Goal: Task Accomplishment & Management: Use online tool/utility

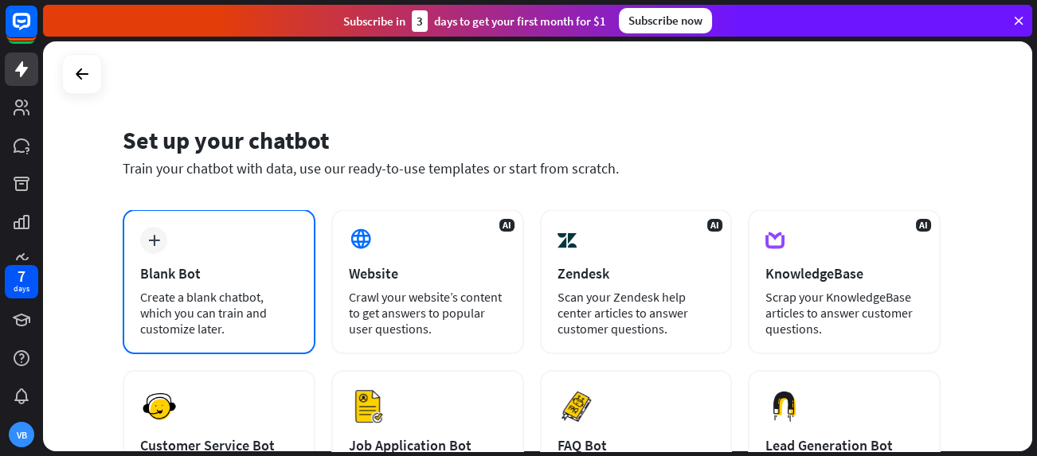
click at [183, 268] on div "Blank Bot" at bounding box center [219, 273] width 158 height 18
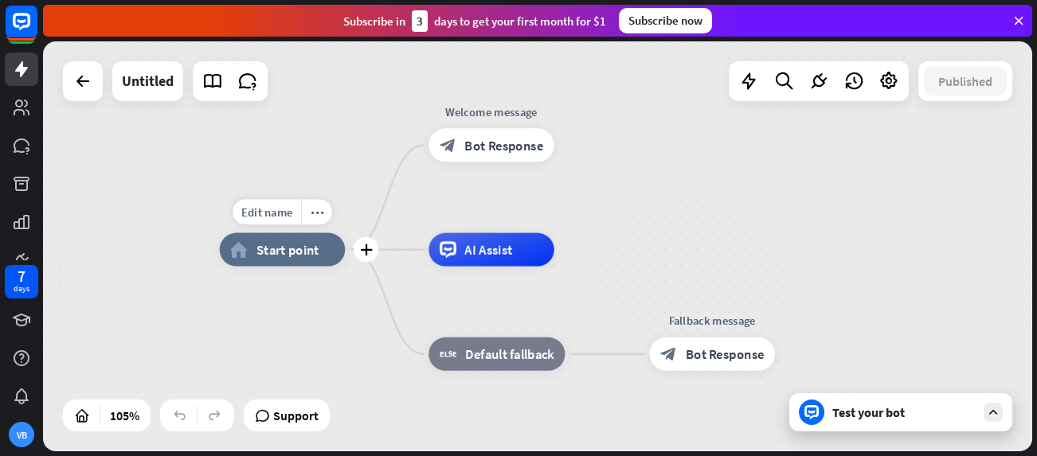
click at [264, 253] on span "Start point" at bounding box center [287, 249] width 63 height 17
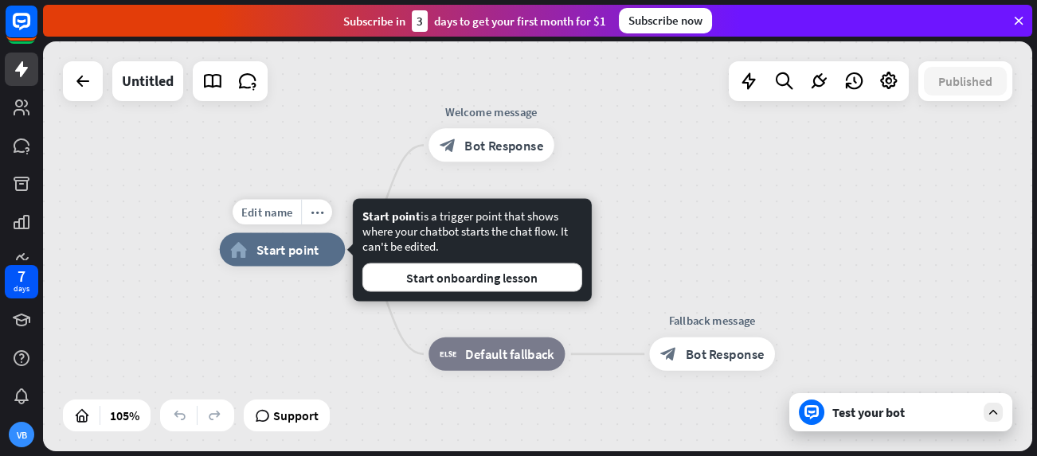
click at [263, 254] on span "Start point" at bounding box center [287, 249] width 63 height 17
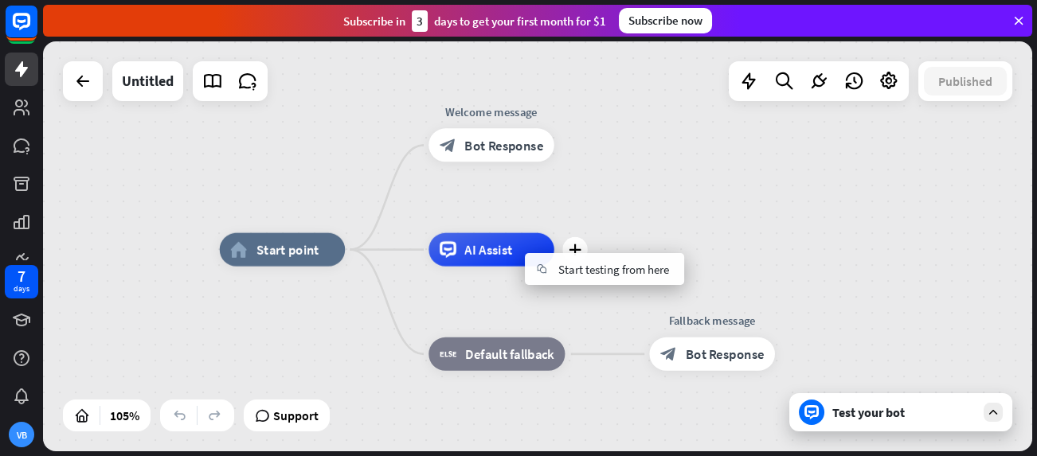
click at [487, 256] on span "AI Assist" at bounding box center [488, 249] width 48 height 17
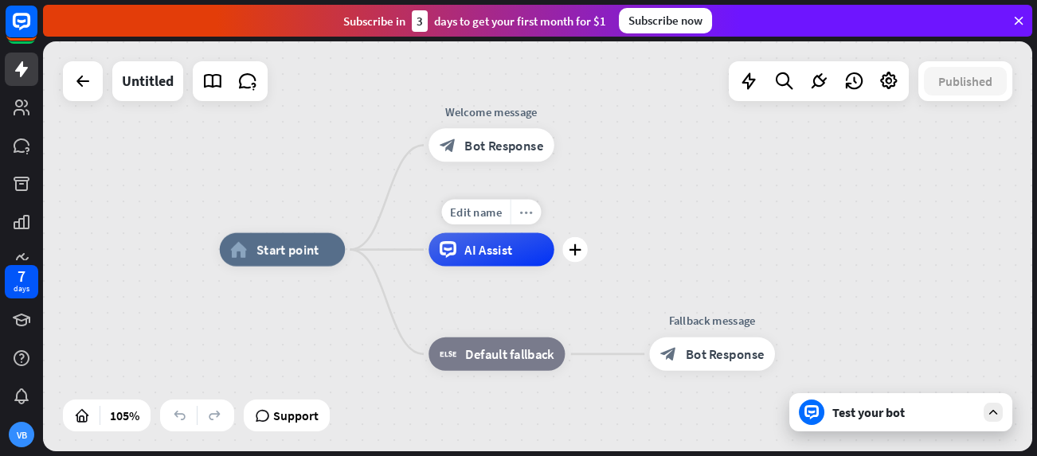
click at [526, 220] on div "more_horiz" at bounding box center [525, 212] width 31 height 25
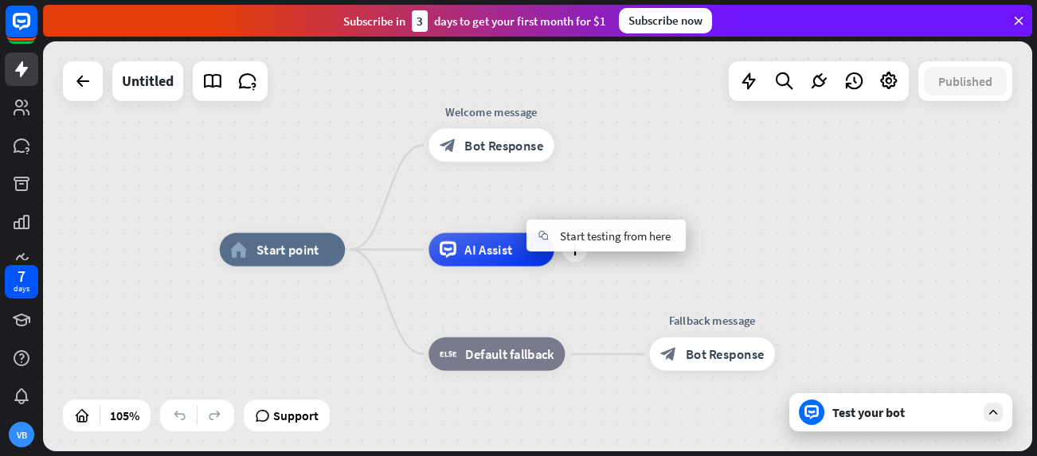
click at [520, 254] on div "AI Assist" at bounding box center [491, 249] width 126 height 33
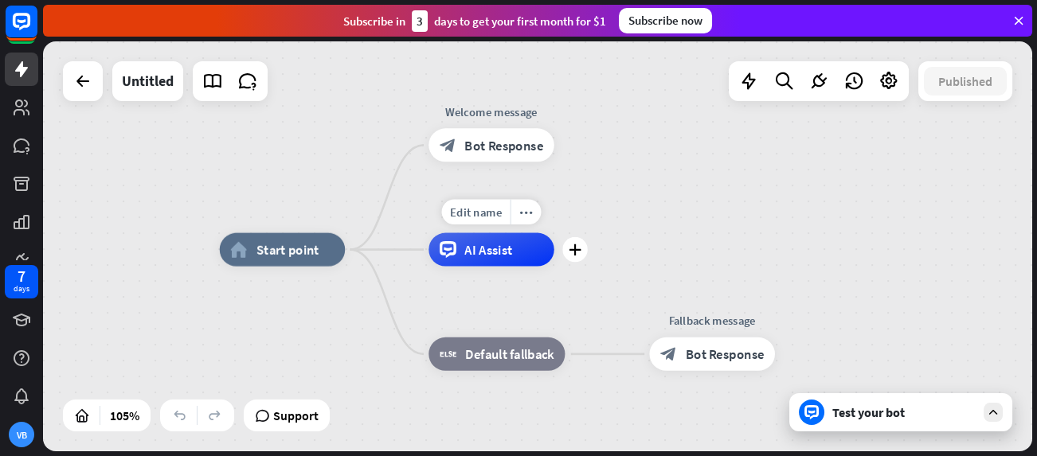
click at [520, 254] on div "AI Assist" at bounding box center [491, 249] width 126 height 33
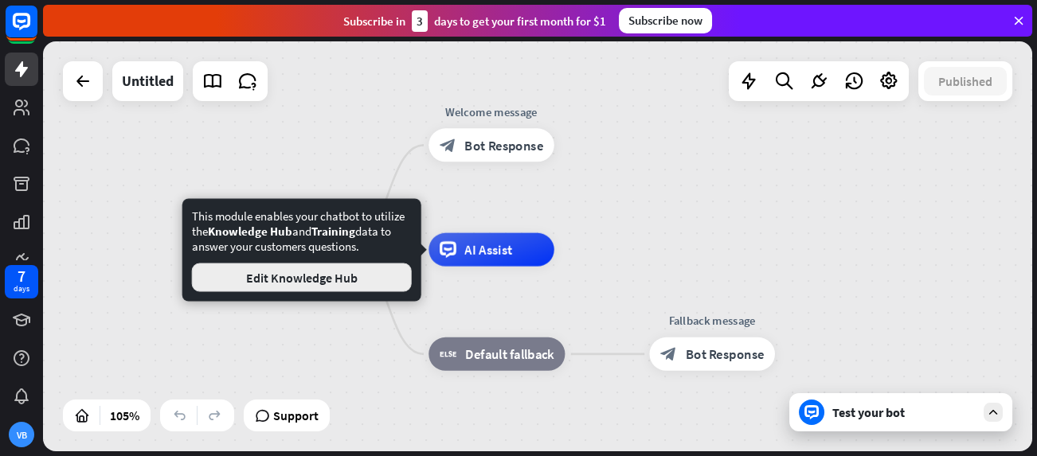
click at [338, 285] on button "Edit Knowledge Hub" at bounding box center [302, 278] width 220 height 29
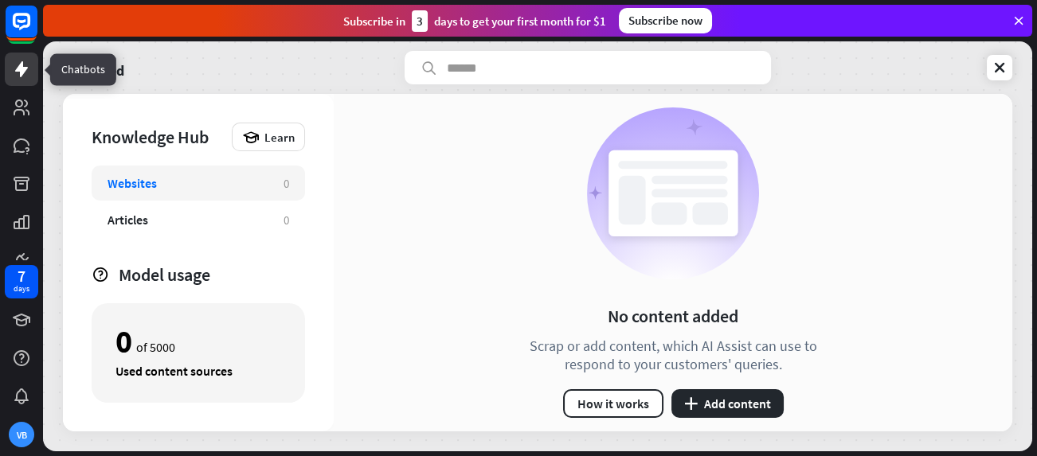
click at [27, 70] on icon at bounding box center [21, 69] width 19 height 19
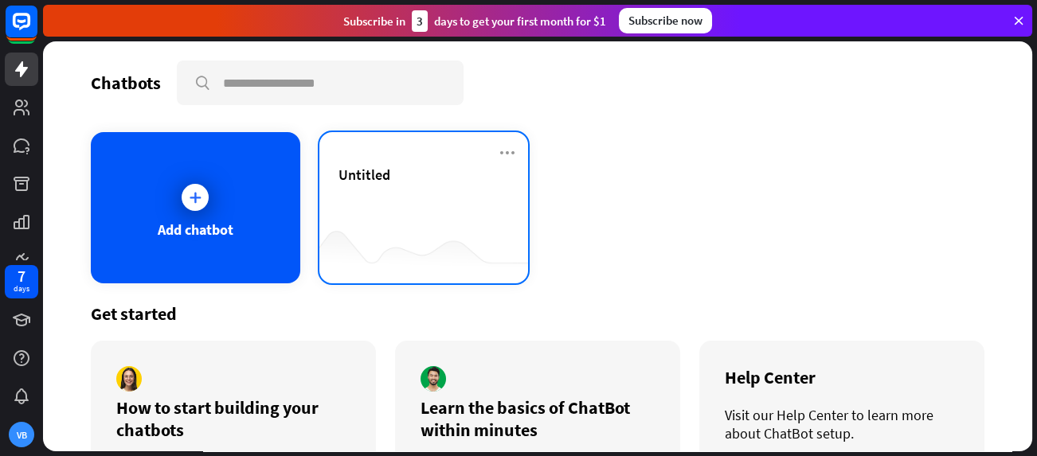
click at [431, 162] on div "Untitled" at bounding box center [423, 207] width 209 height 151
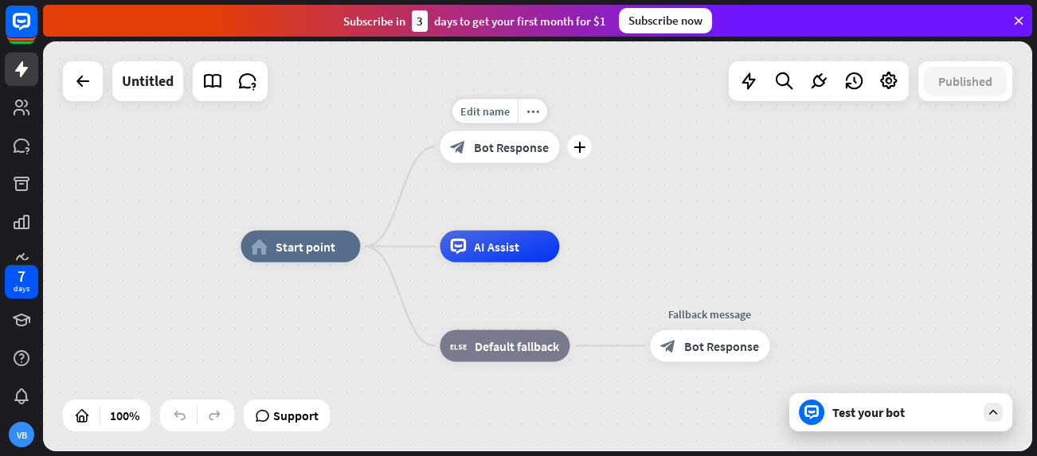
click at [519, 142] on span "Bot Response" at bounding box center [511, 147] width 75 height 16
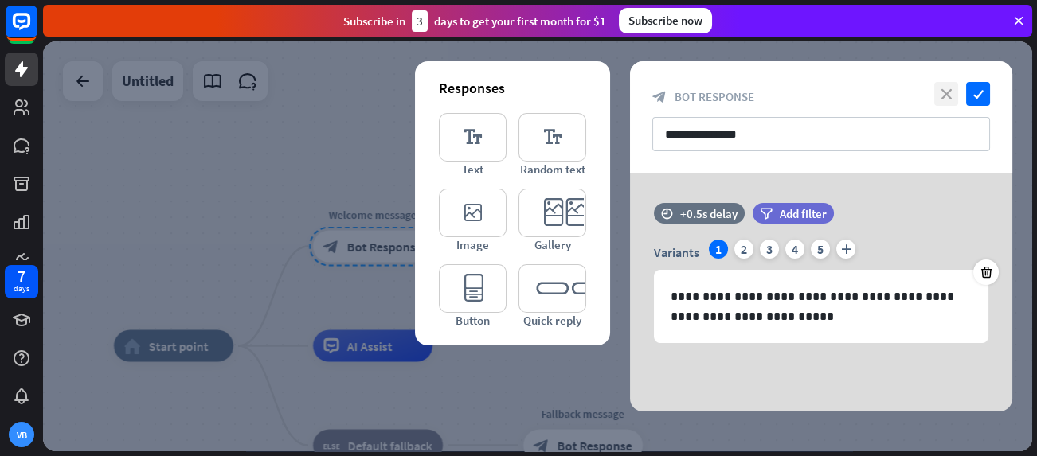
click at [947, 95] on icon "close" at bounding box center [946, 94] width 24 height 24
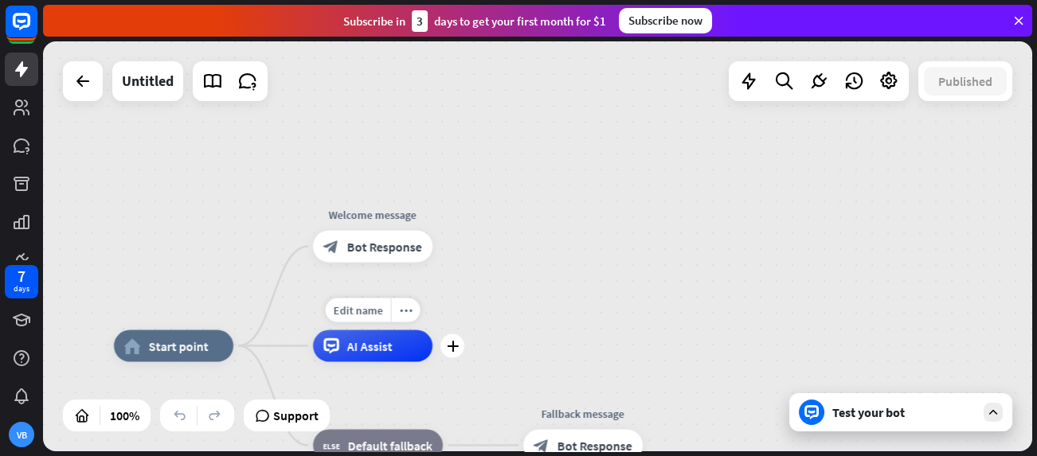
click at [414, 345] on div "AI Assist" at bounding box center [372, 346] width 119 height 32
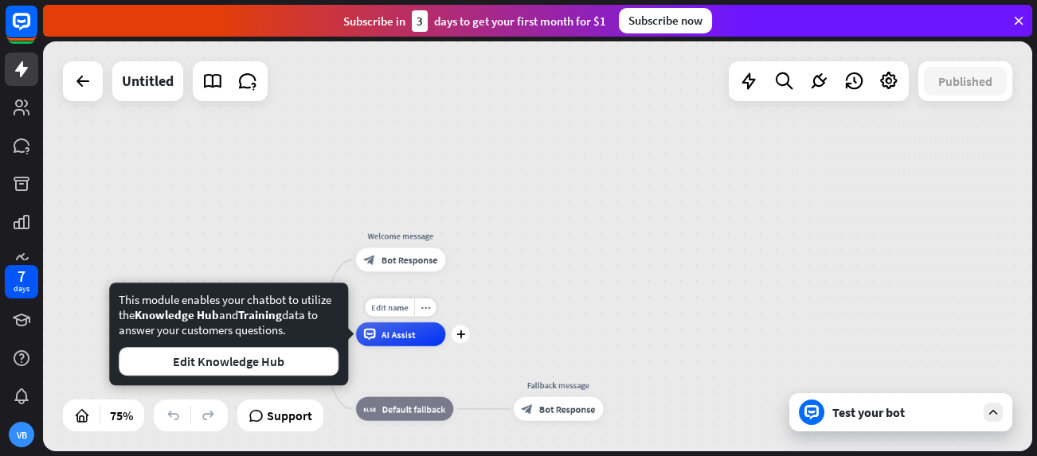
click at [409, 346] on div "Edit name more_horiz plus AI Assist" at bounding box center [401, 334] width 90 height 24
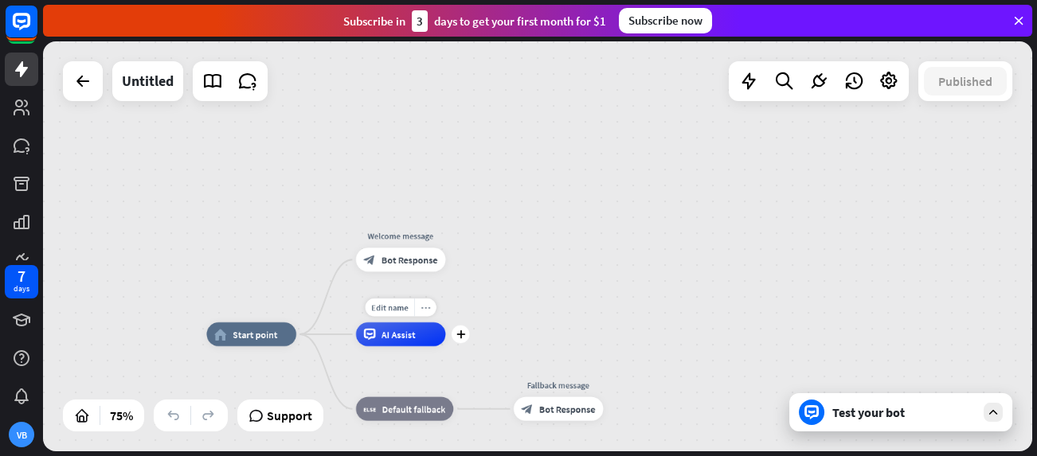
click at [429, 308] on icon "more_horiz" at bounding box center [425, 307] width 10 height 9
click at [446, 346] on div "plus AI Assist" at bounding box center [401, 334] width 90 height 24
click at [460, 337] on icon "plus" at bounding box center [460, 334] width 9 height 9
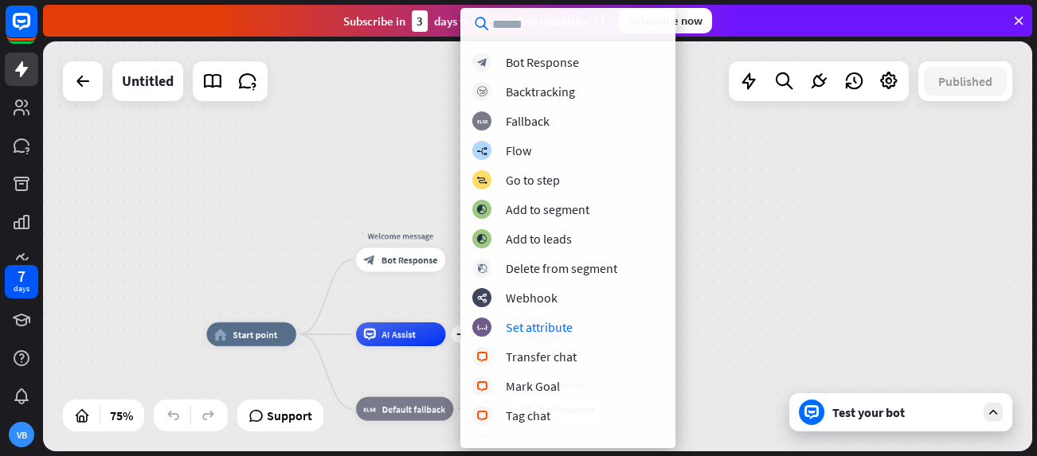
scroll to position [400, 0]
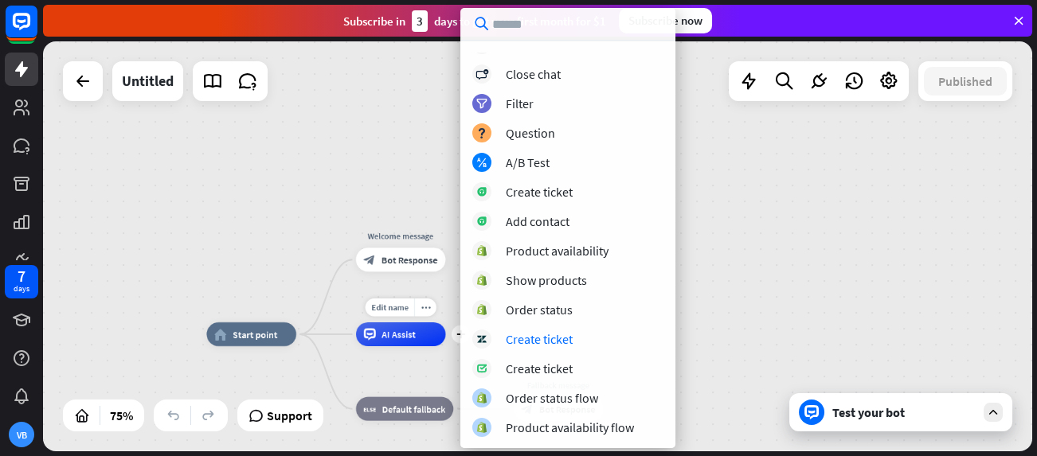
click at [376, 346] on div "Edit name more_horiz plus AI Assist" at bounding box center [401, 334] width 90 height 24
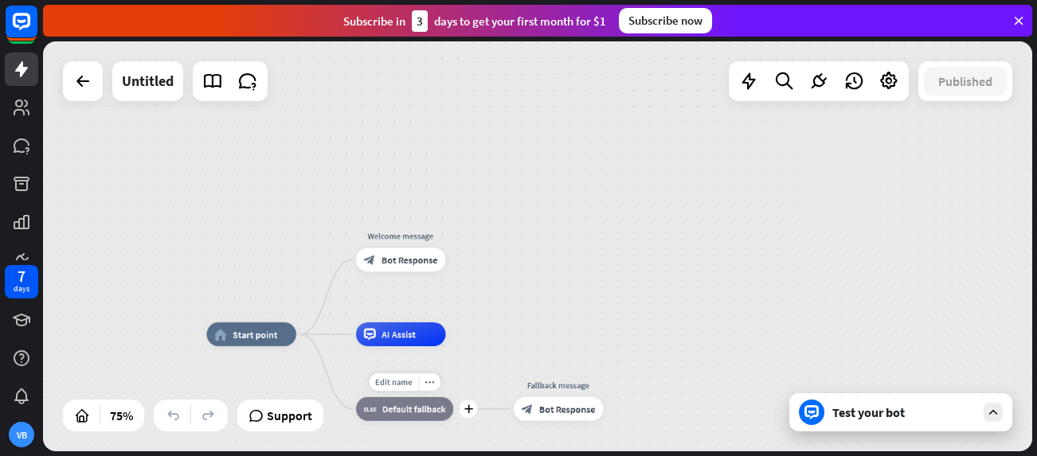
click at [421, 411] on span "Default fallback" at bounding box center [414, 409] width 64 height 12
click at [525, 269] on div "home_2 Start point Welcome message block_bot_response Bot Response AI Assist bl…" at bounding box center [537, 246] width 989 height 410
click at [361, 265] on div "block_bot_response Bot Response" at bounding box center [401, 260] width 90 height 24
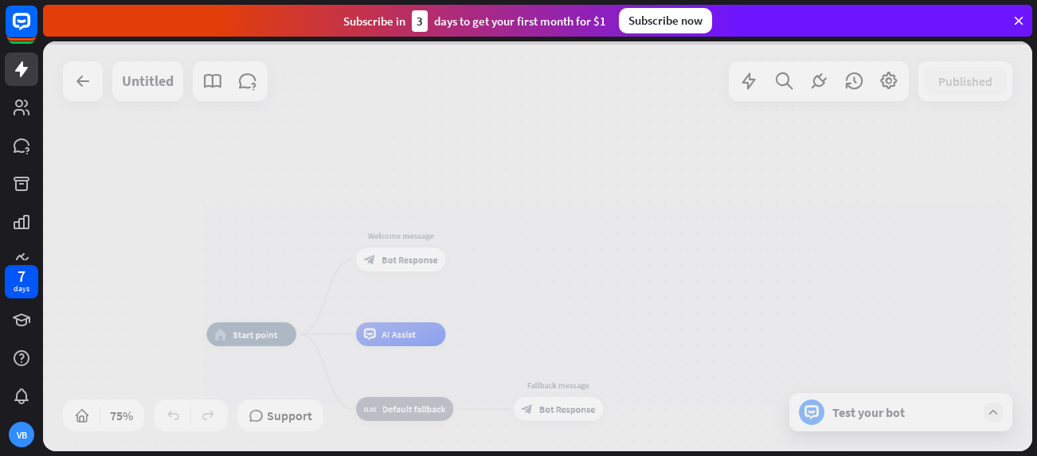
click at [361, 265] on div at bounding box center [537, 246] width 989 height 410
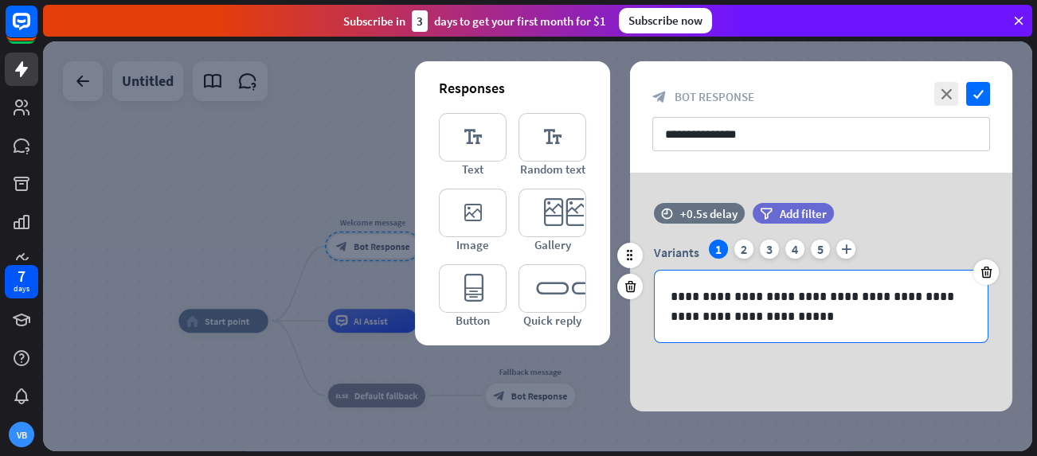
click at [777, 315] on p "**********" at bounding box center [820, 307] width 301 height 40
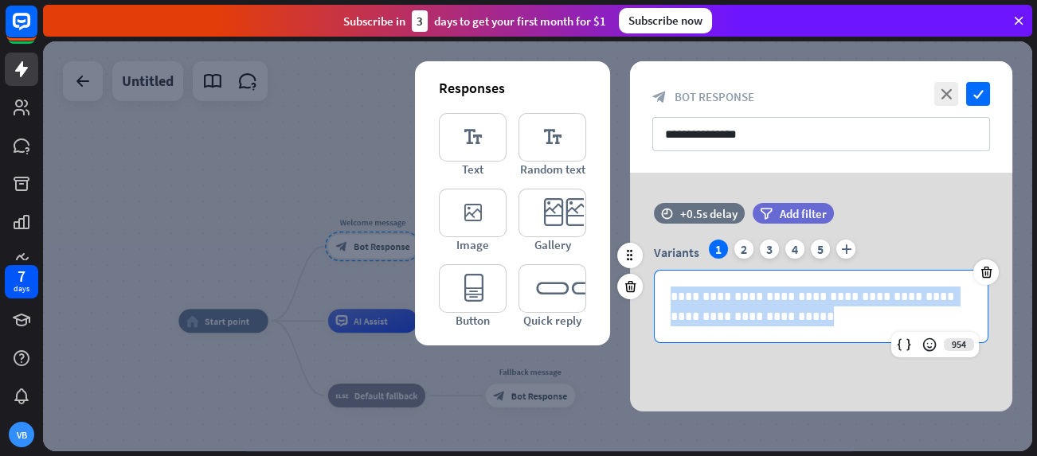
click at [777, 315] on p "**********" at bounding box center [820, 307] width 301 height 40
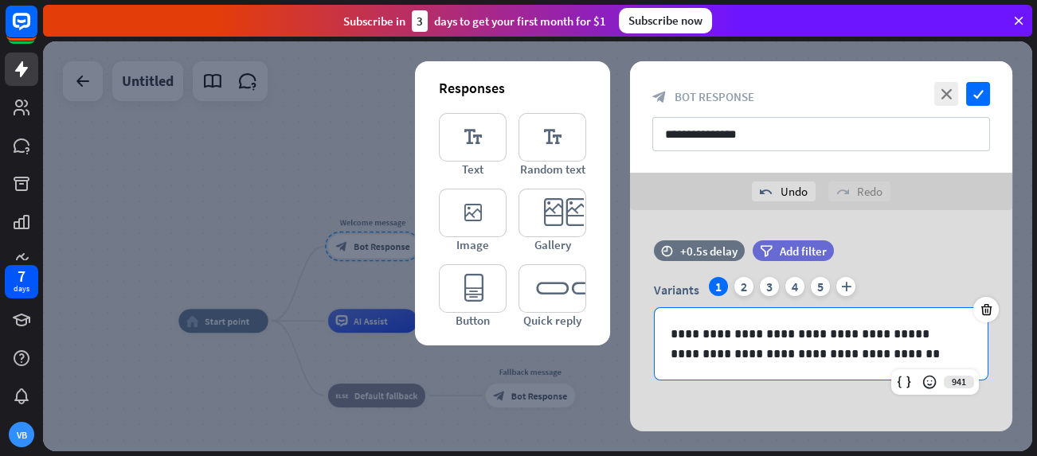
click at [792, 420] on div "**********" at bounding box center [821, 329] width 382 height 239
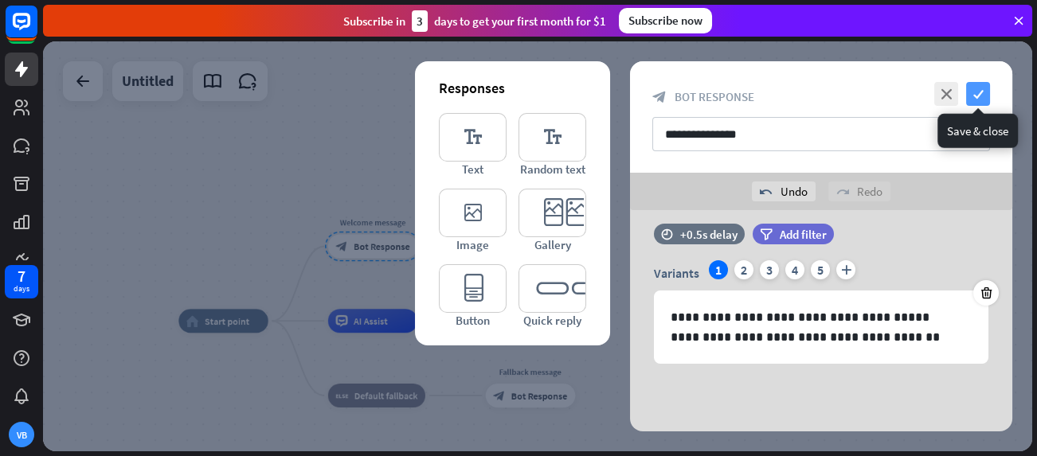
click at [974, 87] on icon "check" at bounding box center [978, 94] width 24 height 24
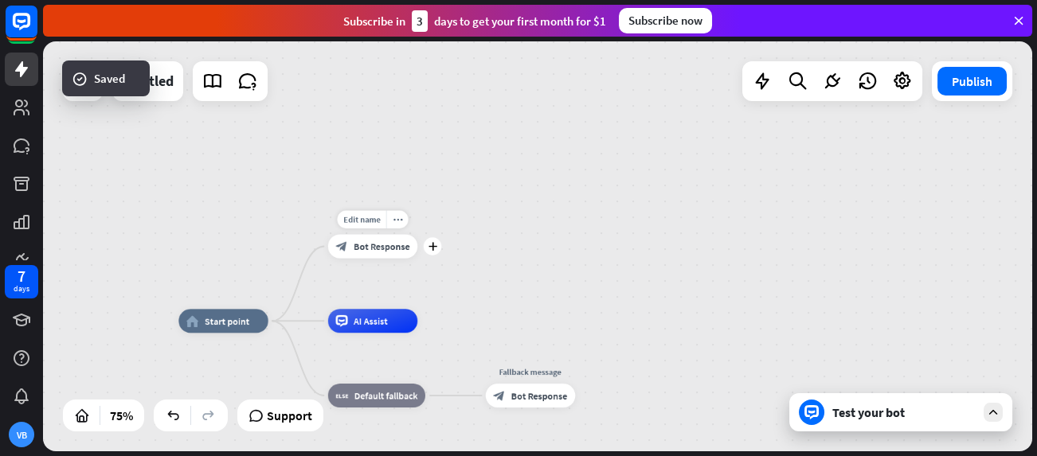
click at [364, 253] on div "block_bot_response Bot Response" at bounding box center [373, 247] width 90 height 24
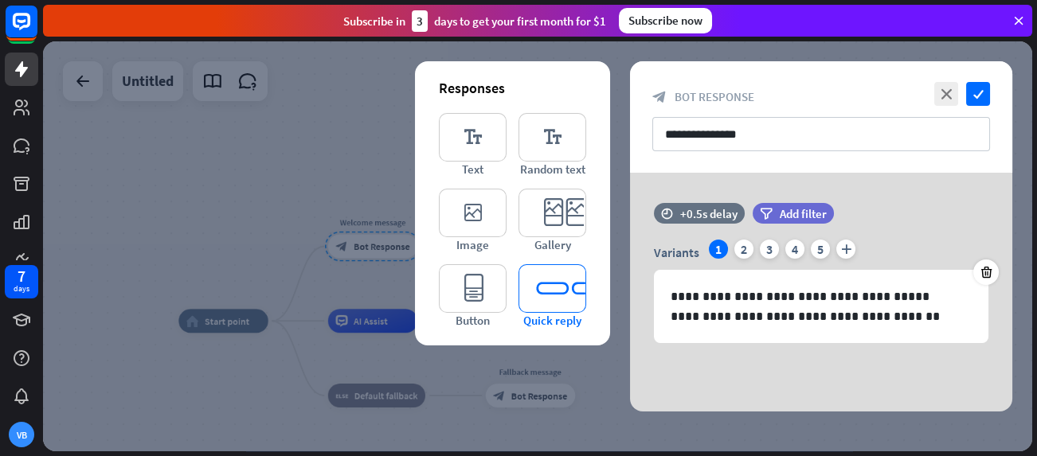
click at [551, 270] on icon "editor_quick_replies" at bounding box center [552, 288] width 68 height 49
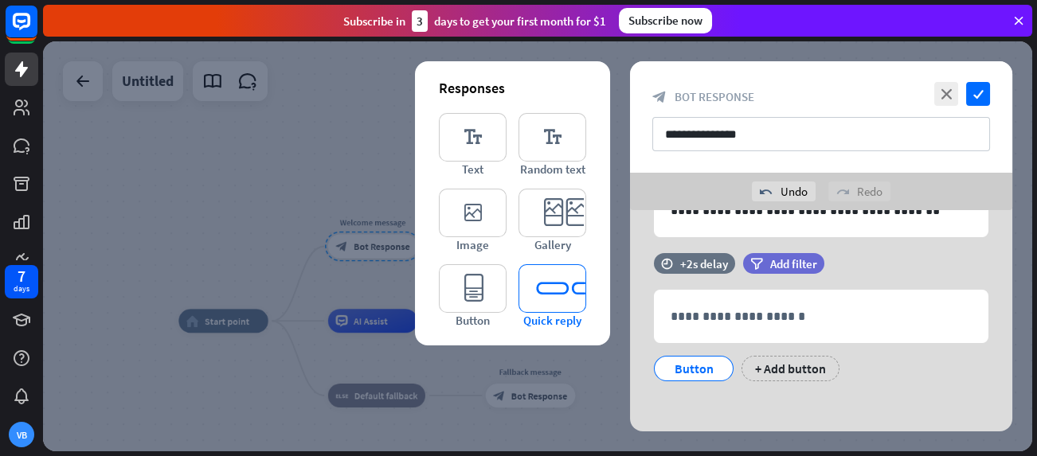
scroll to position [148, 0]
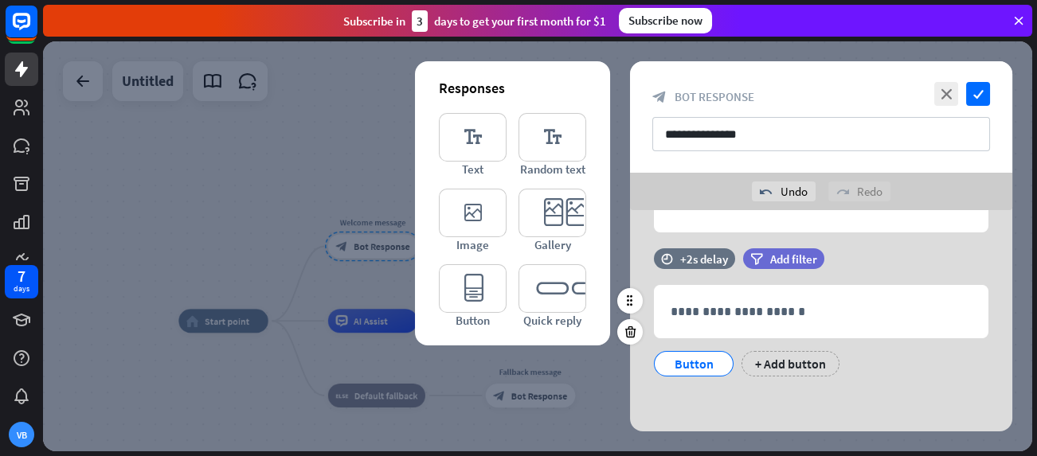
click at [693, 358] on div "Button" at bounding box center [693, 364] width 53 height 24
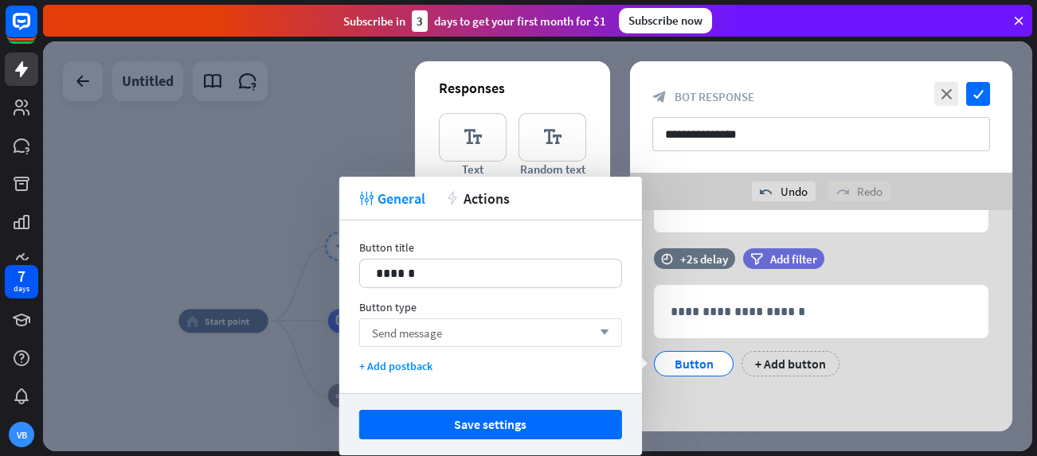
click at [411, 333] on span "Send message" at bounding box center [407, 332] width 70 height 15
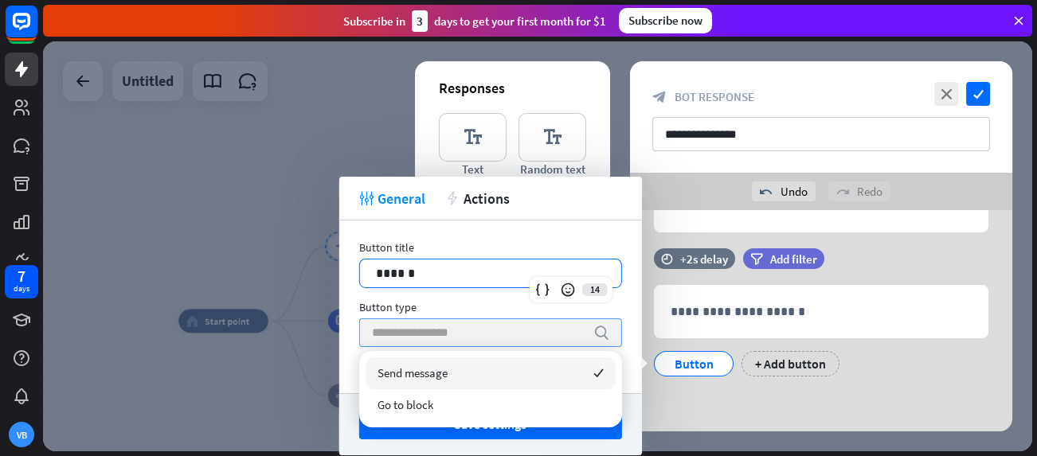
click at [414, 270] on p "******" at bounding box center [490, 274] width 229 height 20
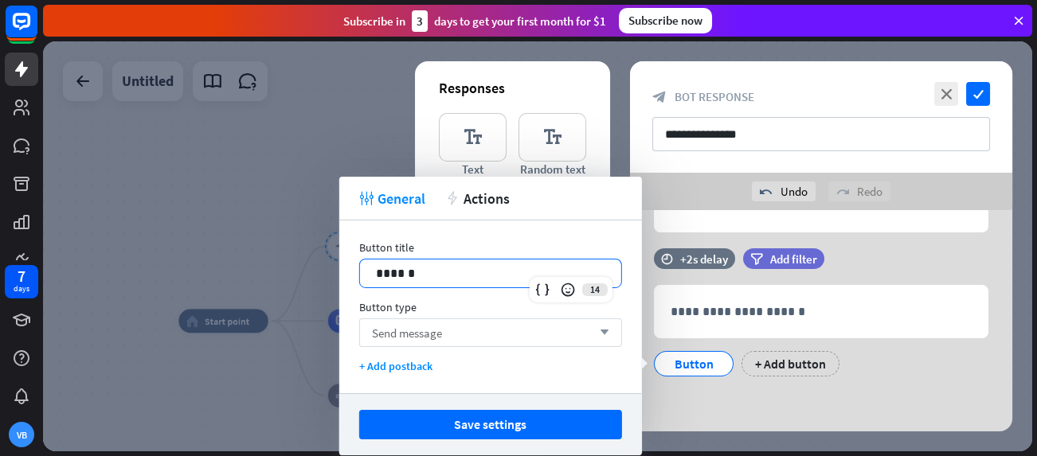
click at [414, 270] on p "******" at bounding box center [490, 274] width 229 height 20
click at [426, 337] on span "Send message" at bounding box center [407, 332] width 70 height 15
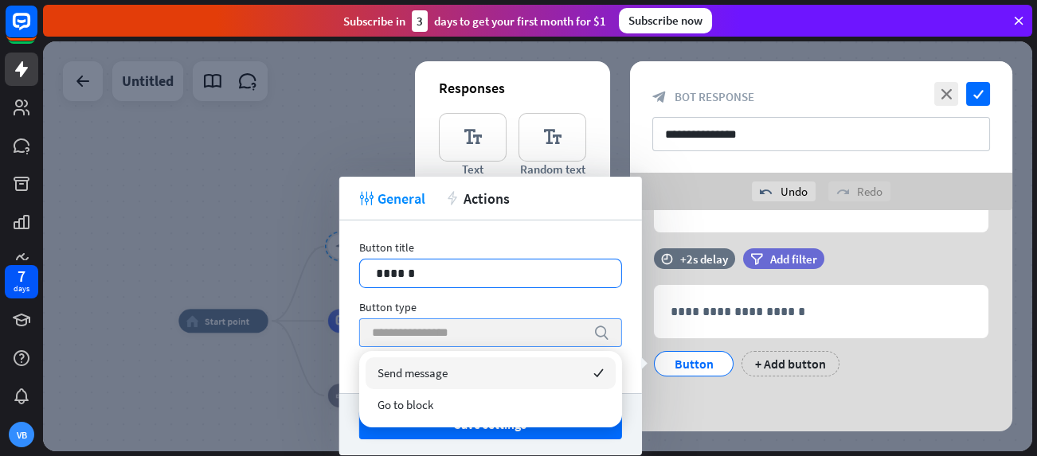
click at [418, 270] on p "******" at bounding box center [490, 274] width 229 height 20
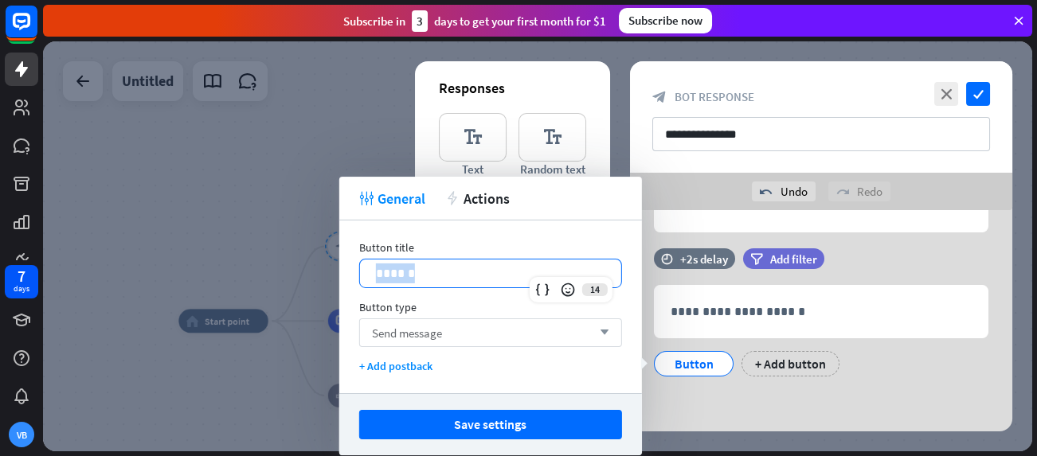
drag, startPoint x: 417, startPoint y: 274, endPoint x: 344, endPoint y: 274, distance: 73.2
click at [344, 274] on div "Button title 14 ****** Button type Send message arrow_down + Add postback" at bounding box center [490, 307] width 303 height 173
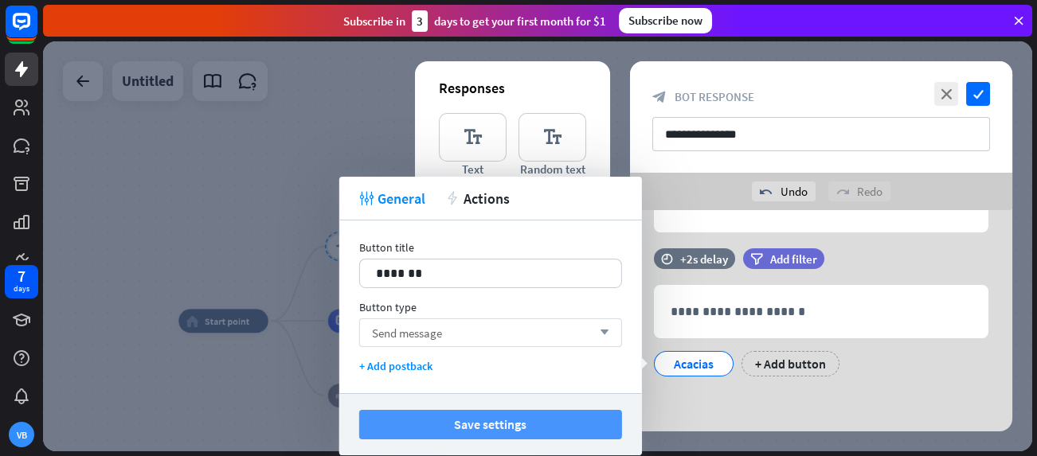
click at [464, 420] on button "Save settings" at bounding box center [490, 424] width 263 height 29
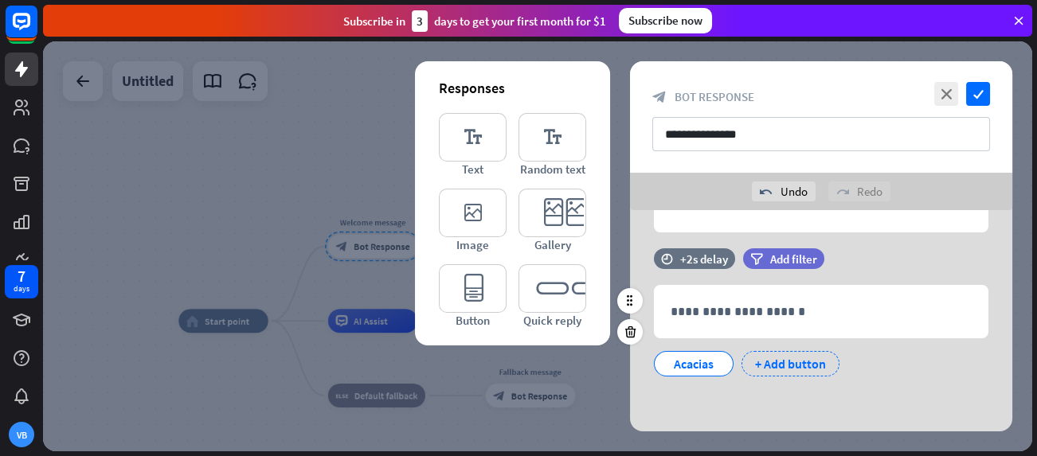
click at [781, 360] on div "+ Add button" at bounding box center [790, 363] width 98 height 25
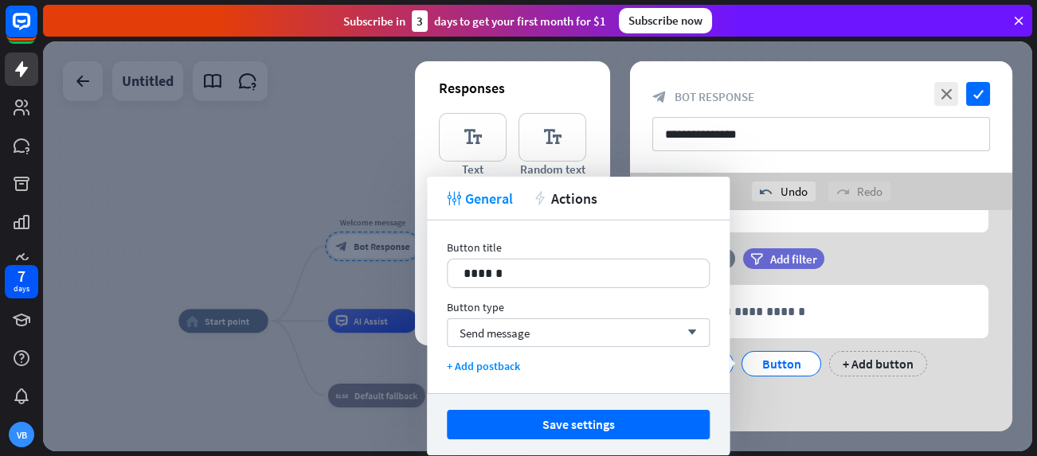
click at [795, 412] on div "**********" at bounding box center [821, 247] width 382 height 370
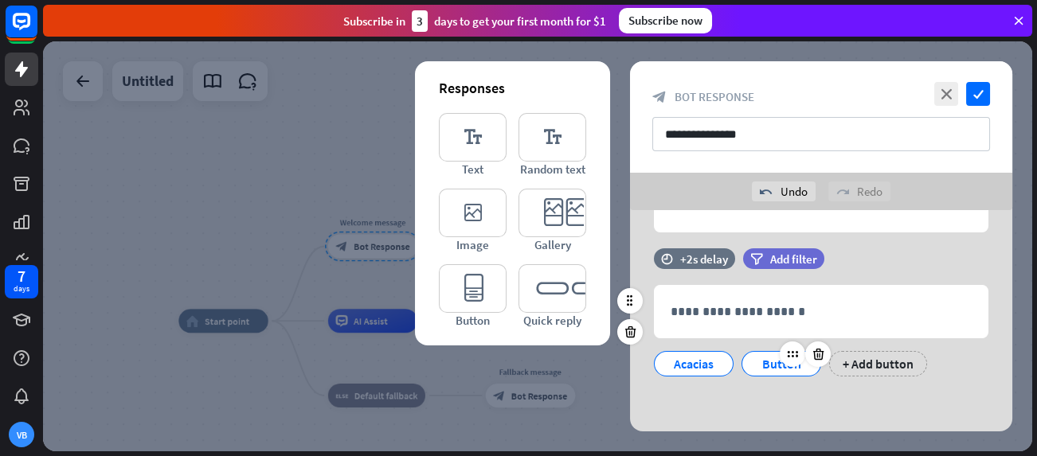
click at [771, 360] on div "Button" at bounding box center [781, 364] width 53 height 24
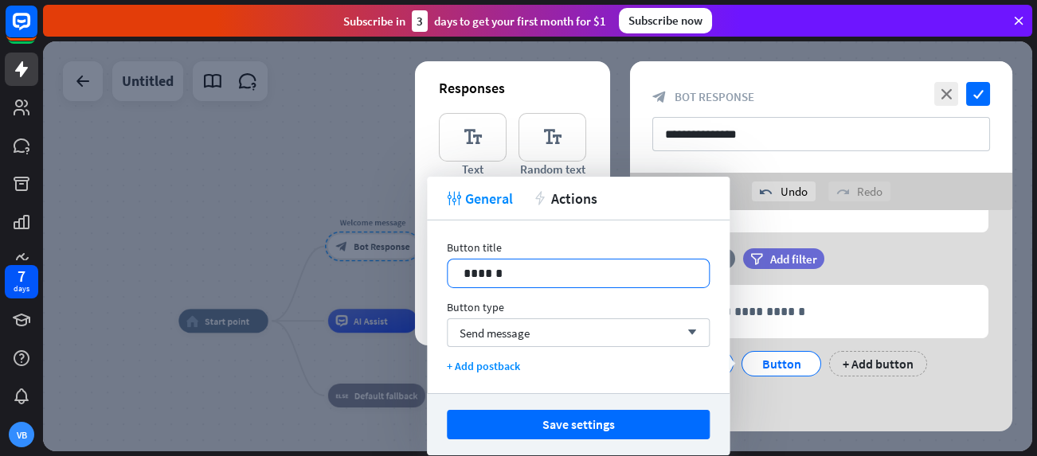
click at [536, 279] on p "******" at bounding box center [577, 274] width 229 height 20
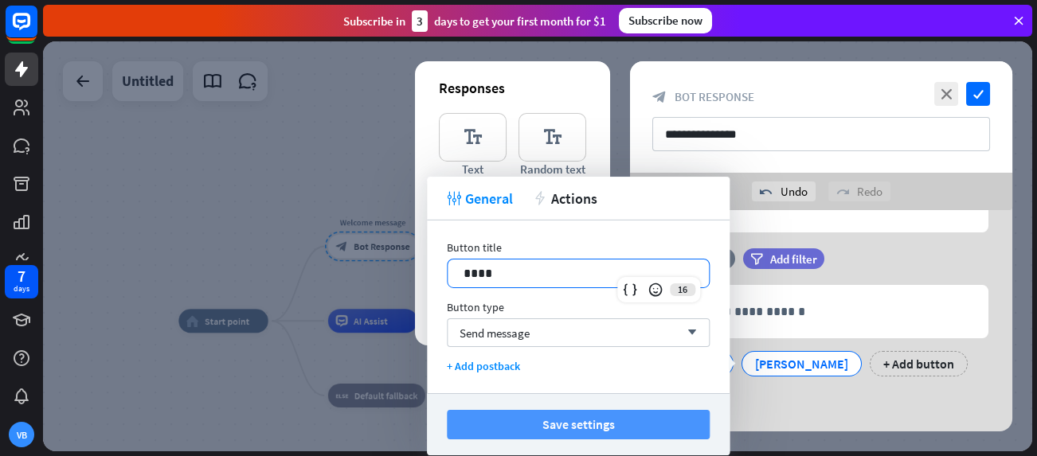
click at [530, 429] on button "Save settings" at bounding box center [578, 424] width 263 height 29
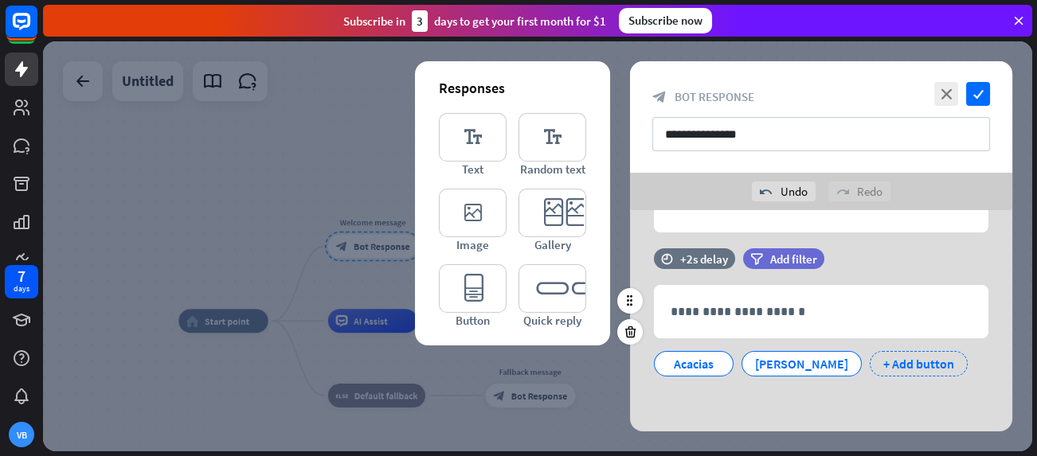
click at [869, 358] on div "+ Add button" at bounding box center [918, 363] width 98 height 25
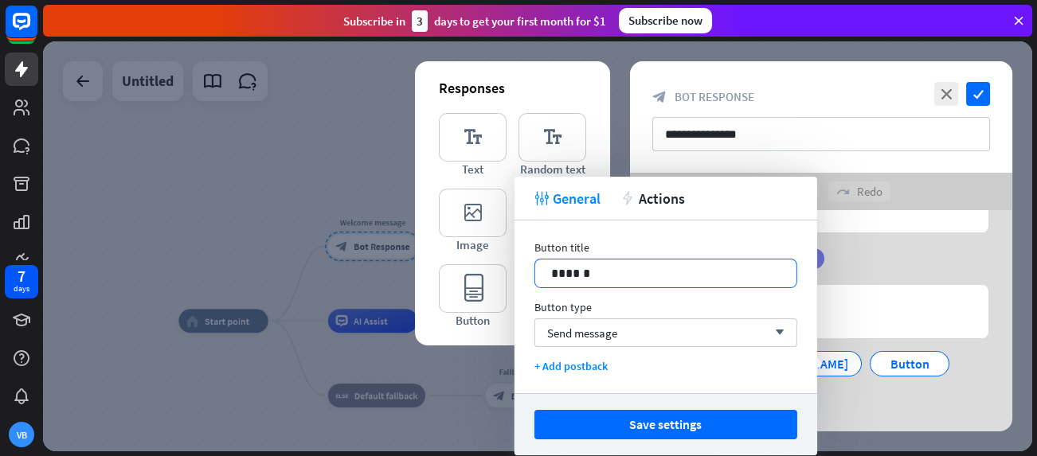
click at [595, 271] on p "******" at bounding box center [665, 274] width 229 height 20
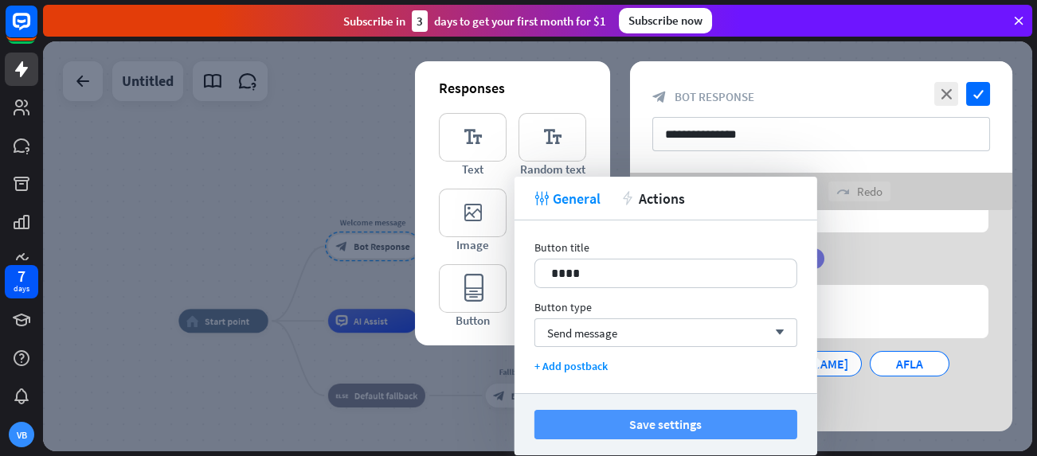
click at [661, 410] on button "Save settings" at bounding box center [665, 424] width 263 height 29
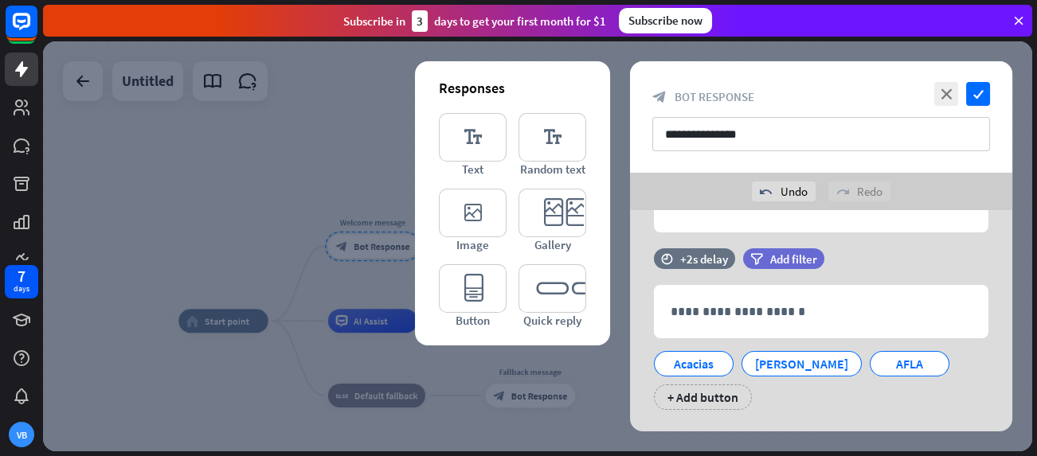
click at [699, 425] on div "**********" at bounding box center [821, 264] width 382 height 404
click at [982, 88] on icon "check" at bounding box center [978, 94] width 24 height 24
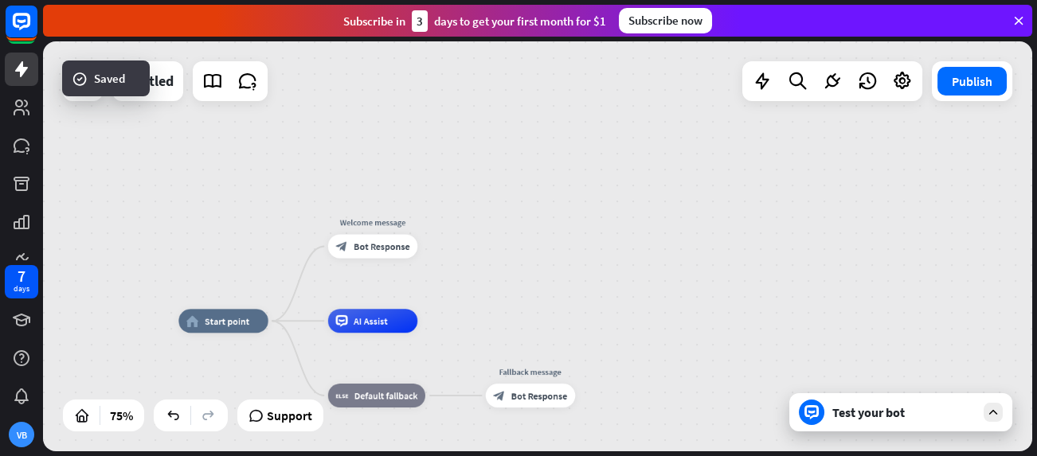
click at [544, 217] on div "home_2 Start point Welcome message block_bot_response Bot Response AI Assist bl…" at bounding box center [537, 246] width 989 height 410
drag, startPoint x: 379, startPoint y: 322, endPoint x: 450, endPoint y: 342, distance: 73.6
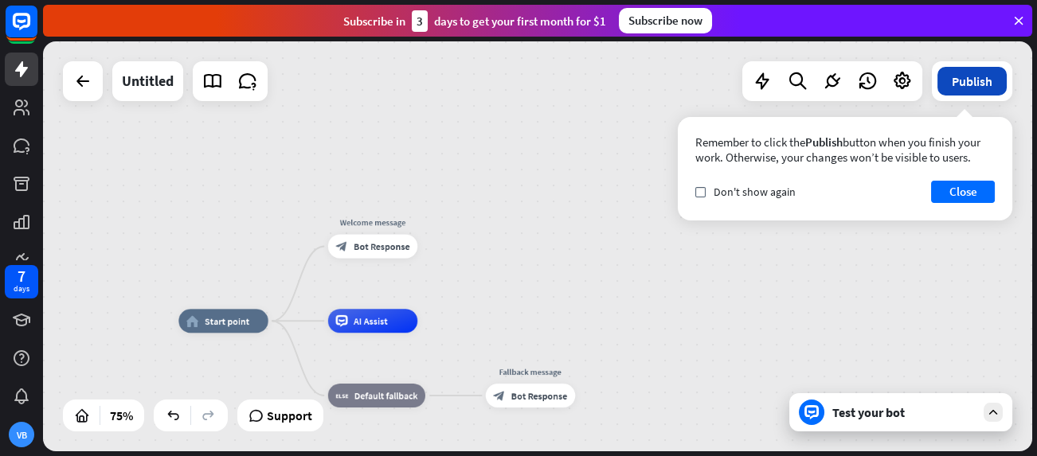
click at [997, 89] on button "Publish" at bounding box center [971, 81] width 69 height 29
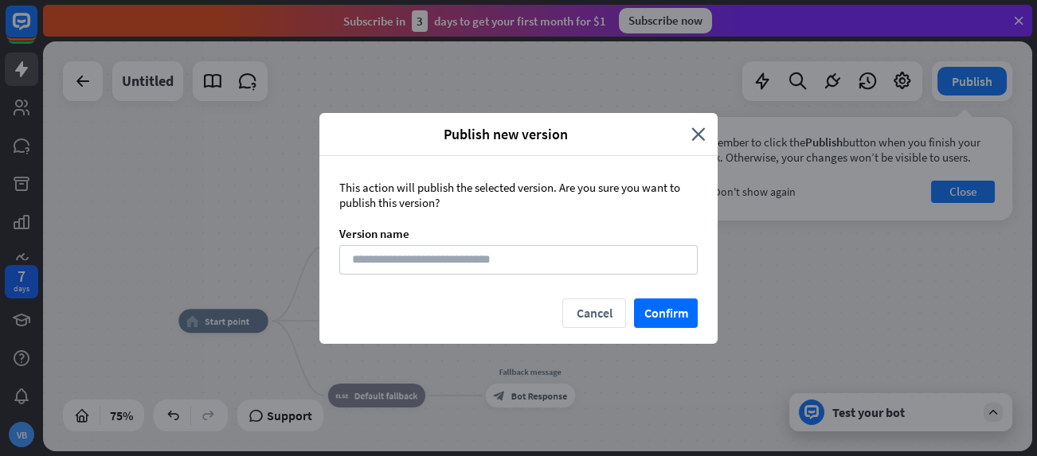
click at [545, 274] on div "This action will publish the selected version. Are you sure you want to publish…" at bounding box center [518, 227] width 398 height 143
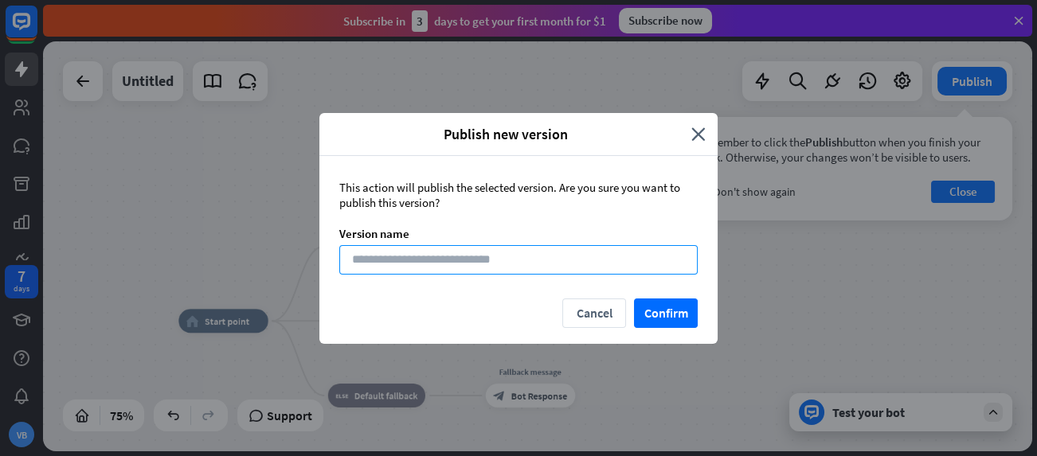
click at [547, 260] on input at bounding box center [518, 259] width 358 height 29
type input "****"
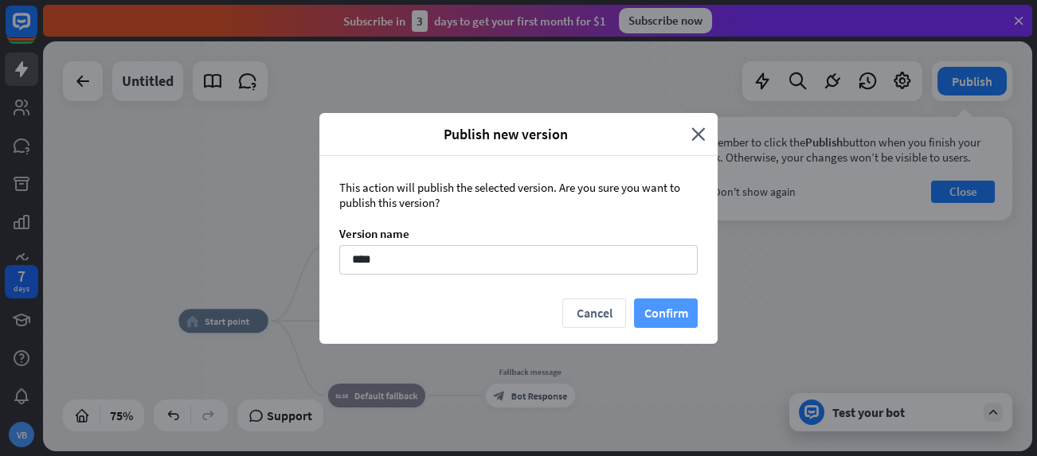
click at [651, 321] on button "Confirm" at bounding box center [666, 313] width 64 height 29
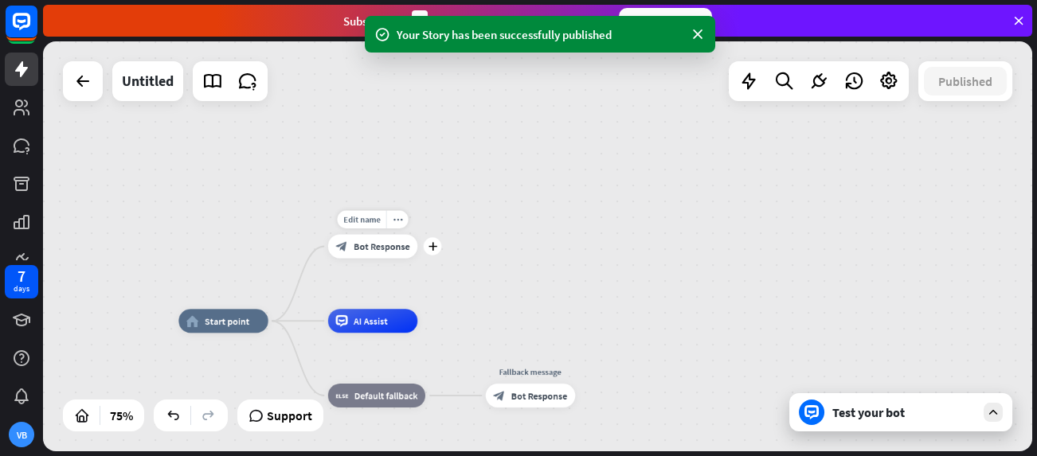
click at [374, 256] on div "block_bot_response Bot Response" at bounding box center [373, 247] width 90 height 24
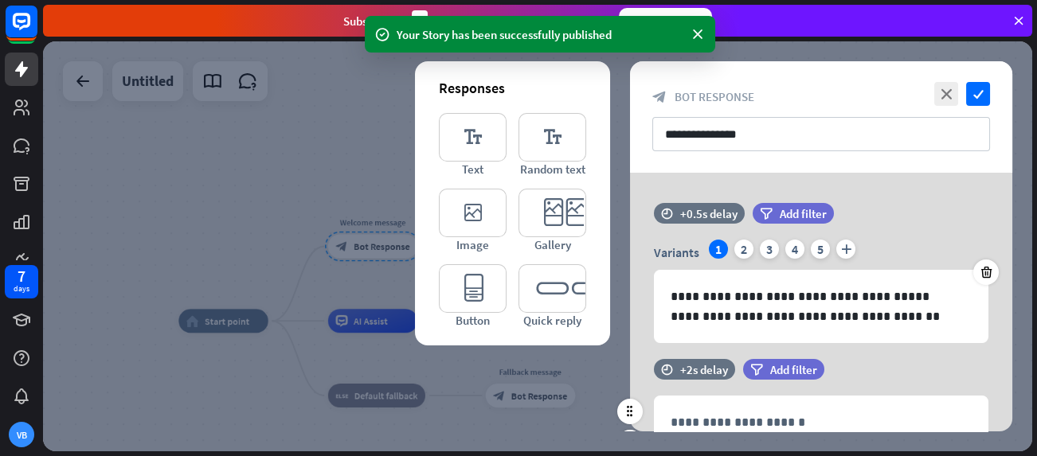
scroll to position [143, 0]
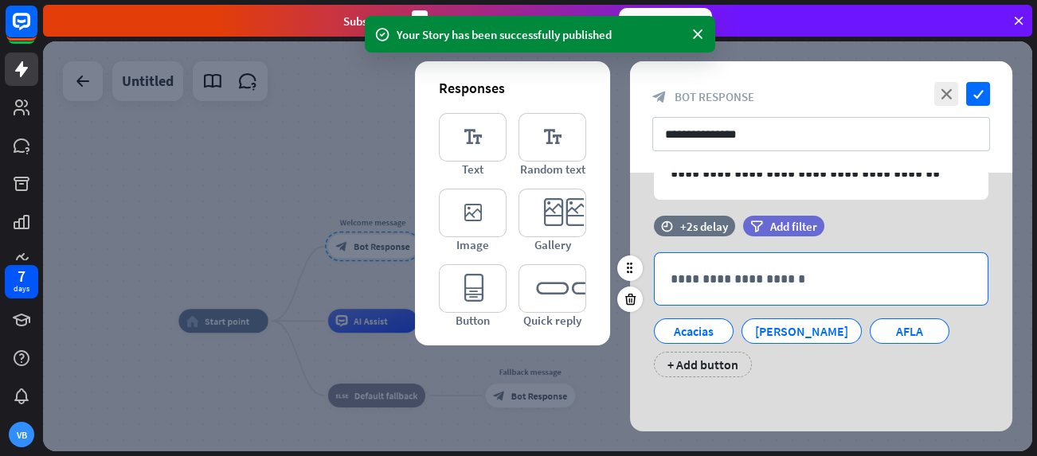
click at [721, 278] on p "**********" at bounding box center [820, 279] width 301 height 20
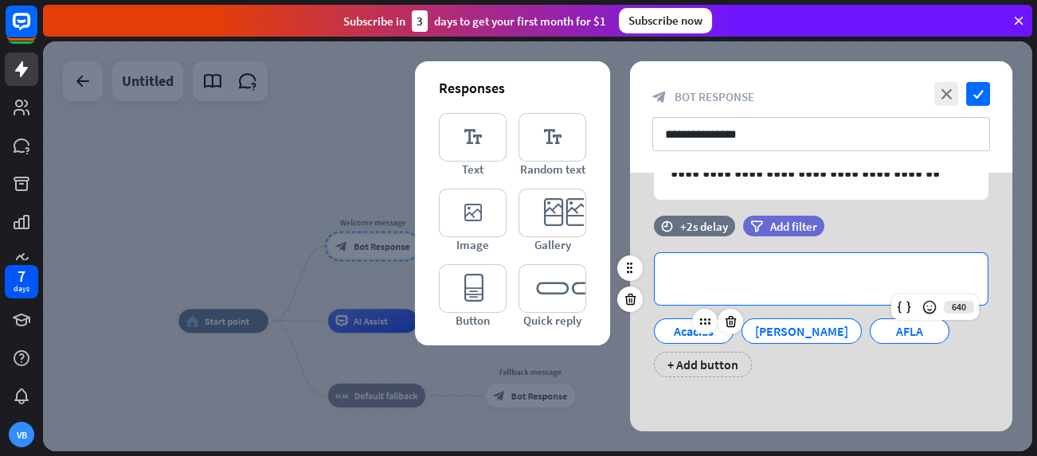
click at [678, 335] on div "Acacias" at bounding box center [693, 331] width 53 height 24
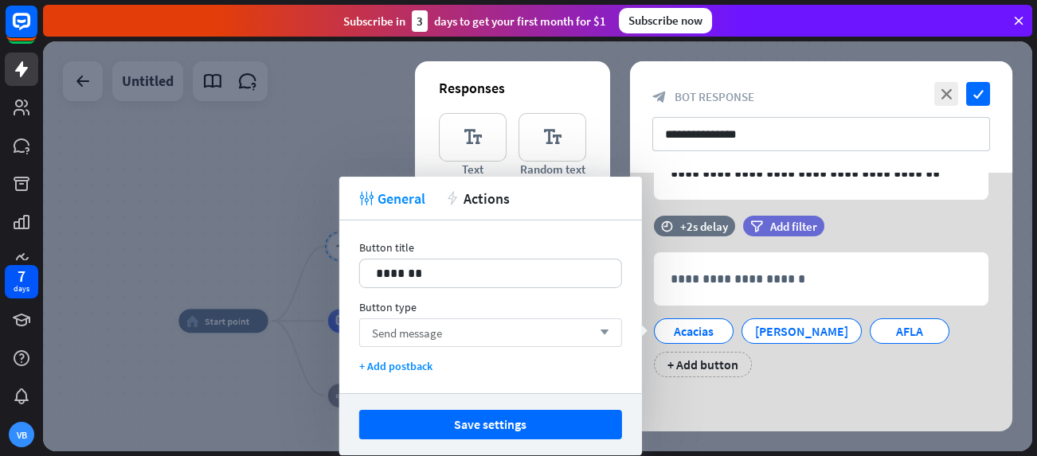
click at [429, 336] on span "Send message" at bounding box center [407, 332] width 70 height 15
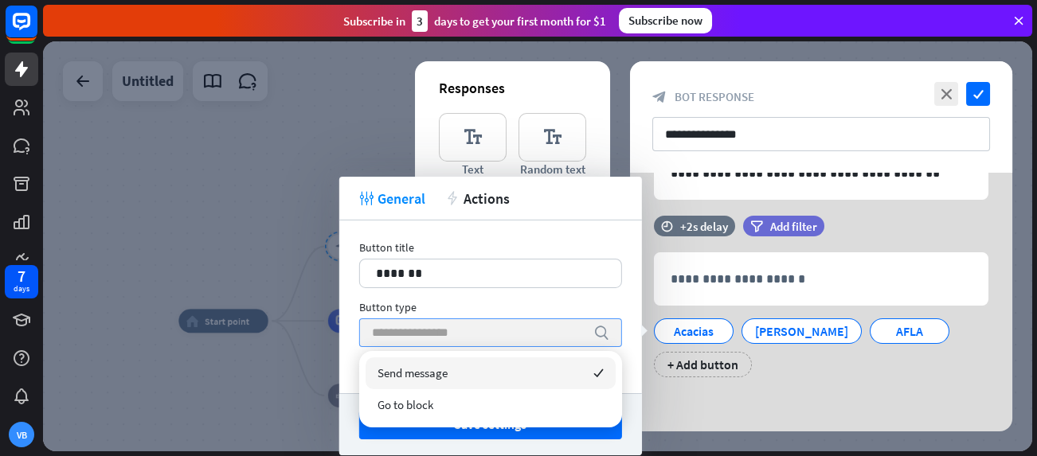
click at [431, 377] on span "Send message" at bounding box center [412, 372] width 70 height 15
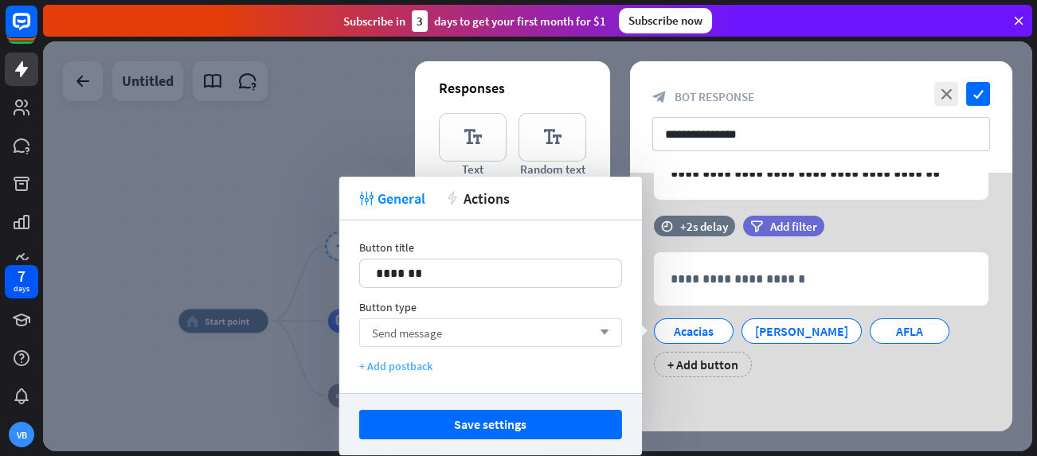
click at [420, 367] on div "+ Add postback" at bounding box center [490, 366] width 263 height 14
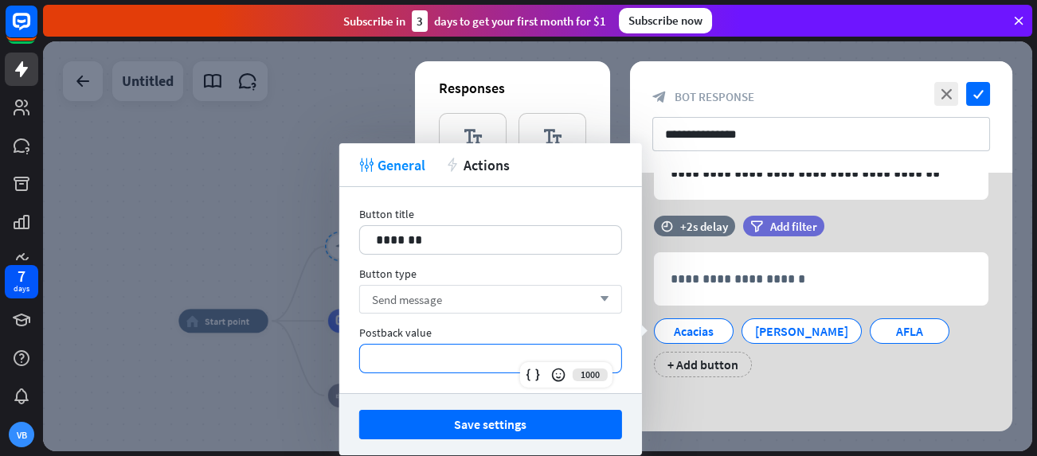
click at [424, 360] on p "**********" at bounding box center [490, 359] width 229 height 20
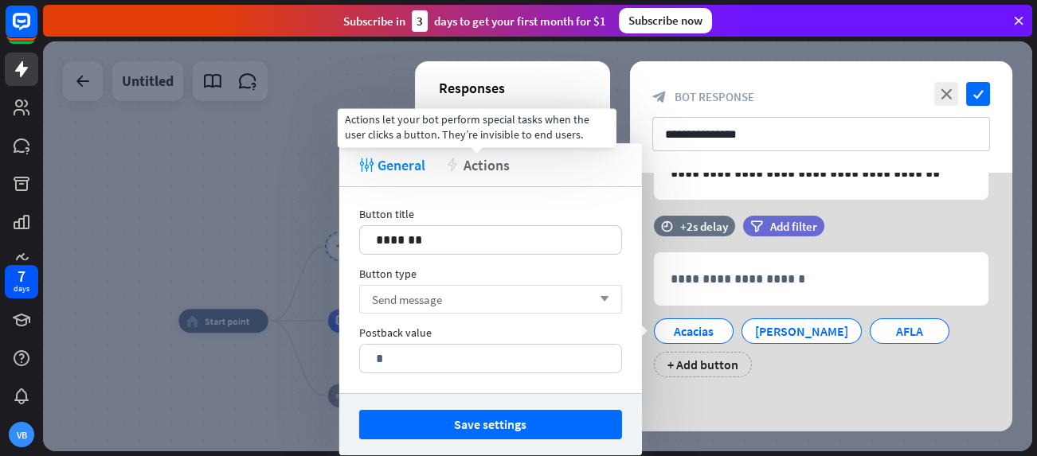
click at [490, 163] on span "Actions" at bounding box center [486, 165] width 46 height 18
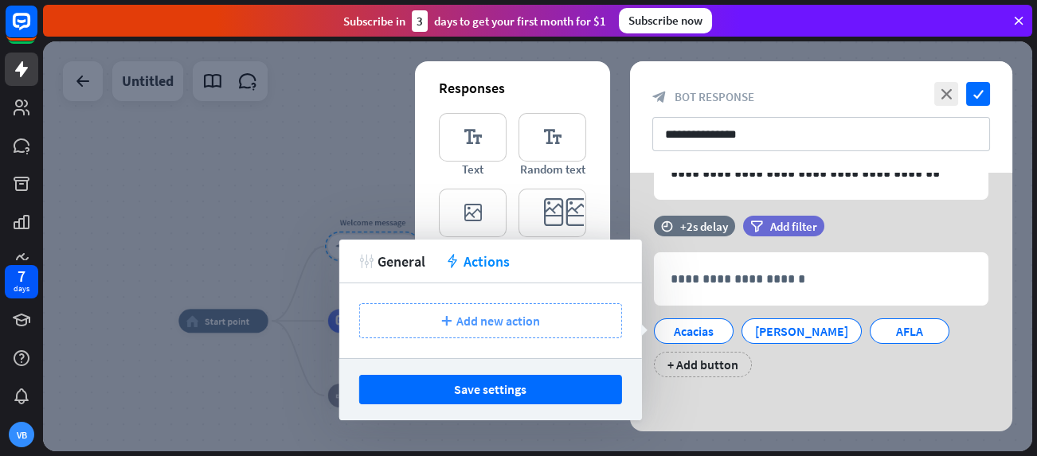
click at [512, 318] on span "Add new action" at bounding box center [498, 321] width 84 height 16
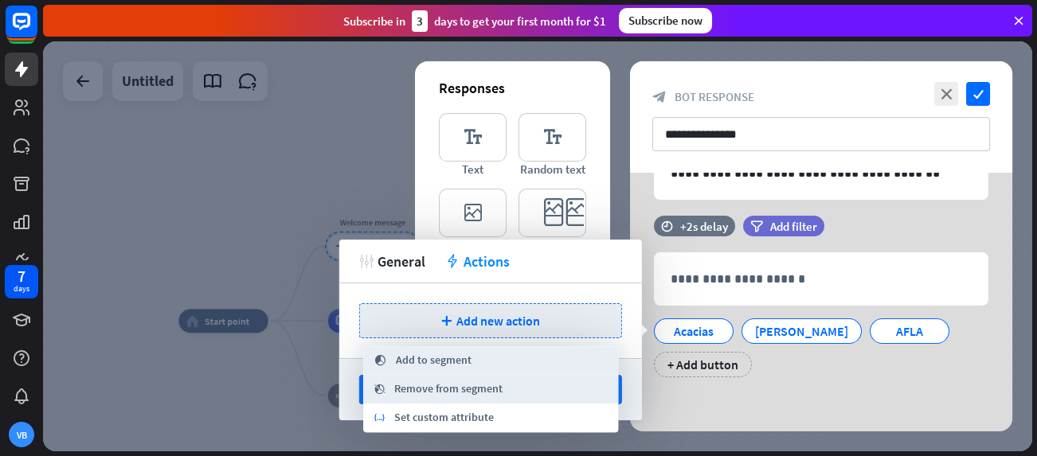
click at [815, 400] on div "**********" at bounding box center [821, 231] width 382 height 404
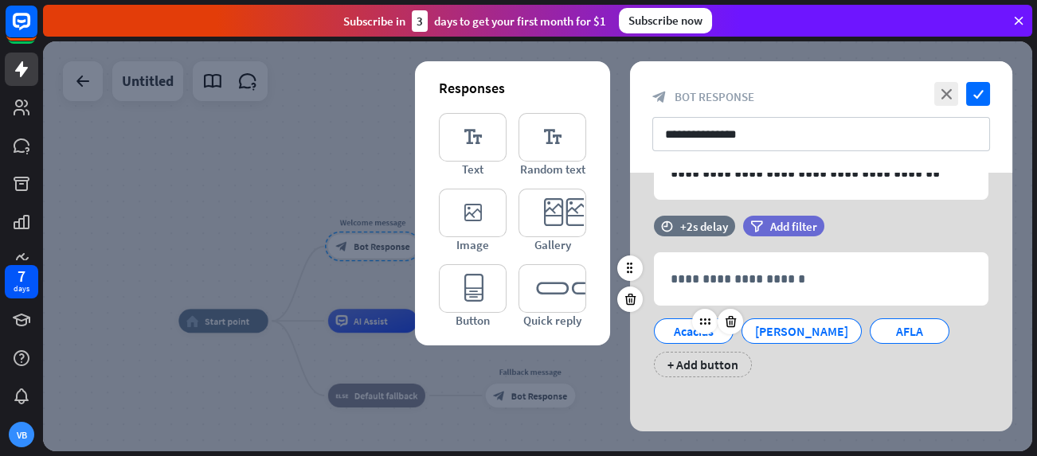
click at [670, 330] on div "Acacias" at bounding box center [693, 331] width 53 height 24
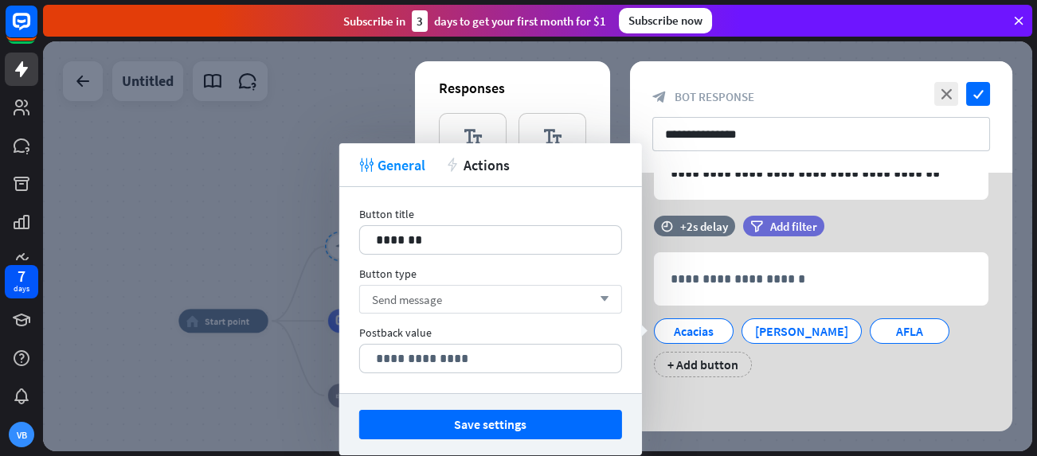
click at [459, 299] on div "Send message arrow_down" at bounding box center [490, 299] width 263 height 29
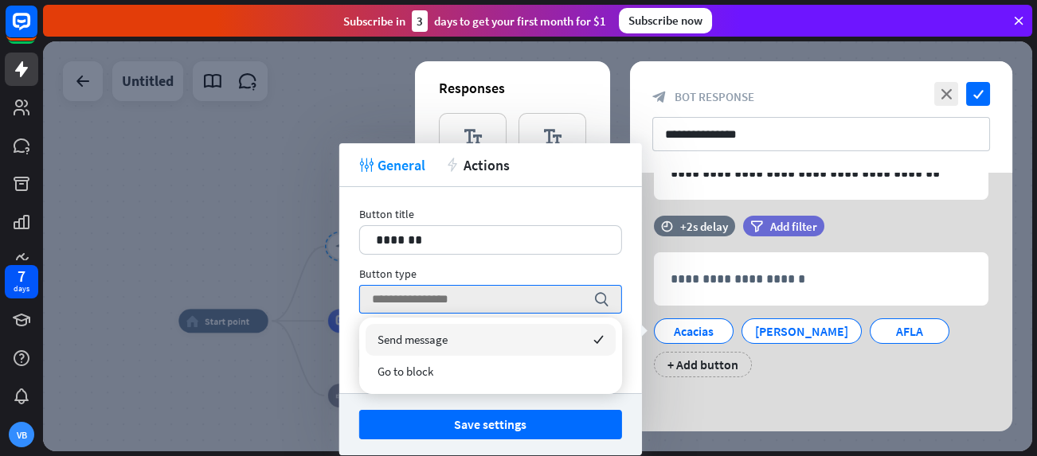
click at [446, 342] on span "Send message" at bounding box center [412, 339] width 70 height 15
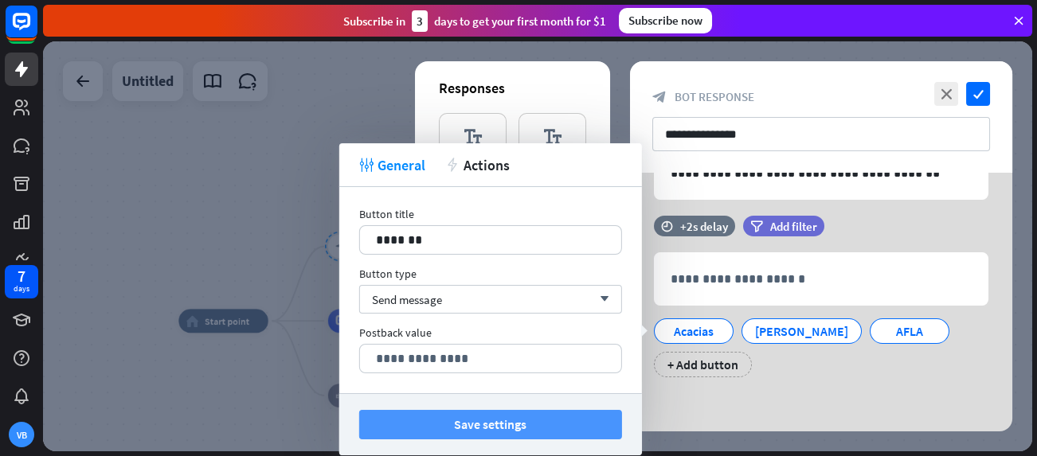
click at [491, 427] on button "Save settings" at bounding box center [490, 424] width 263 height 29
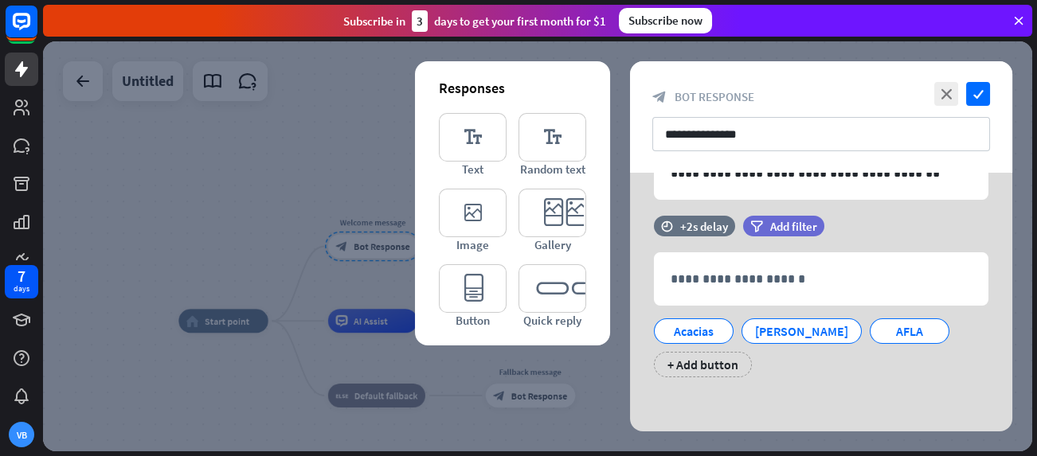
click at [859, 400] on div "**********" at bounding box center [821, 231] width 382 height 404
click at [465, 287] on icon "editor_button" at bounding box center [473, 288] width 68 height 49
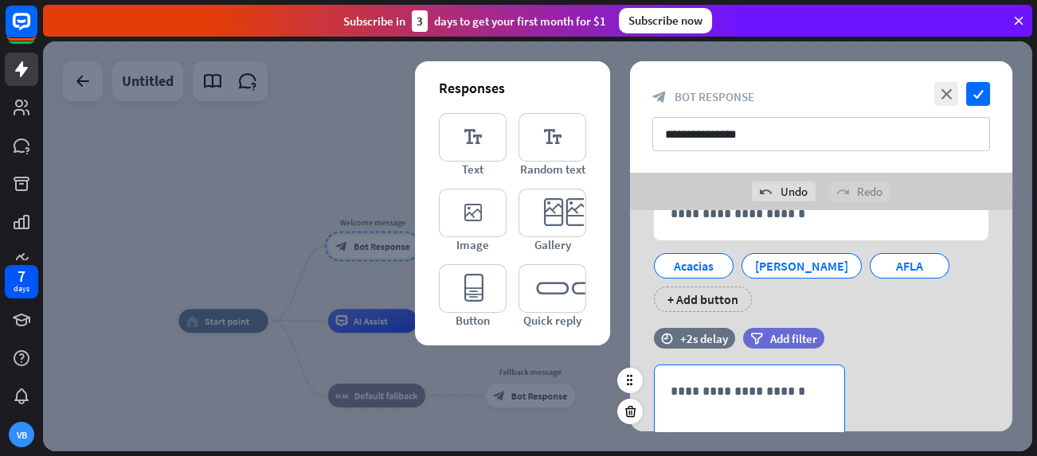
scroll to position [87, 0]
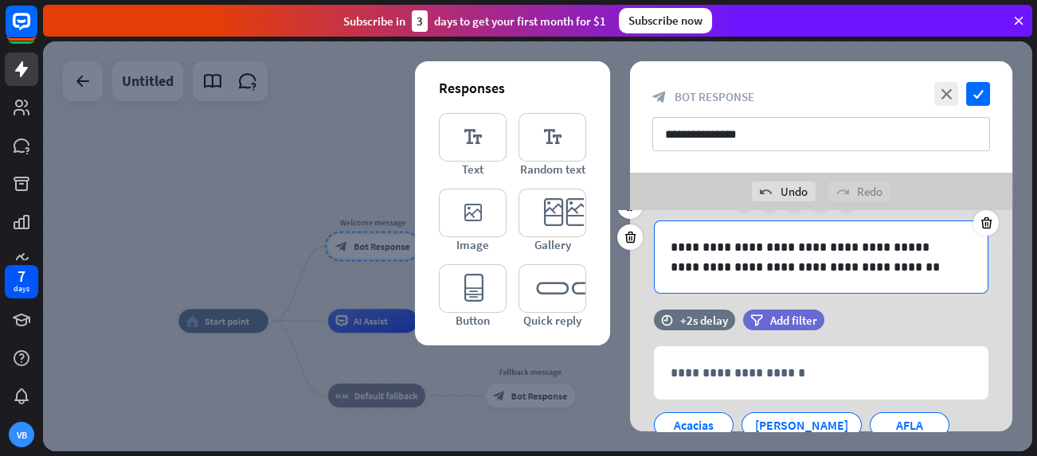
click at [732, 271] on p "**********" at bounding box center [820, 267] width 301 height 20
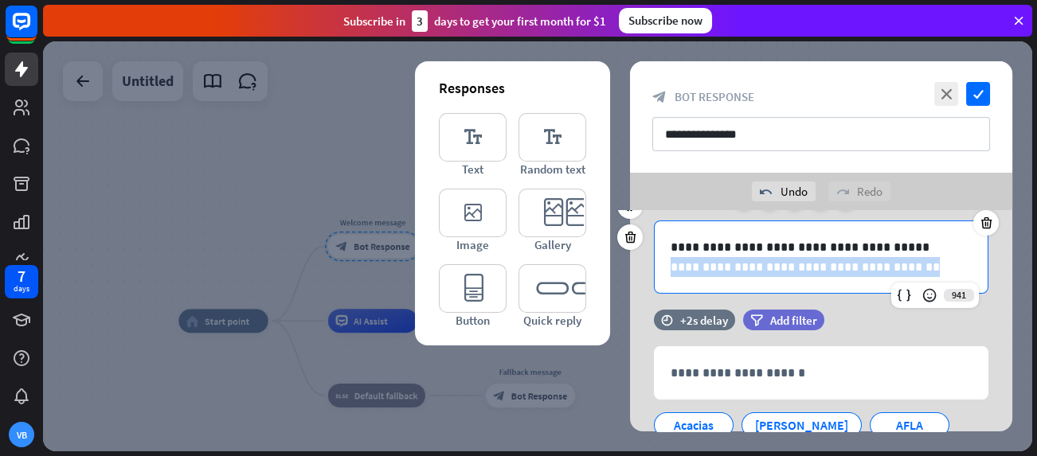
click at [732, 271] on p "**********" at bounding box center [820, 267] width 301 height 20
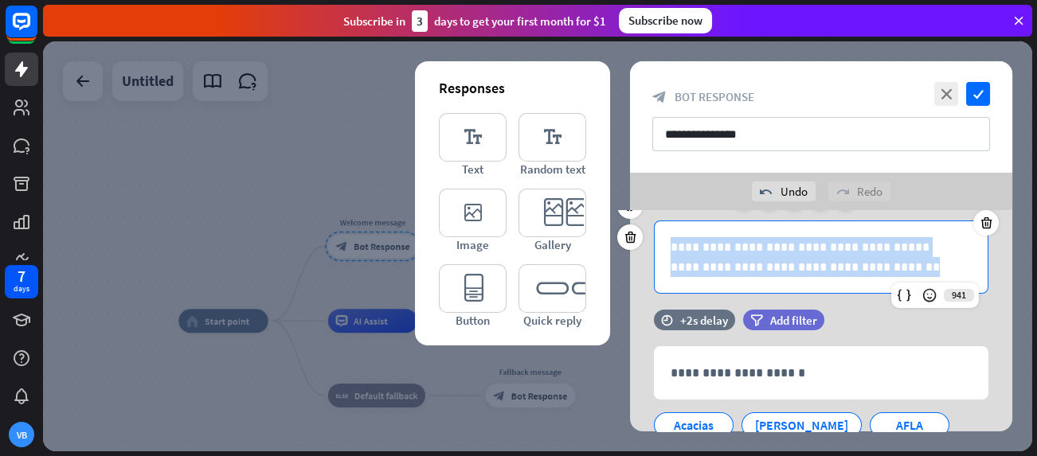
drag, startPoint x: 658, startPoint y: 247, endPoint x: 932, endPoint y: 277, distance: 276.3
click at [932, 277] on div "**********" at bounding box center [820, 257] width 333 height 72
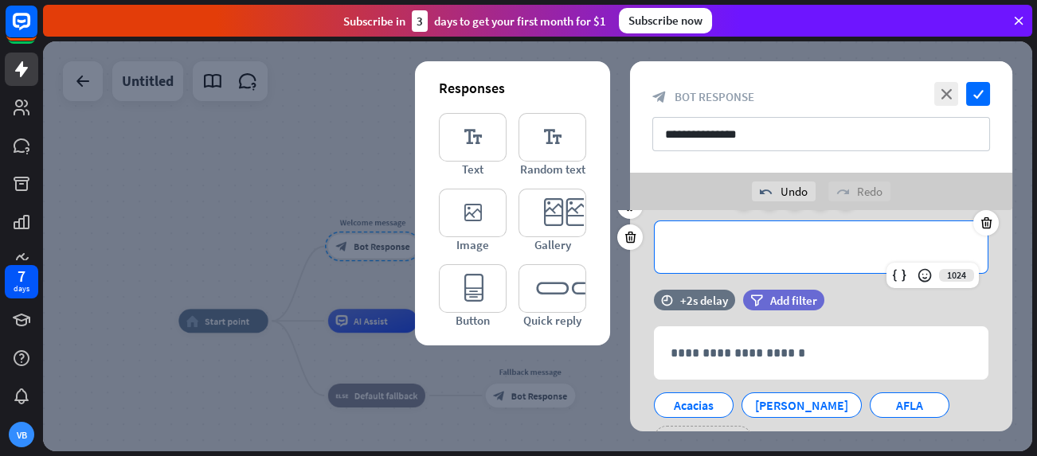
scroll to position [0, 0]
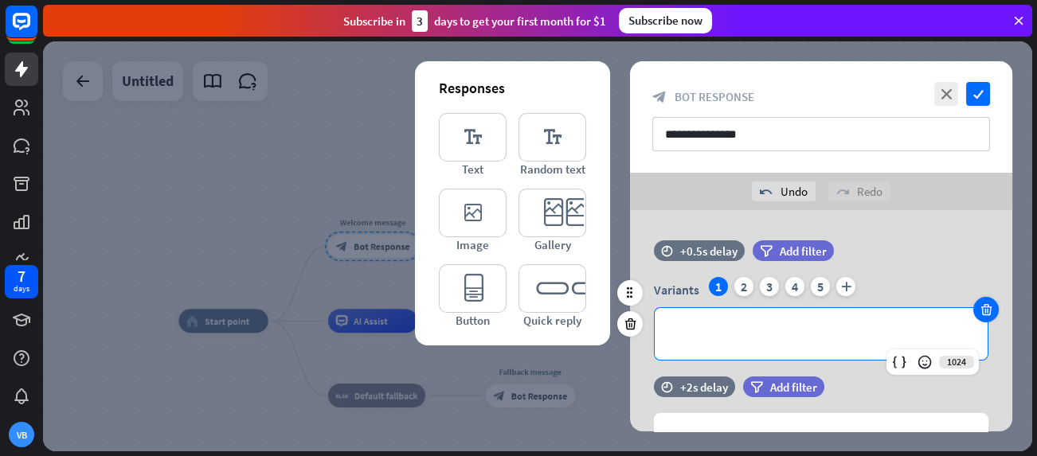
click at [985, 313] on icon at bounding box center [985, 310] width 15 height 14
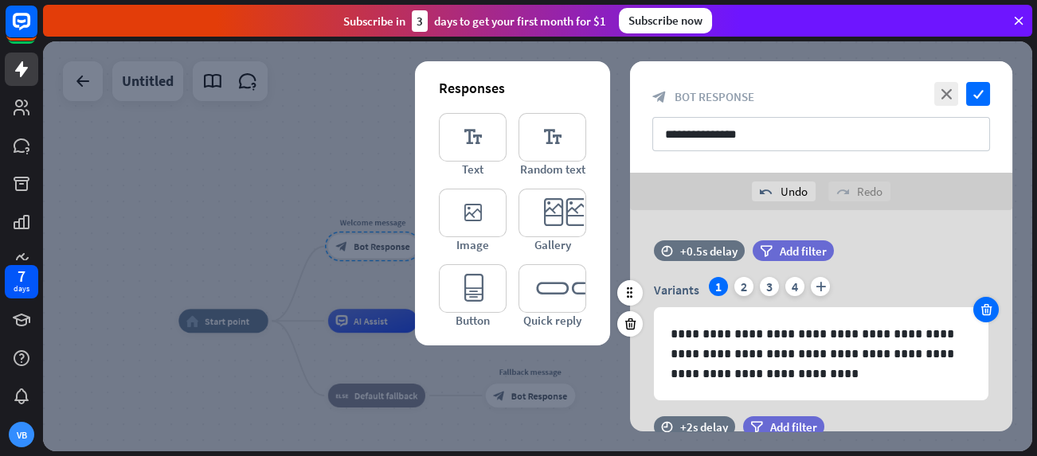
click at [986, 311] on icon at bounding box center [985, 310] width 15 height 14
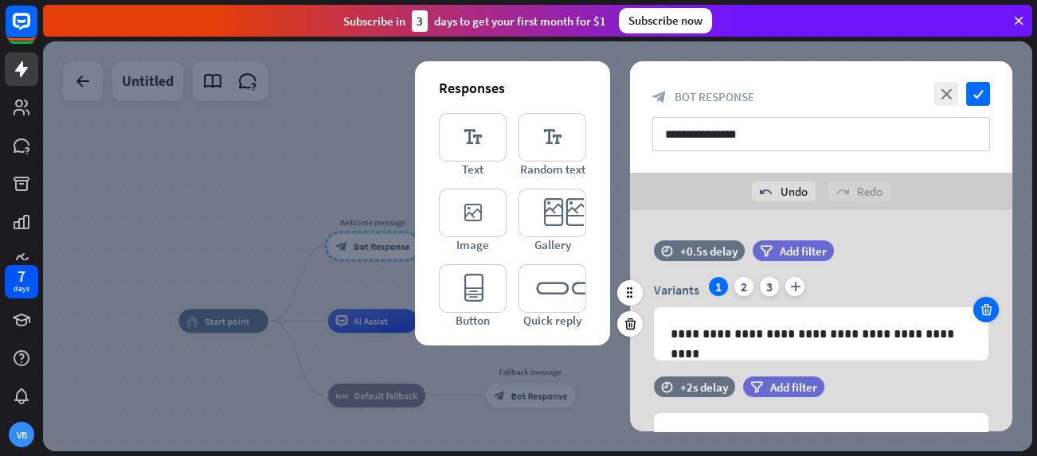
click at [983, 310] on icon at bounding box center [985, 310] width 15 height 14
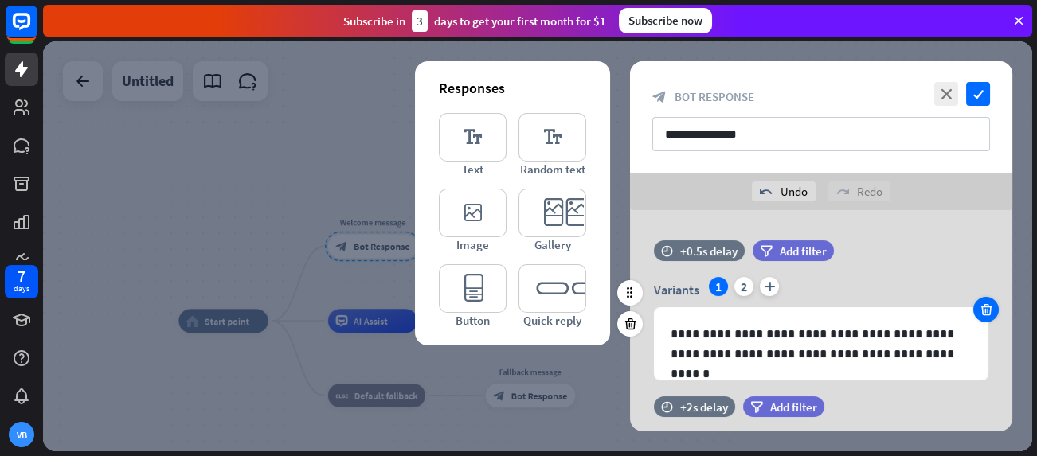
click at [983, 310] on icon at bounding box center [985, 310] width 15 height 14
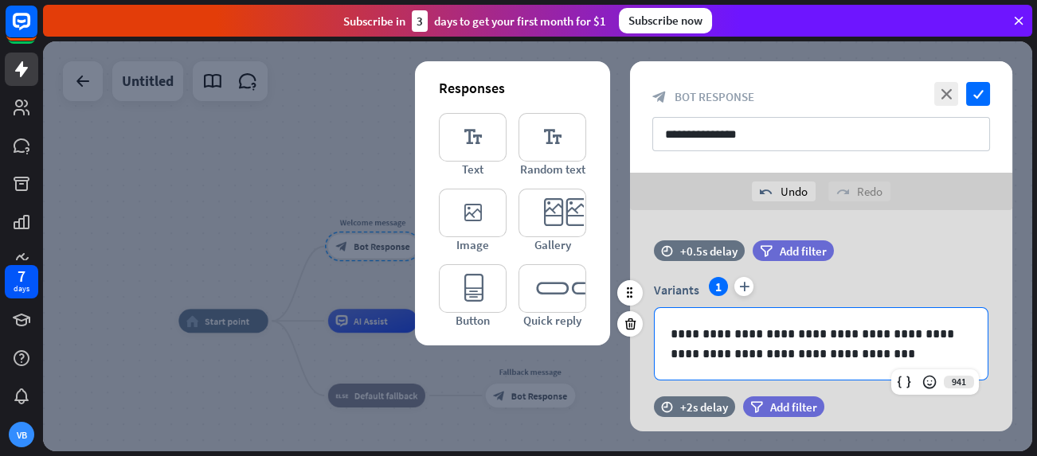
click at [981, 309] on div "**********" at bounding box center [820, 344] width 333 height 72
drag, startPoint x: 778, startPoint y: 361, endPoint x: 654, endPoint y: 351, distance: 123.8
click at [654, 351] on div "**********" at bounding box center [820, 344] width 333 height 72
click at [673, 334] on p "**********" at bounding box center [820, 344] width 301 height 40
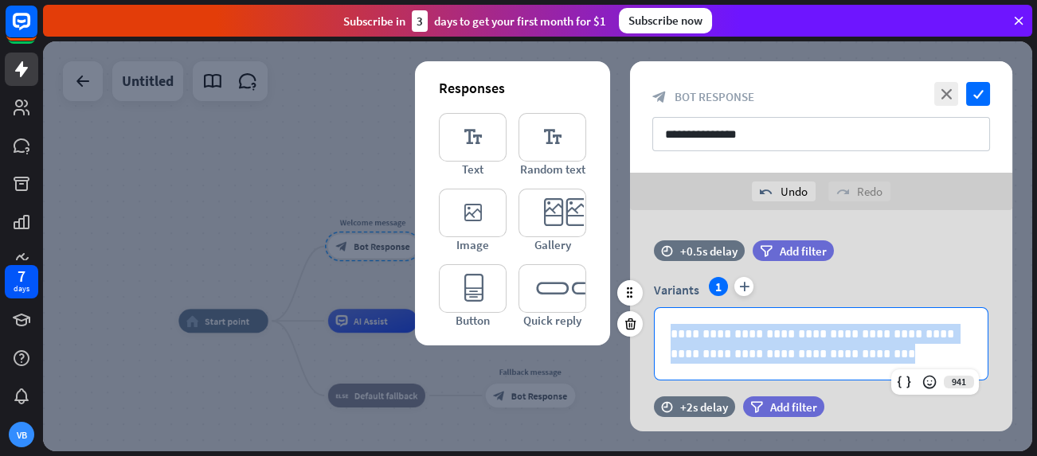
click at [673, 334] on p "**********" at bounding box center [820, 344] width 301 height 40
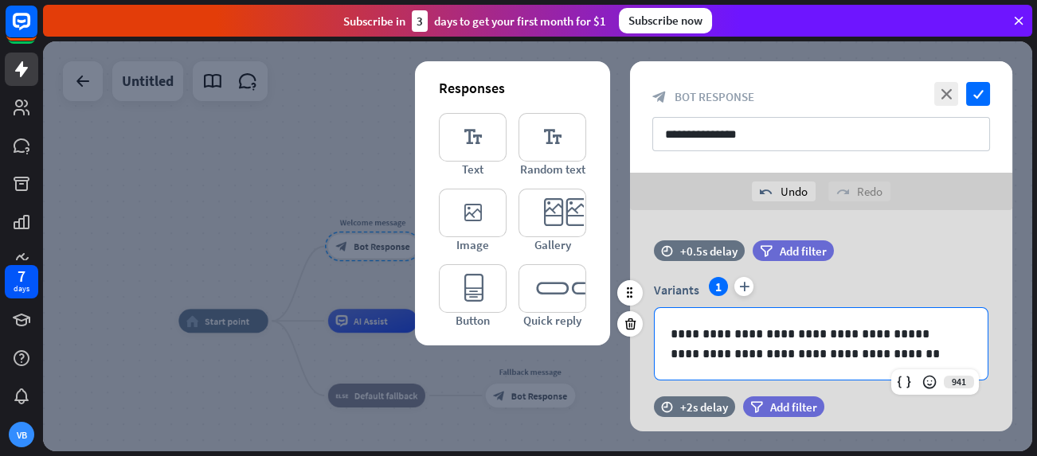
click at [875, 356] on p "**********" at bounding box center [820, 354] width 301 height 20
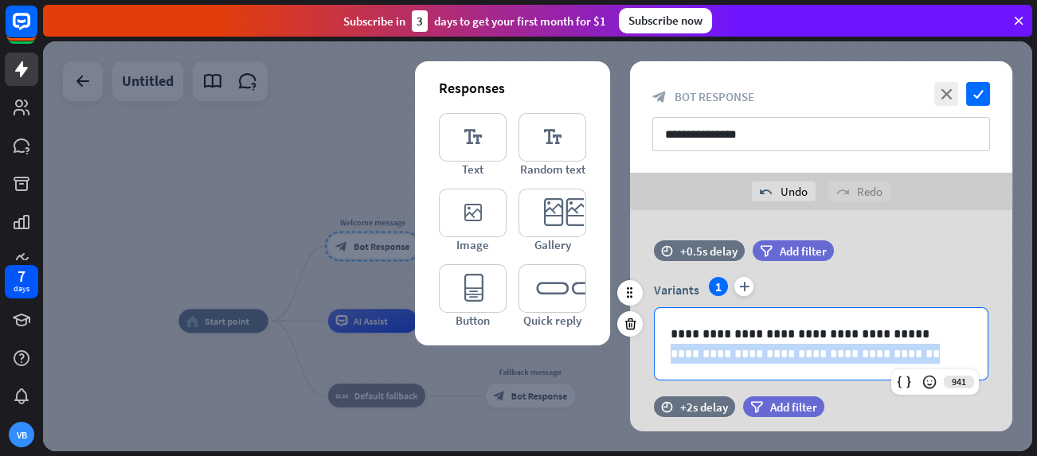
click at [875, 356] on p "**********" at bounding box center [820, 354] width 301 height 20
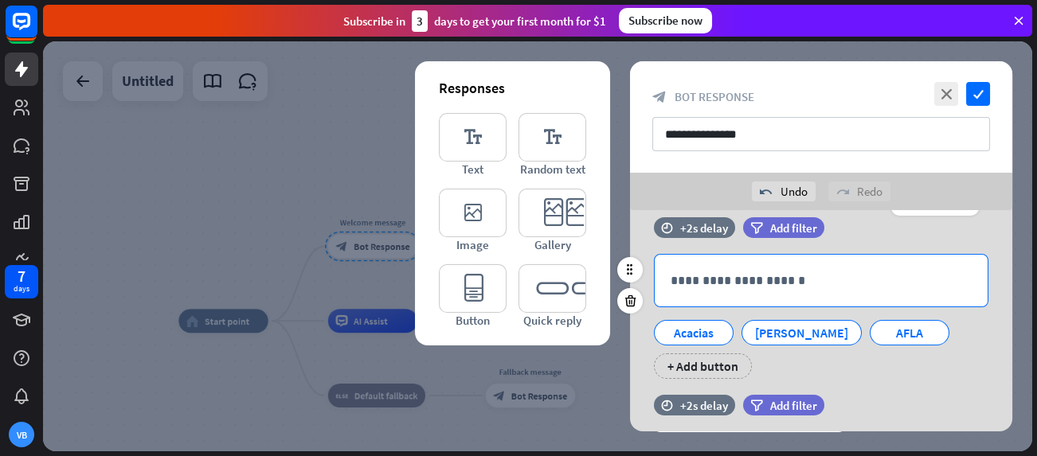
scroll to position [80, 0]
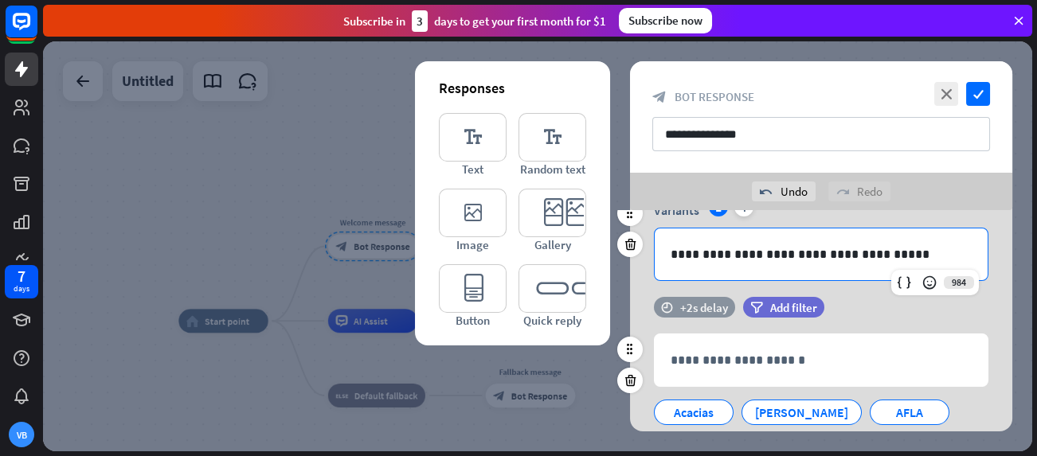
click at [701, 310] on div "+2s delay" at bounding box center [704, 307] width 48 height 15
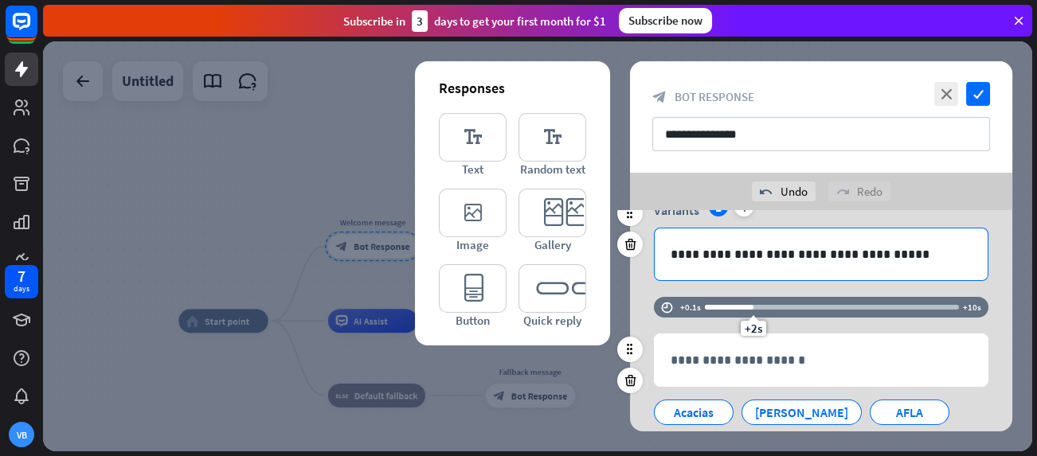
drag, startPoint x: 705, startPoint y: 307, endPoint x: 697, endPoint y: 306, distance: 8.0
click at [697, 306] on div "time +0.1s +2s +10s" at bounding box center [821, 307] width 334 height 21
drag, startPoint x: 748, startPoint y: 310, endPoint x: 737, endPoint y: 307, distance: 11.4
click at [744, 307] on div "+1.8s" at bounding box center [749, 307] width 11 height 11
click at [786, 326] on div "time +0.1s +1.4s +10s" at bounding box center [821, 315] width 334 height 37
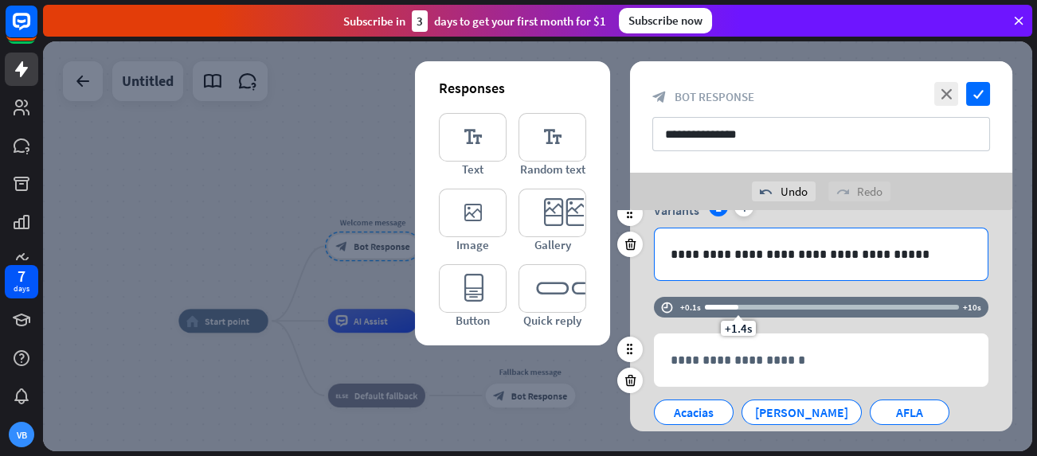
scroll to position [318, 0]
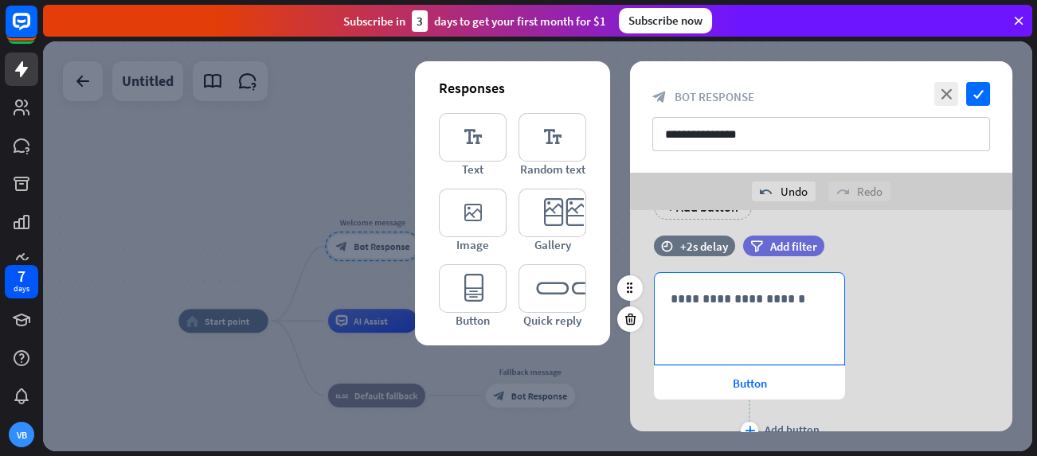
click at [760, 308] on div "**********" at bounding box center [748, 319] width 189 height 92
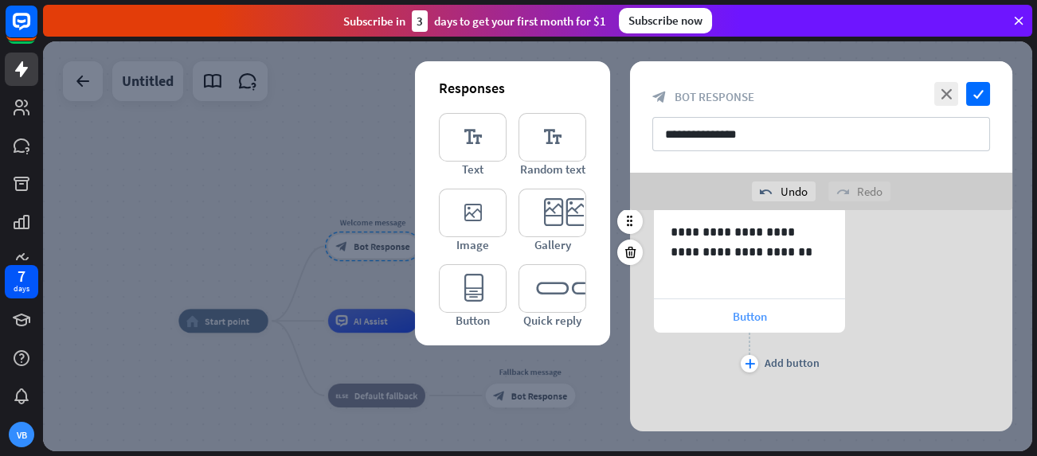
click at [732, 320] on span "Button" at bounding box center [749, 316] width 34 height 15
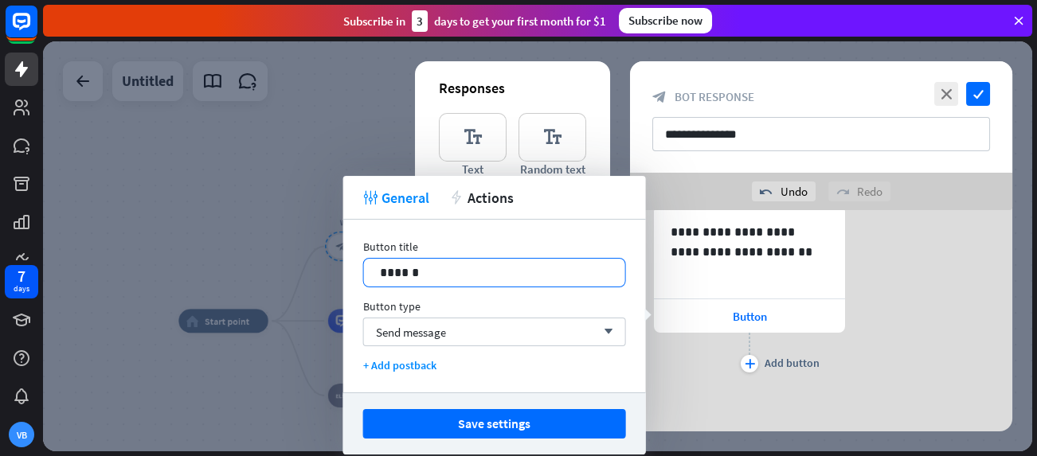
click at [449, 278] on p "******" at bounding box center [494, 273] width 229 height 20
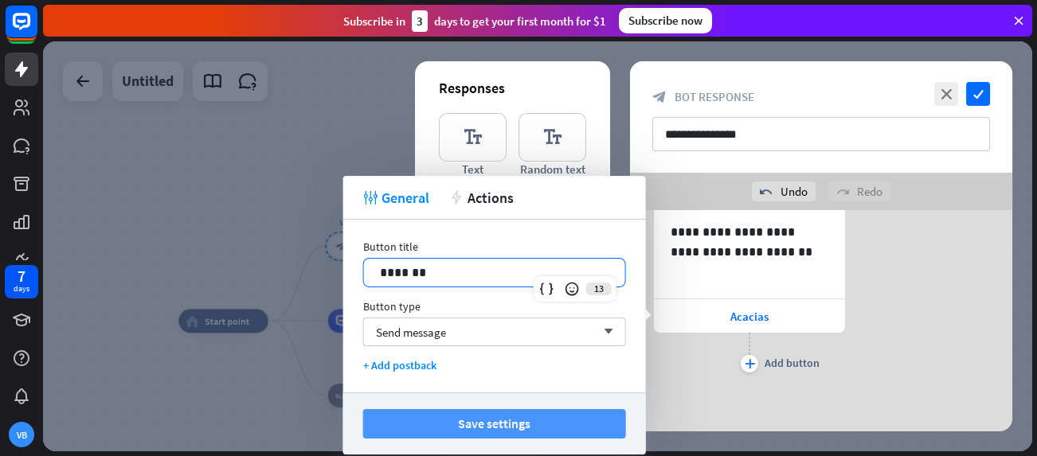
click at [478, 420] on button "Save settings" at bounding box center [494, 423] width 263 height 29
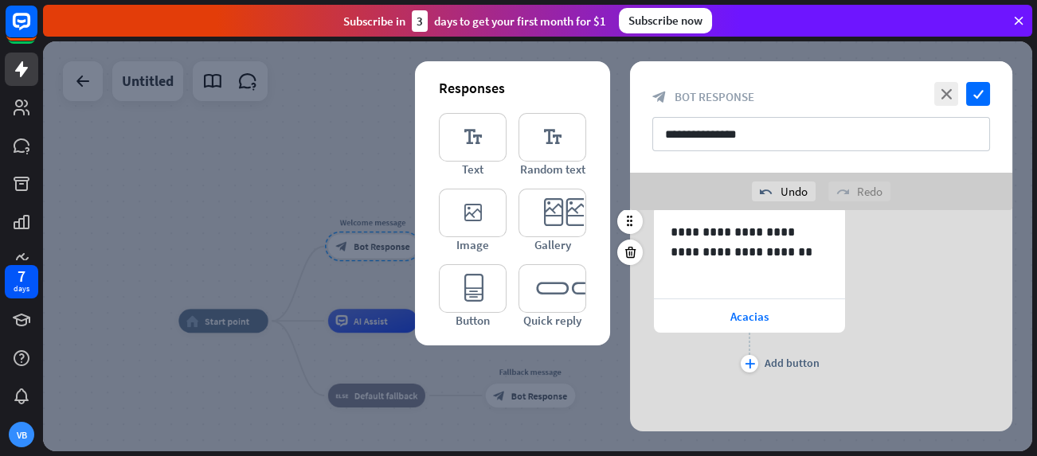
click at [761, 368] on div "plus Add button" at bounding box center [749, 353] width 191 height 40
click at [752, 362] on icon "plus" at bounding box center [749, 364] width 10 height 10
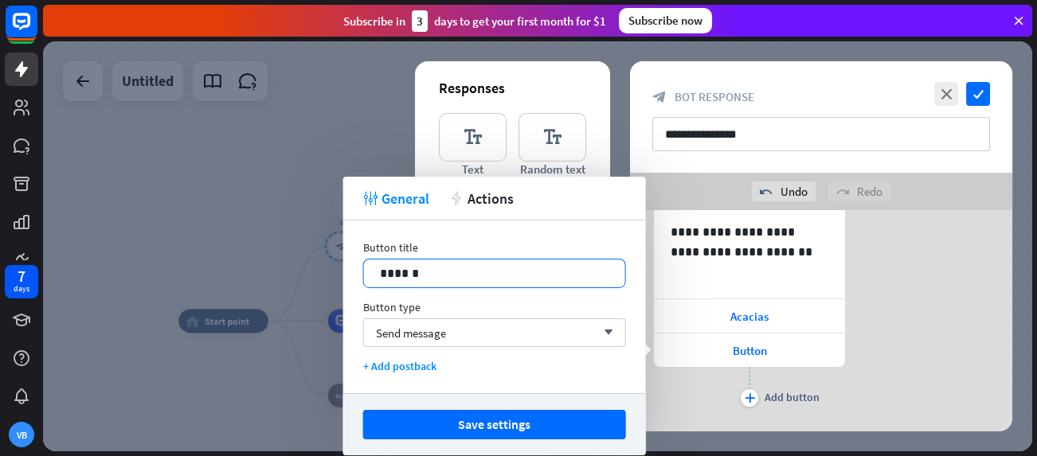
click at [404, 267] on p "******" at bounding box center [494, 274] width 229 height 20
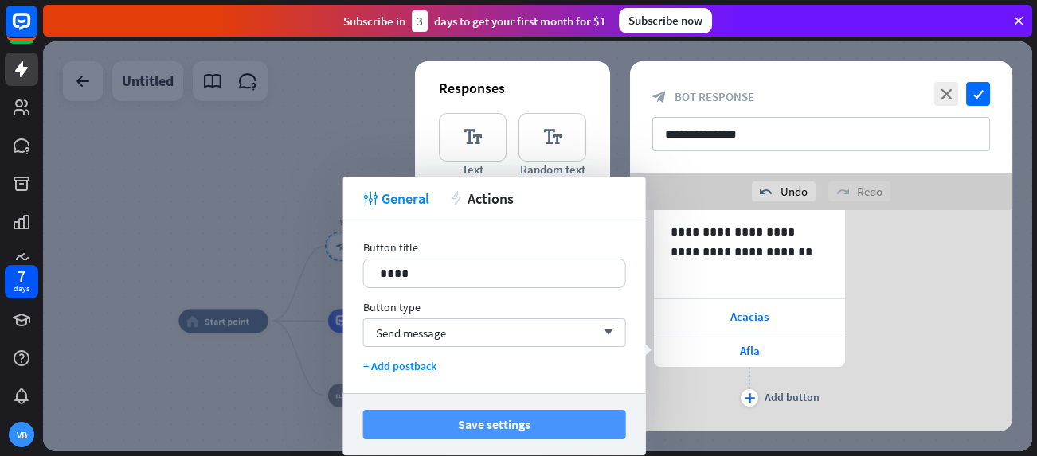
click at [439, 419] on button "Save settings" at bounding box center [494, 424] width 263 height 29
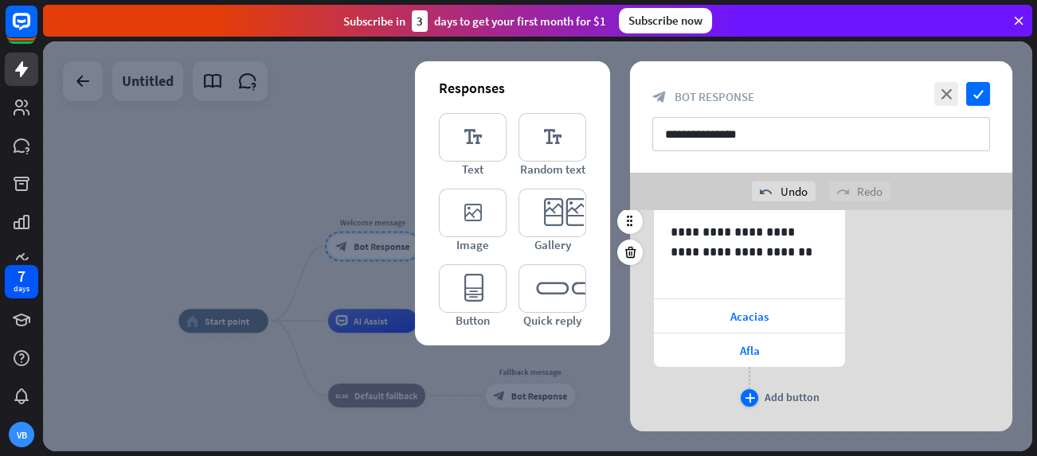
click at [752, 400] on icon "plus" at bounding box center [749, 398] width 10 height 10
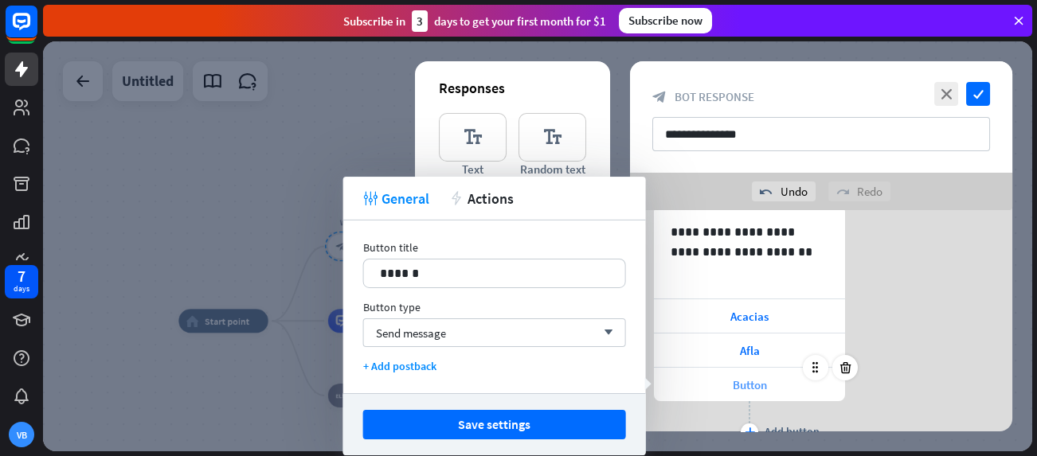
click at [744, 377] on span "Button" at bounding box center [749, 384] width 34 height 15
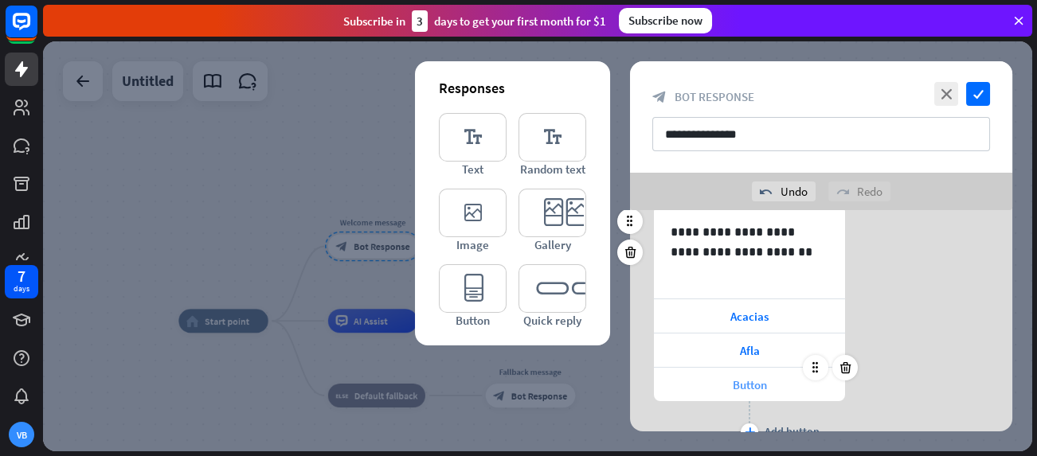
click at [760, 386] on span "Button" at bounding box center [749, 384] width 34 height 15
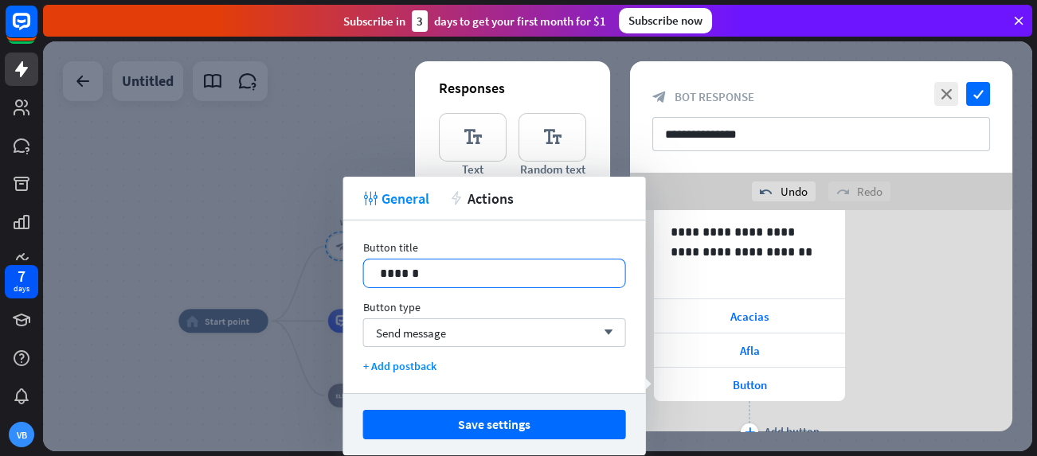
click at [427, 277] on p "******" at bounding box center [494, 274] width 229 height 20
drag, startPoint x: 444, startPoint y: 420, endPoint x: 464, endPoint y: 395, distance: 32.3
click at [444, 418] on button "Save settings" at bounding box center [494, 424] width 263 height 29
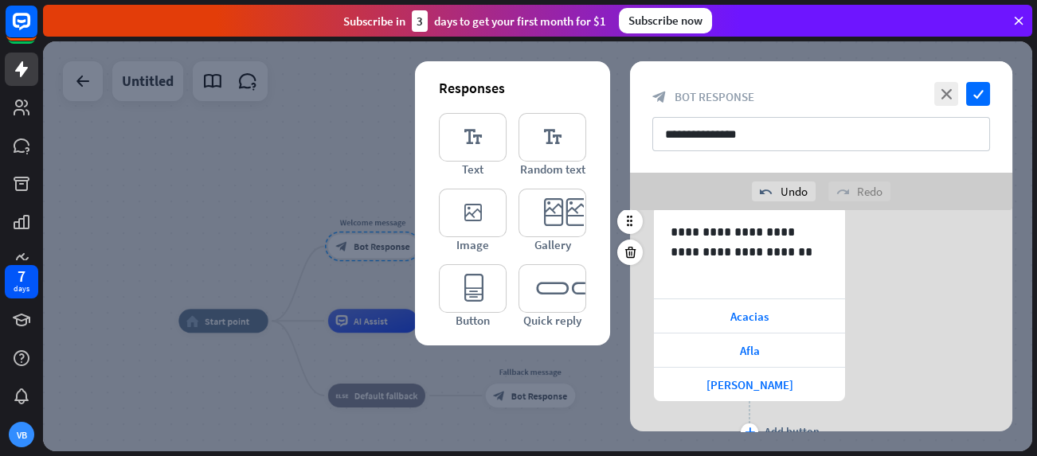
scroll to position [454, 0]
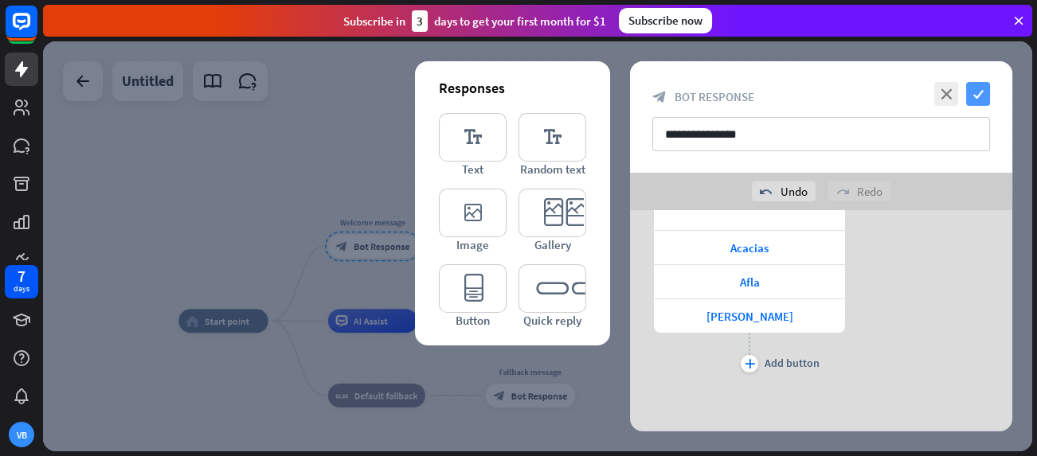
click at [972, 96] on icon "check" at bounding box center [978, 94] width 24 height 24
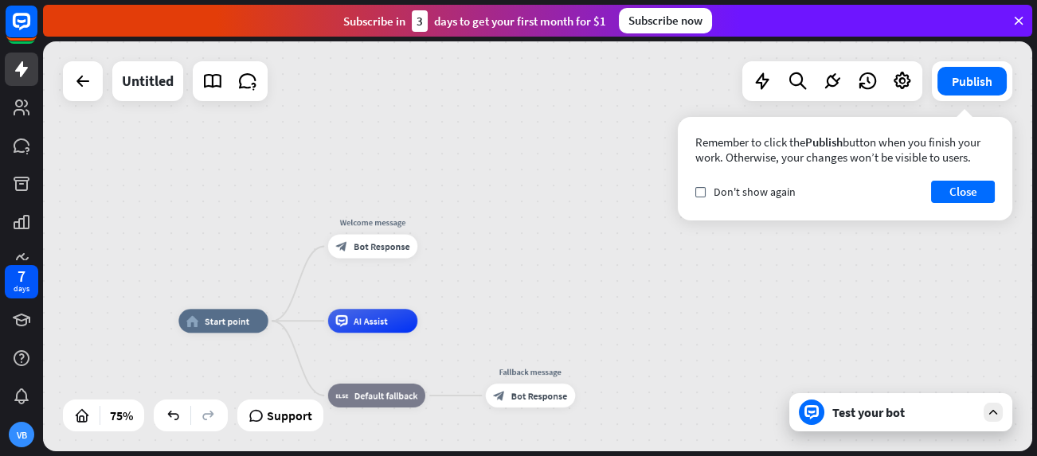
click at [875, 420] on div "Test your bot" at bounding box center [900, 412] width 223 height 38
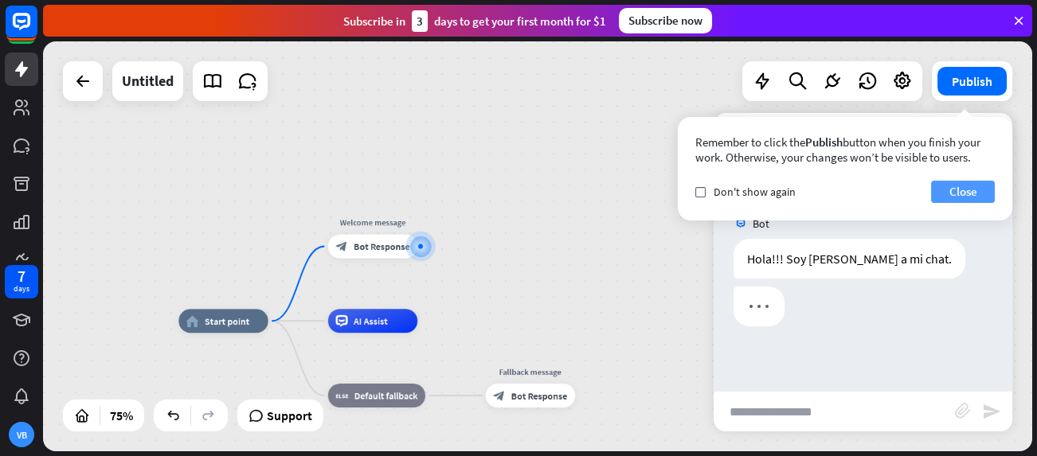
click at [949, 192] on button "Close" at bounding box center [963, 192] width 64 height 22
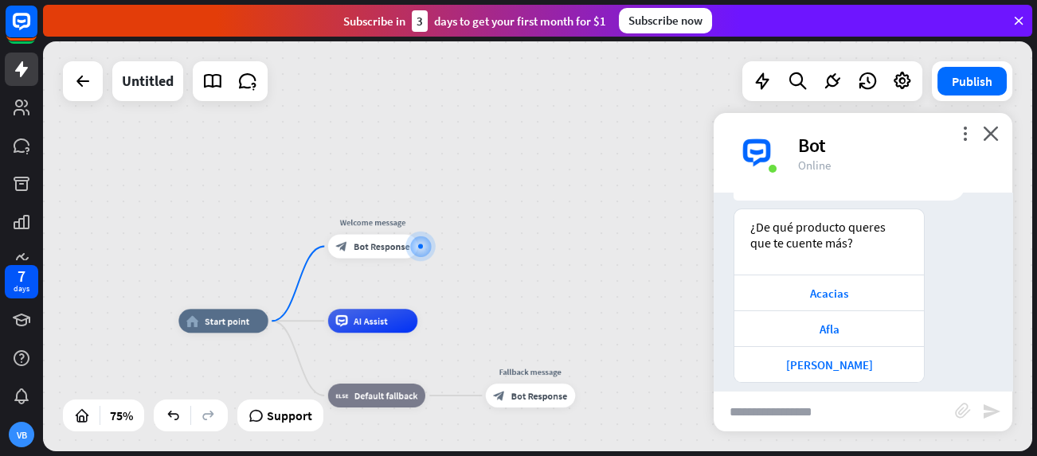
scroll to position [93, 0]
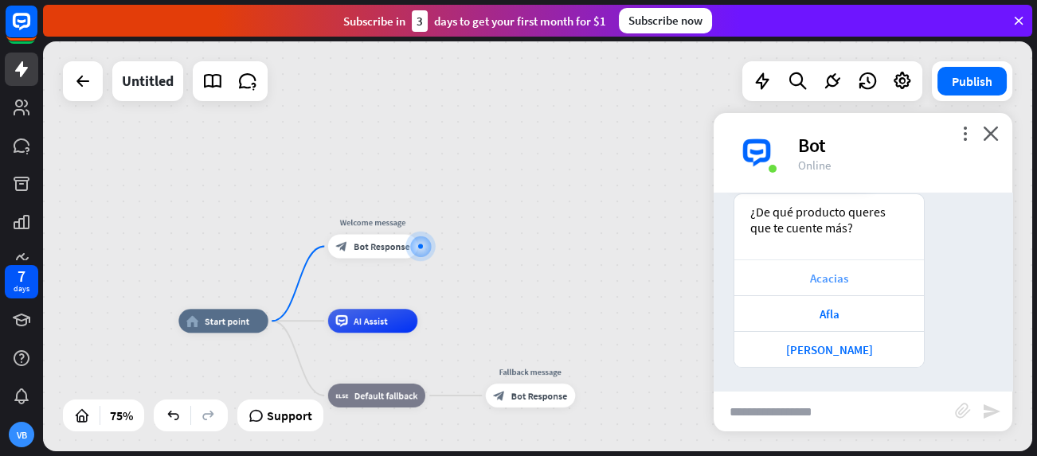
click at [849, 271] on div "Acacias" at bounding box center [829, 278] width 174 height 15
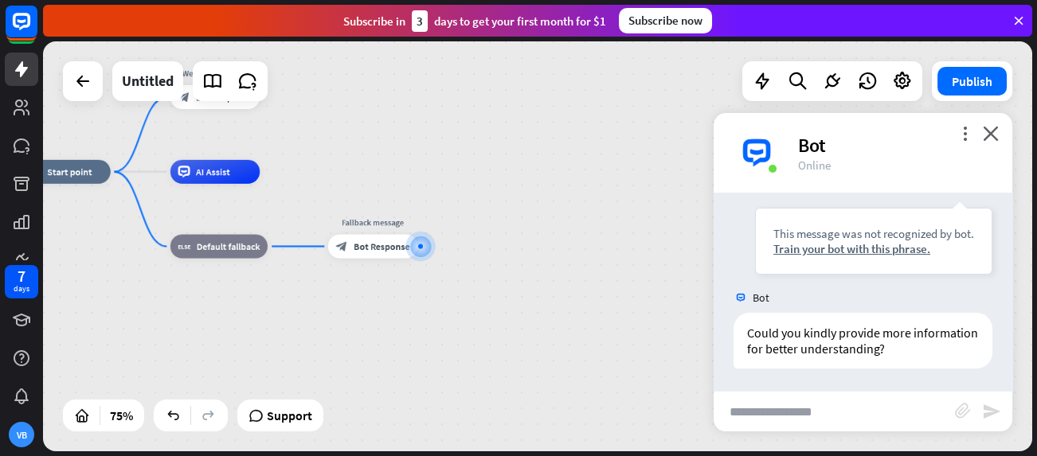
scroll to position [348, 0]
click at [223, 249] on span "Default fallback" at bounding box center [229, 246] width 64 height 12
click at [325, 319] on div "home_2 Start point Welcome message block_bot_response Bot Response AI Assist bl…" at bounding box center [392, 325] width 742 height 307
drag, startPoint x: 373, startPoint y: 251, endPoint x: 381, endPoint y: 231, distance: 21.4
click at [381, 235] on div "Edit name more_horiz plus block_bot_response Bot Response" at bounding box center [373, 247] width 90 height 24
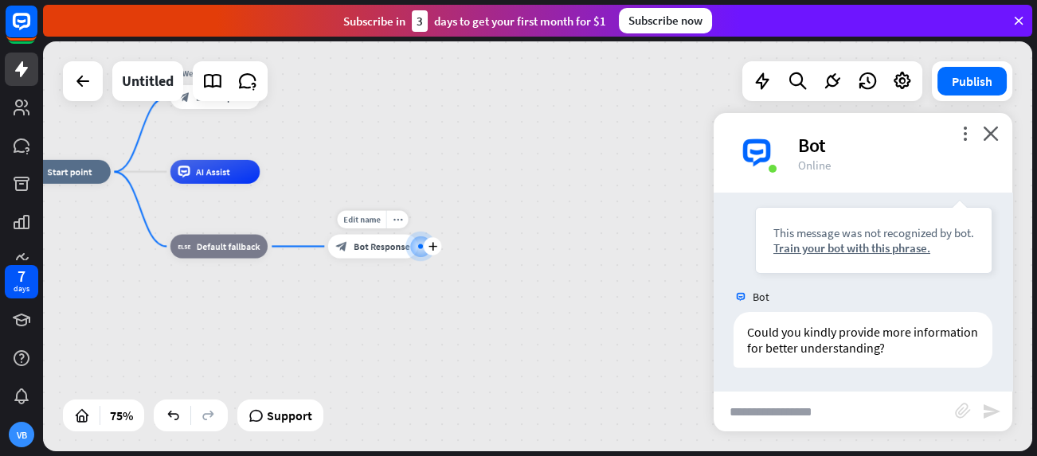
click at [386, 250] on span "Bot Response" at bounding box center [381, 246] width 57 height 12
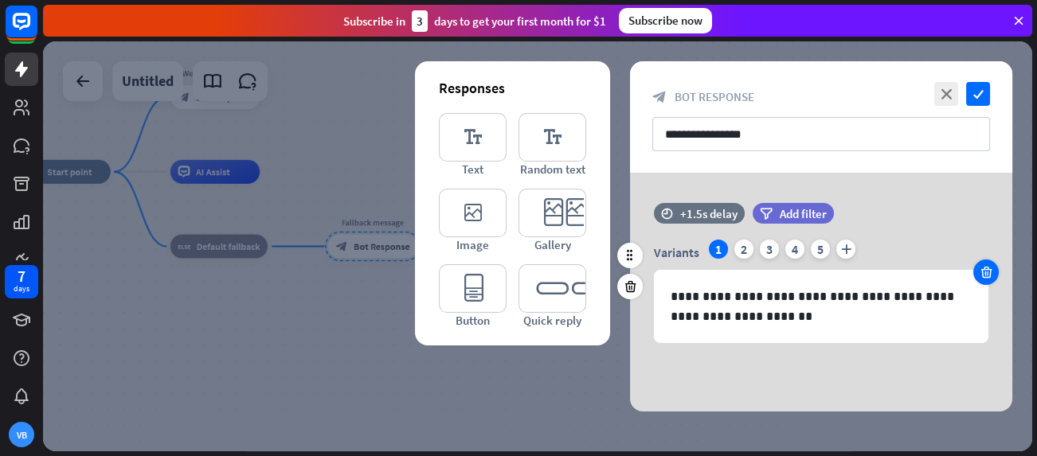
click at [992, 267] on icon at bounding box center [985, 272] width 15 height 14
click at [992, 240] on div "time +1.5s delay filter Add filter" at bounding box center [821, 221] width 382 height 37
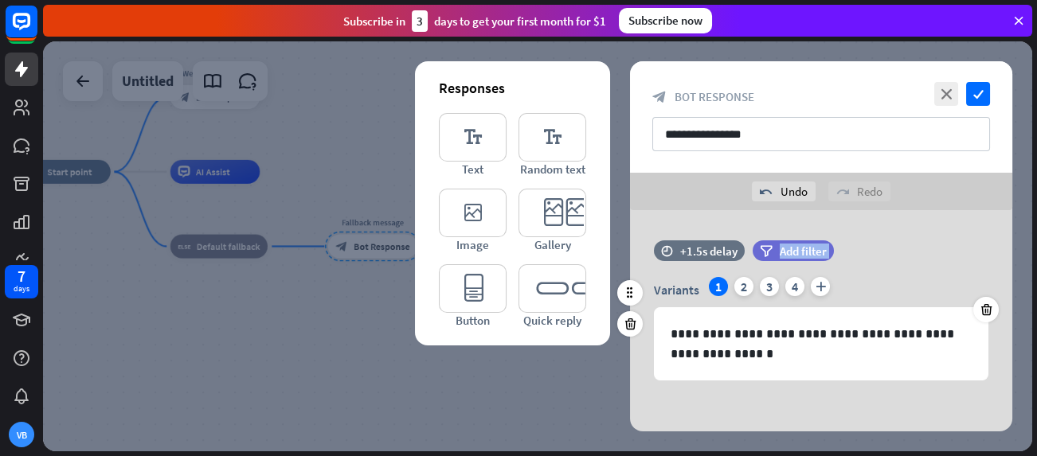
click at [992, 267] on div "time +1.5s delay filter Add filter" at bounding box center [821, 258] width 382 height 37
click at [988, 309] on icon at bounding box center [985, 310] width 15 height 14
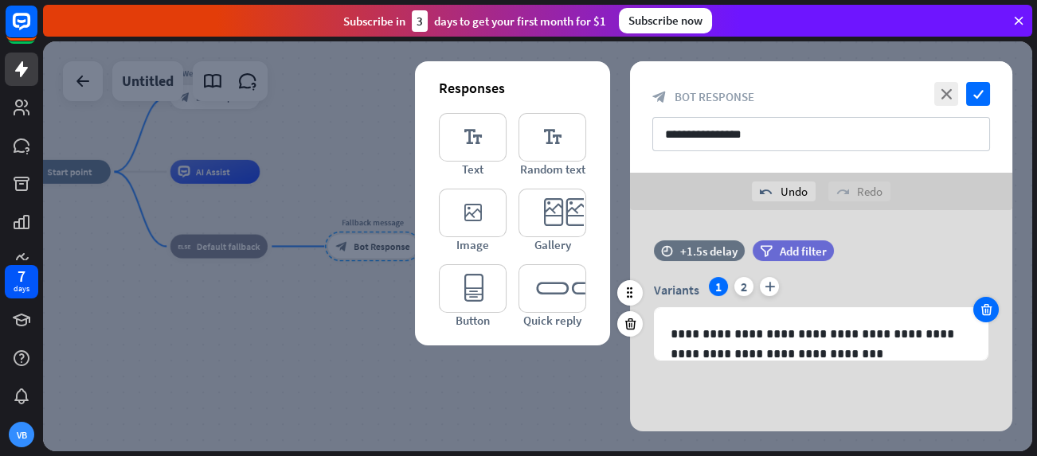
click at [988, 309] on icon at bounding box center [985, 310] width 15 height 14
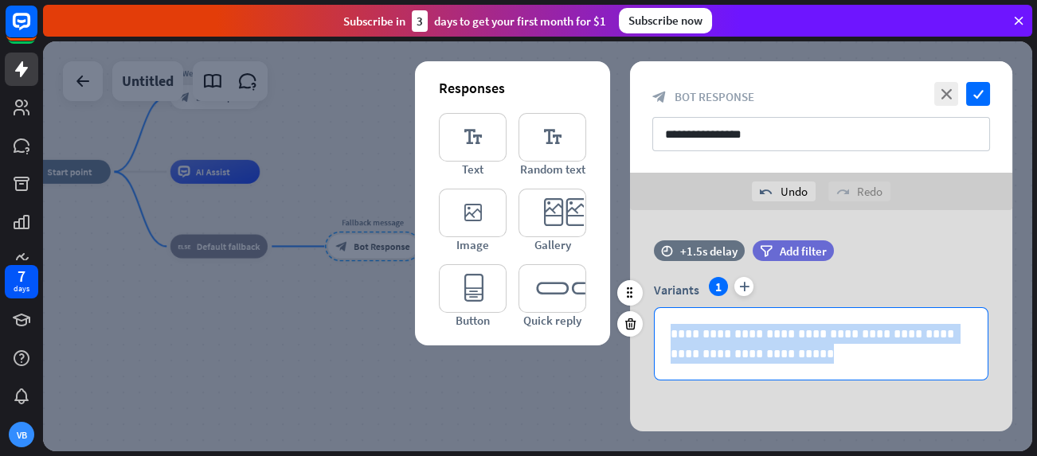
click at [988, 309] on div "**********" at bounding box center [821, 328] width 382 height 103
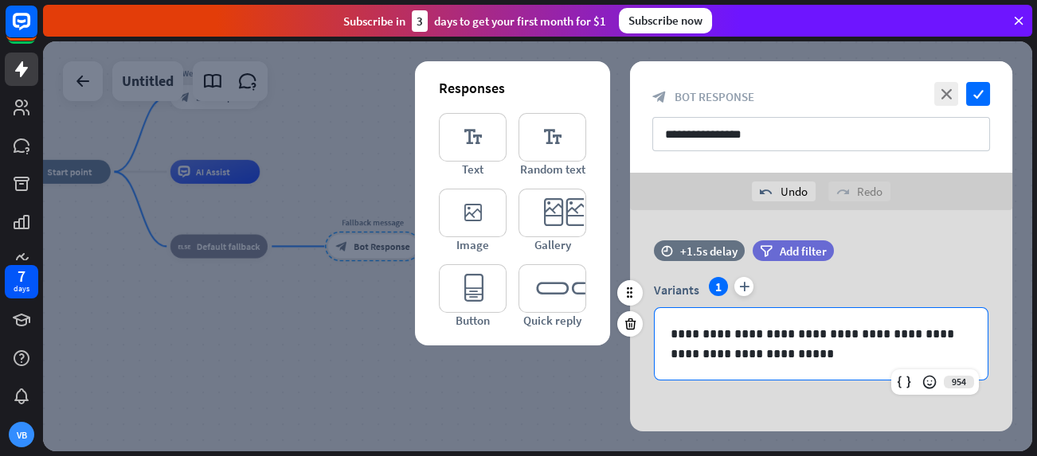
click at [928, 291] on div "Variants 1 plus" at bounding box center [821, 289] width 334 height 25
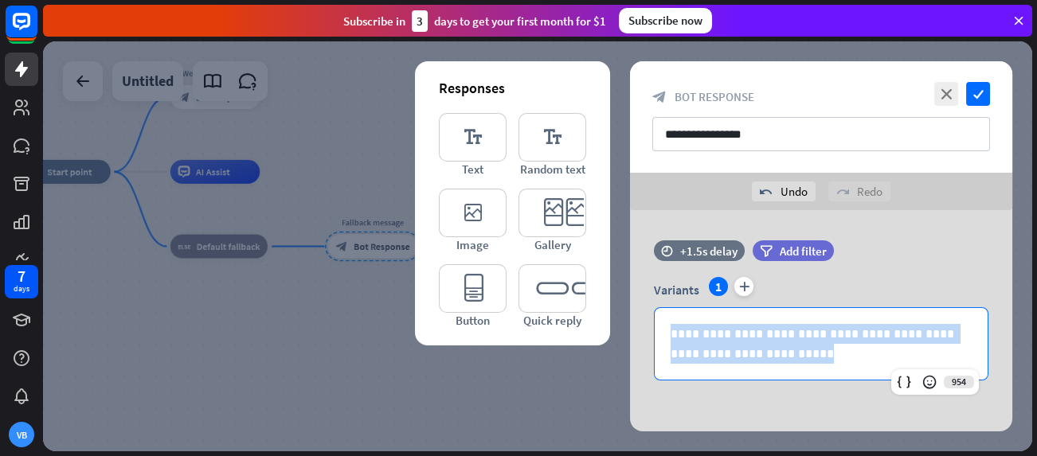
drag, startPoint x: 848, startPoint y: 361, endPoint x: 666, endPoint y: 338, distance: 182.9
click at [666, 338] on div "**********" at bounding box center [820, 344] width 333 height 72
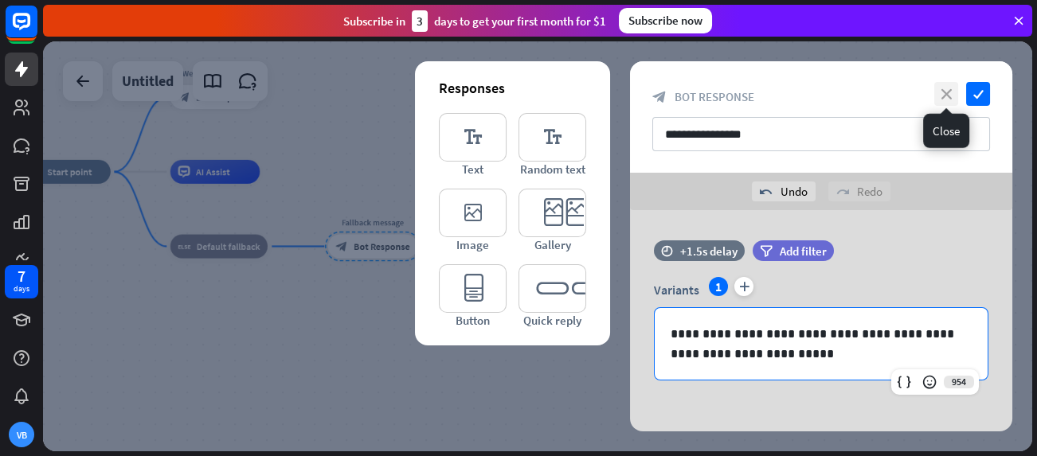
click at [945, 95] on icon "close" at bounding box center [946, 94] width 24 height 24
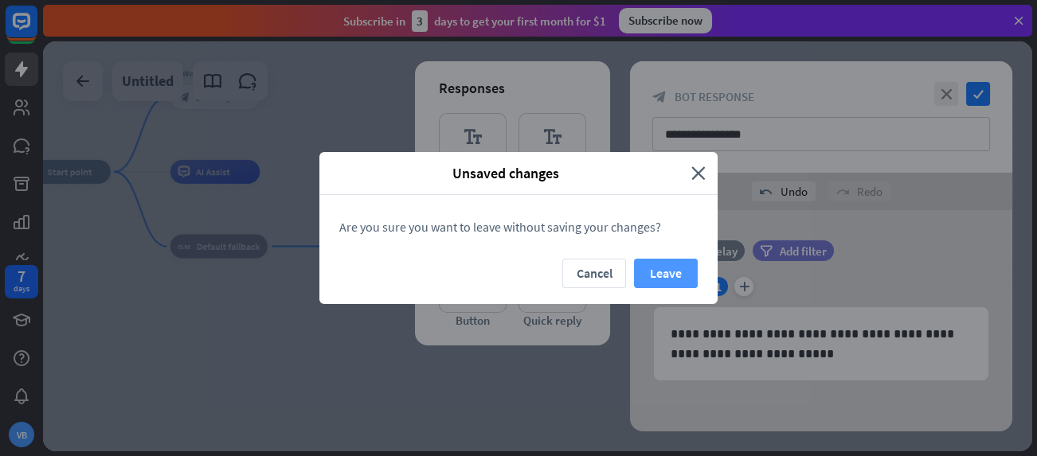
click at [669, 265] on button "Leave" at bounding box center [666, 273] width 64 height 29
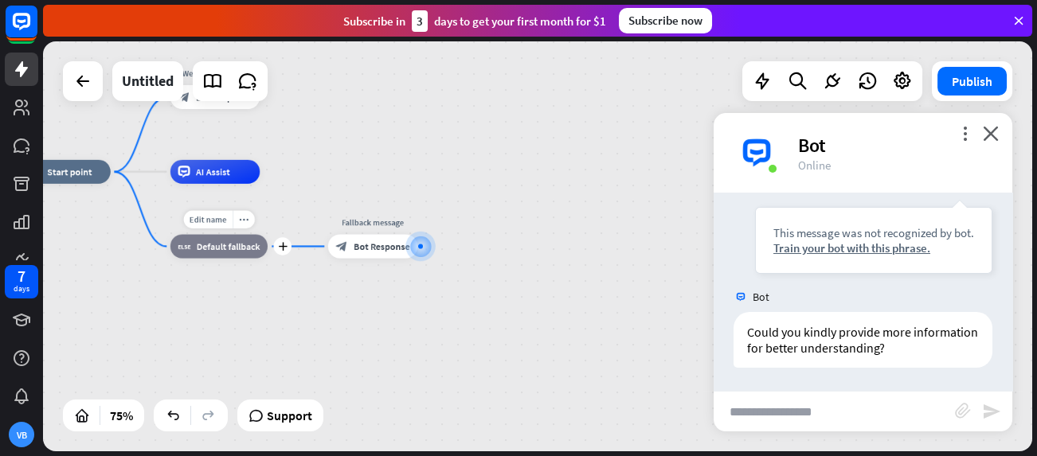
drag, startPoint x: 213, startPoint y: 256, endPoint x: 243, endPoint y: 275, distance: 35.8
click at [243, 259] on div "Edit name more_horiz plus block_fallback Default fallback" at bounding box center [218, 247] width 97 height 24
click at [221, 250] on span "Default fallback" at bounding box center [229, 246] width 64 height 12
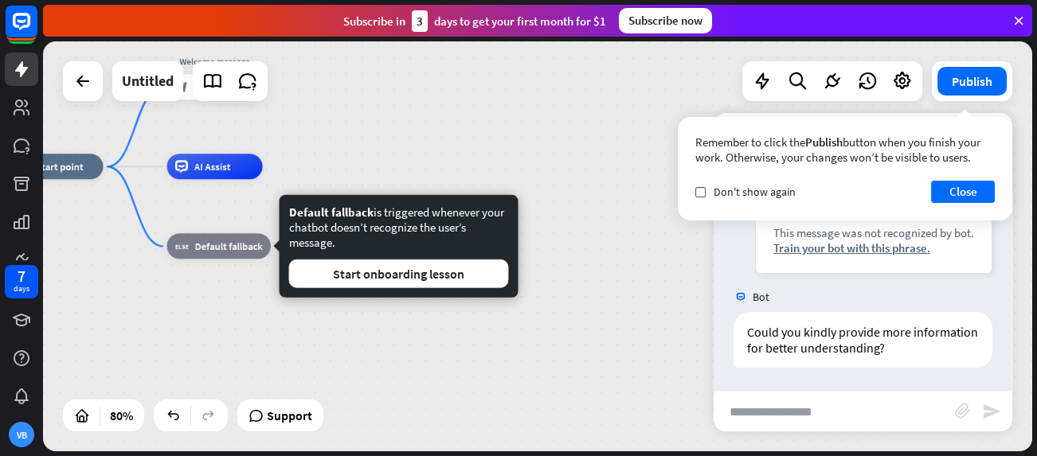
click at [285, 307] on div "home_2 Start point Welcome message block_bot_response Bot Response AI Assist Ed…" at bounding box center [403, 330] width 791 height 328
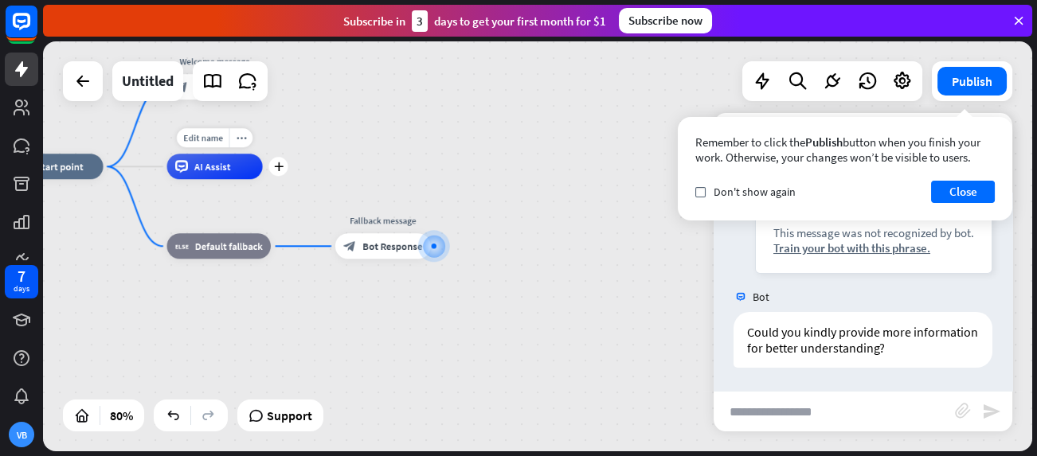
click at [201, 177] on div "AI Assist" at bounding box center [215, 166] width 96 height 25
click at [212, 233] on div "Edit name more_horiz plus block_fallback Default fallback" at bounding box center [218, 245] width 103 height 25
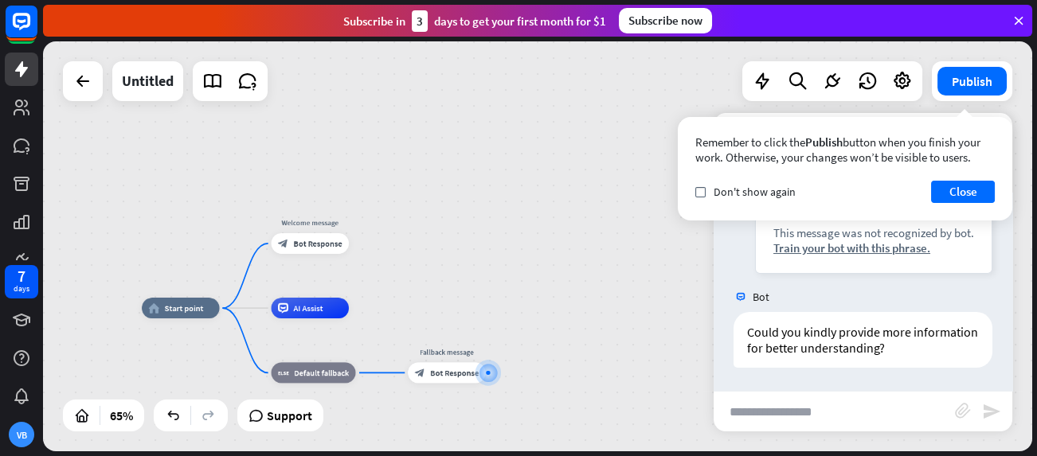
drag, startPoint x: 326, startPoint y: 135, endPoint x: 372, endPoint y: 234, distance: 109.7
click at [372, 234] on div "home_2 Start point Welcome message block_bot_response Bot Response AI Assist bl…" at bounding box center [537, 246] width 989 height 410
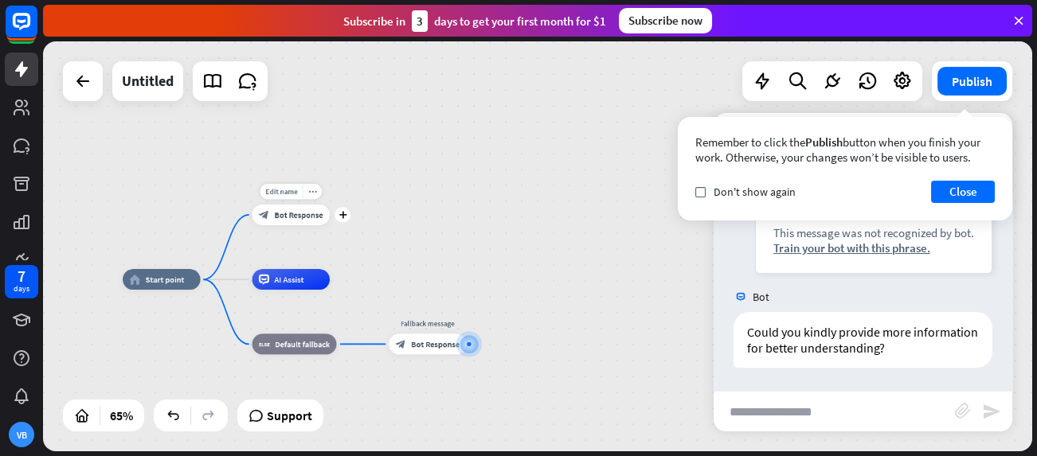
click at [283, 206] on div "block_bot_response Bot Response" at bounding box center [291, 215] width 78 height 21
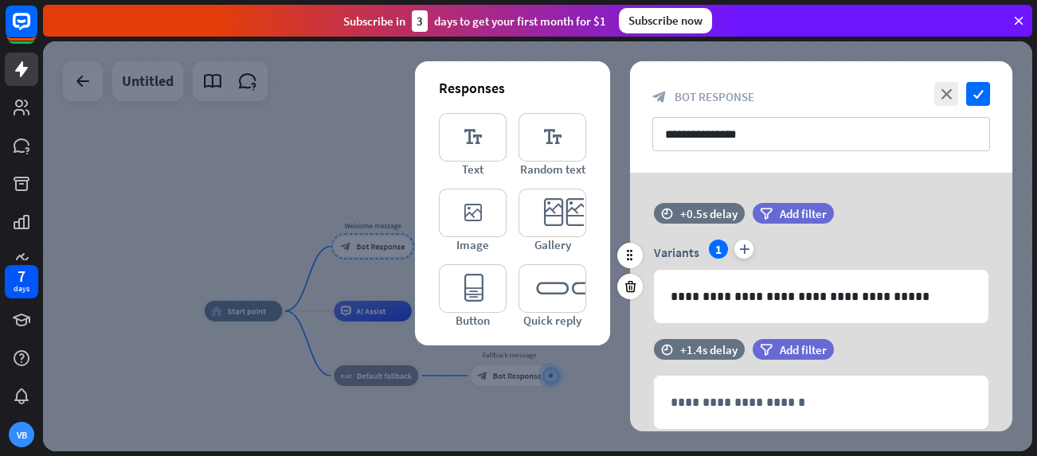
scroll to position [416, 0]
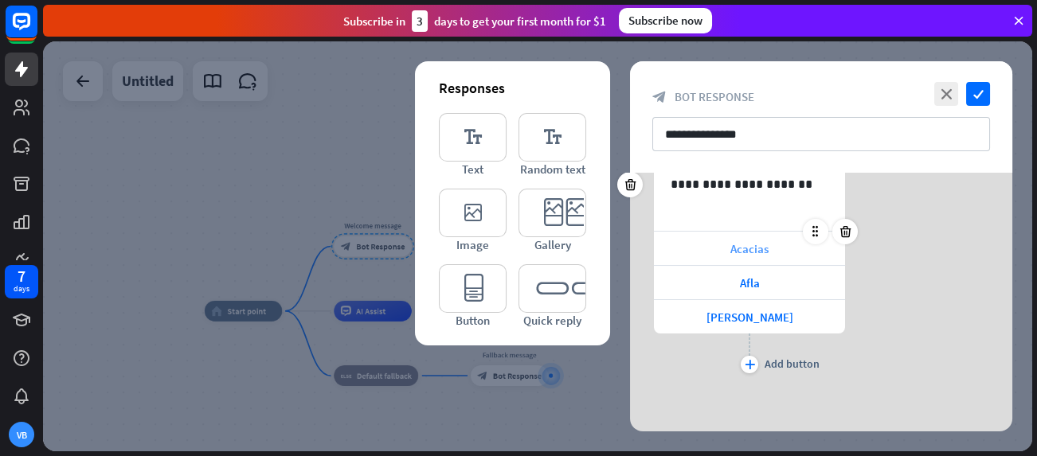
click at [769, 242] on div "Acacias" at bounding box center [749, 248] width 191 height 33
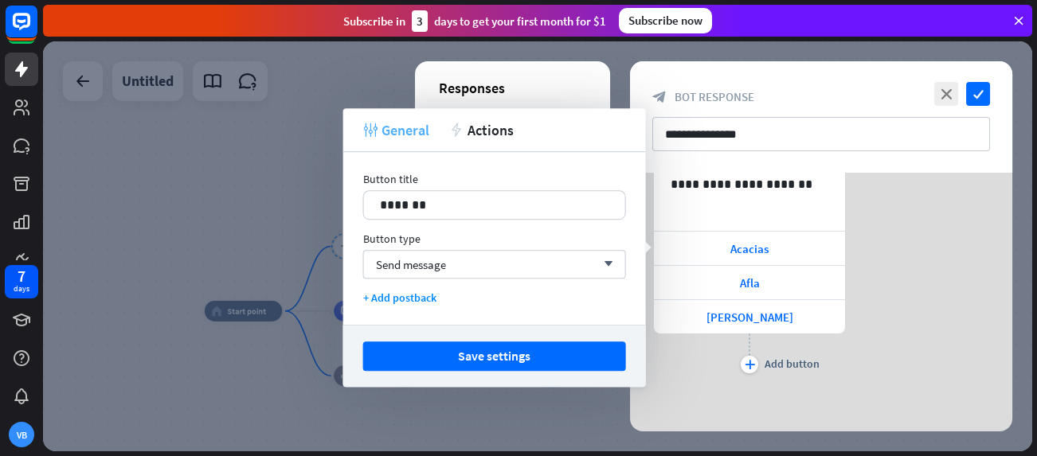
click at [412, 127] on span "General" at bounding box center [405, 130] width 48 height 18
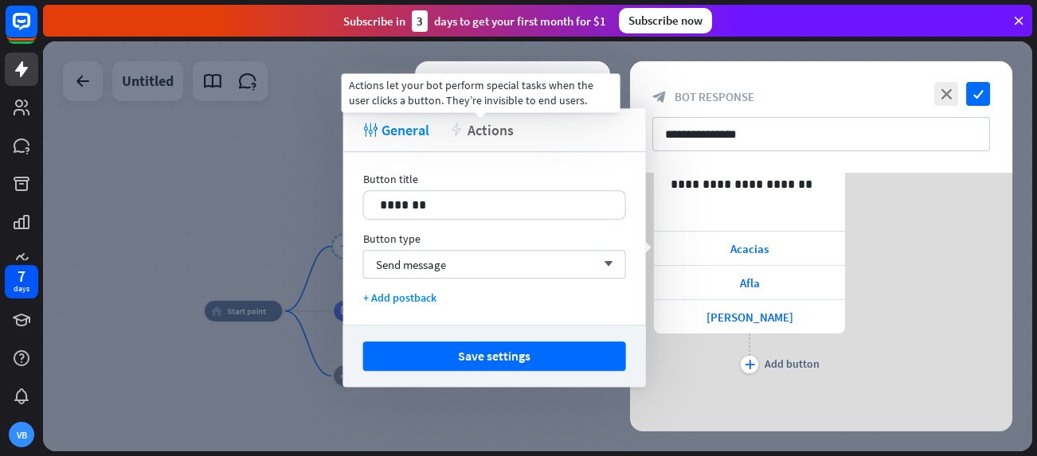
click at [473, 131] on span "Actions" at bounding box center [490, 130] width 46 height 18
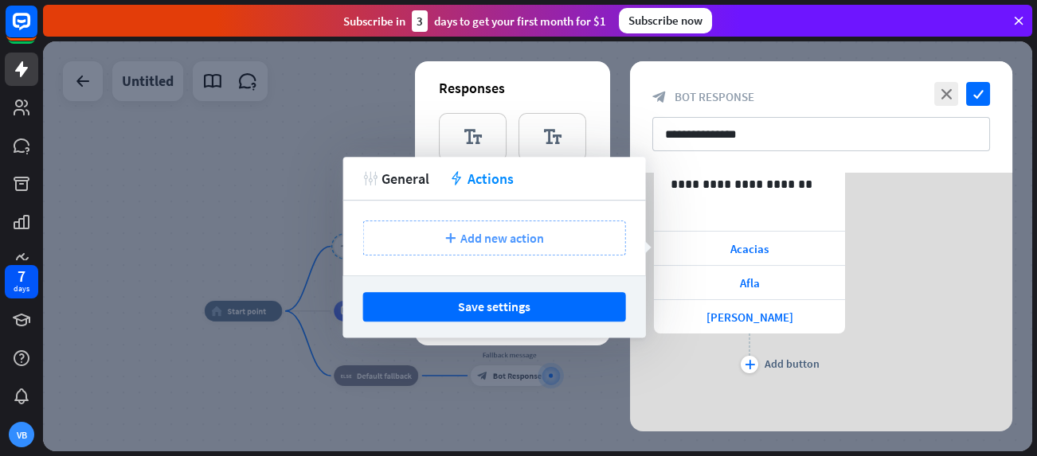
click at [533, 236] on span "Add new action" at bounding box center [502, 238] width 84 height 16
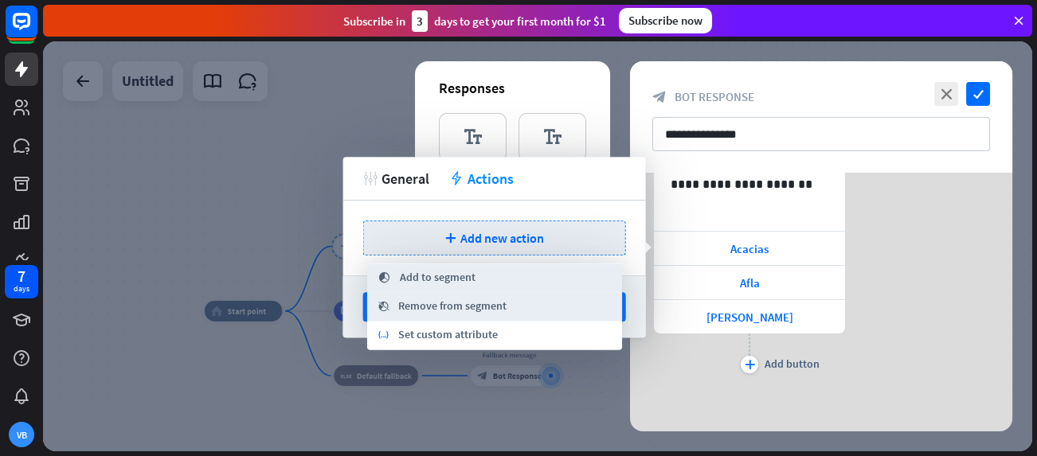
click at [551, 194] on div "tweak General action Actions" at bounding box center [494, 179] width 303 height 44
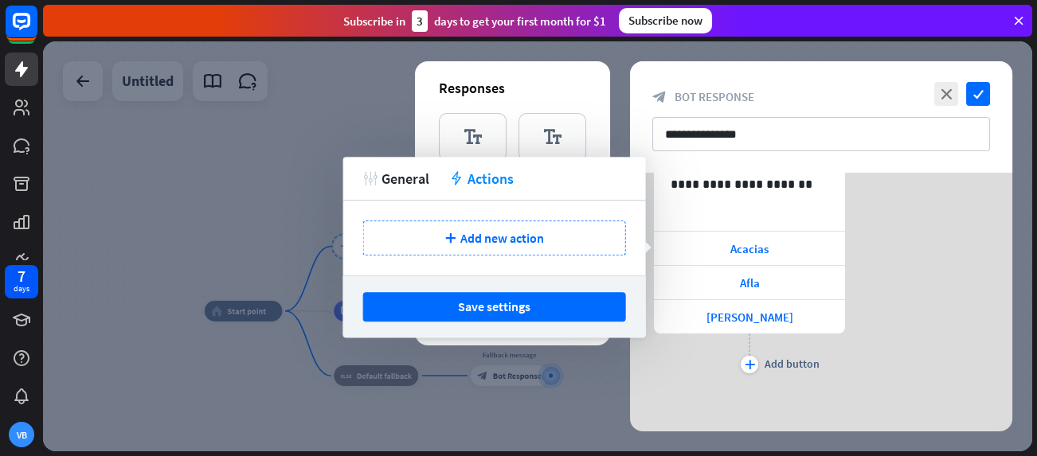
click at [879, 280] on div "**********" at bounding box center [821, 258] width 382 height 240
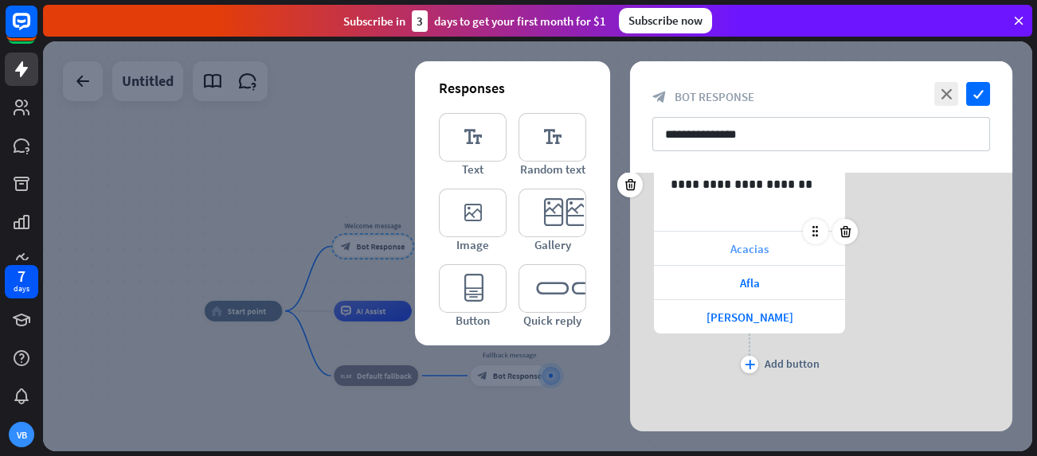
click at [762, 254] on span "Acacias" at bounding box center [749, 248] width 38 height 15
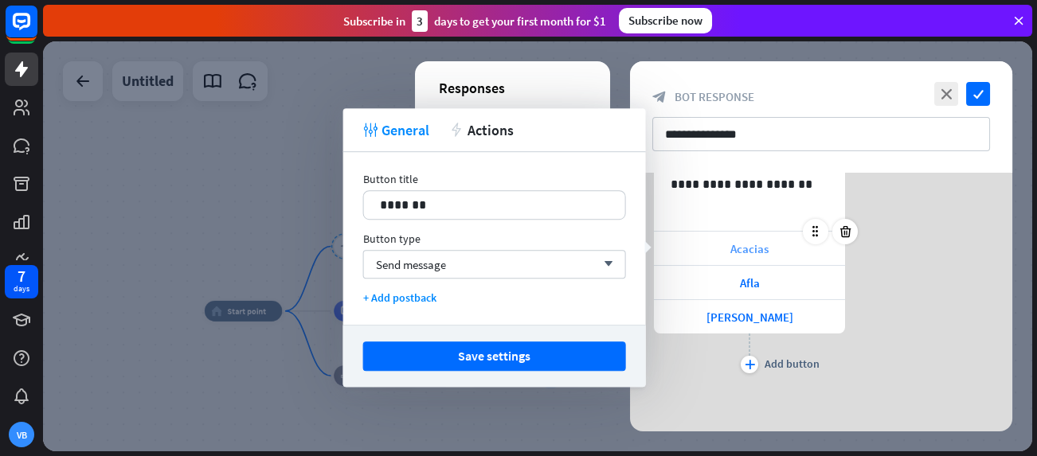
scroll to position [256, 0]
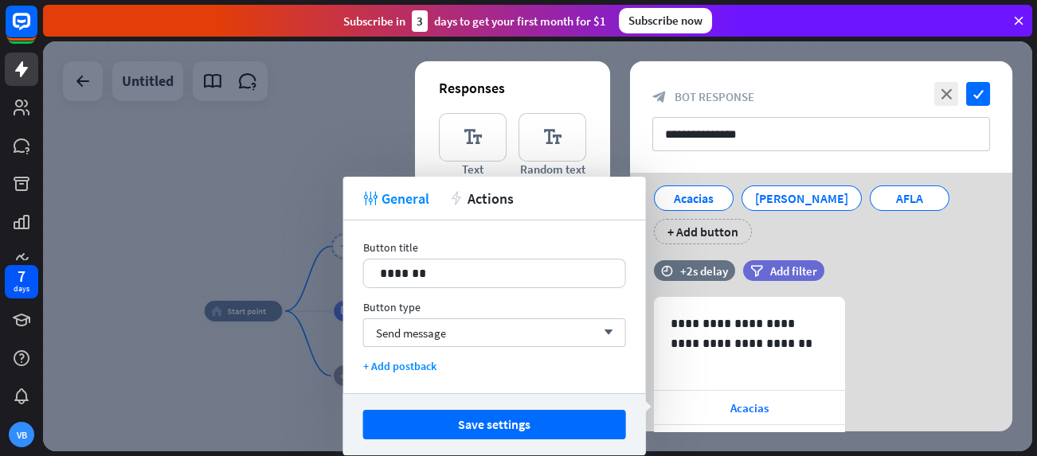
click at [909, 268] on div "time +2s delay filter Add filter" at bounding box center [821, 278] width 382 height 37
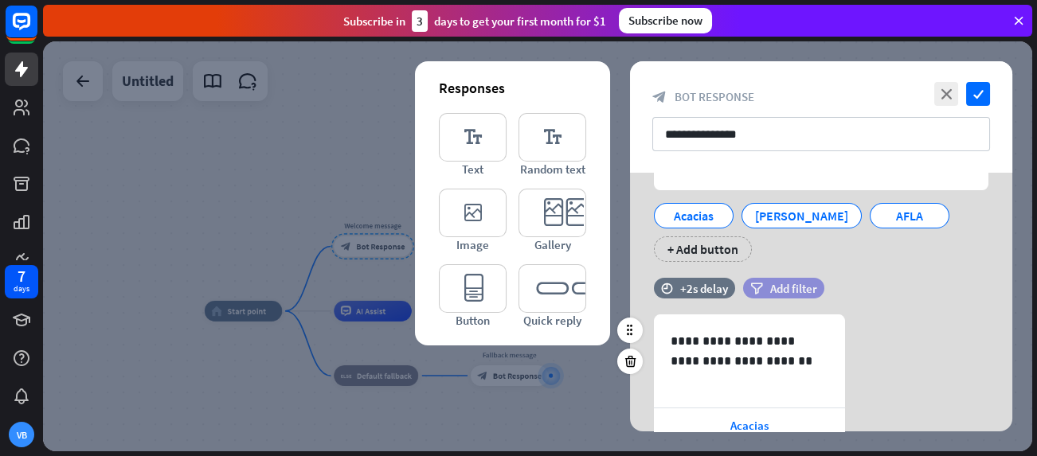
scroll to position [416, 0]
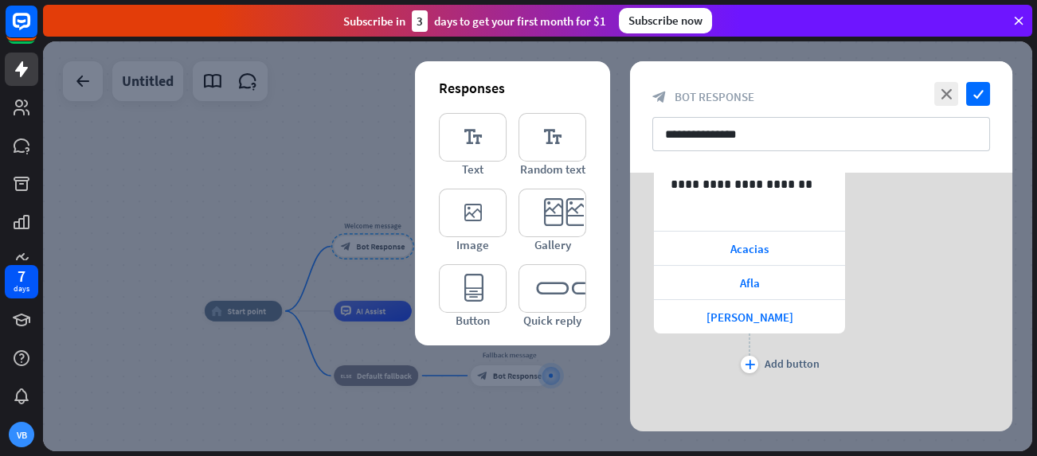
click at [532, 404] on div at bounding box center [537, 246] width 989 height 410
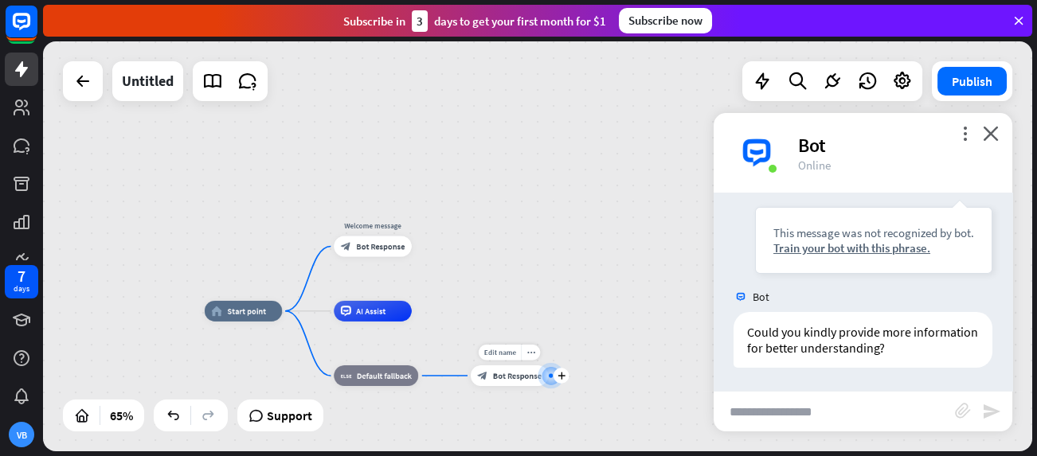
click at [553, 373] on div at bounding box center [550, 376] width 10 height 10
click at [525, 372] on span "Bot Response" at bounding box center [517, 376] width 49 height 10
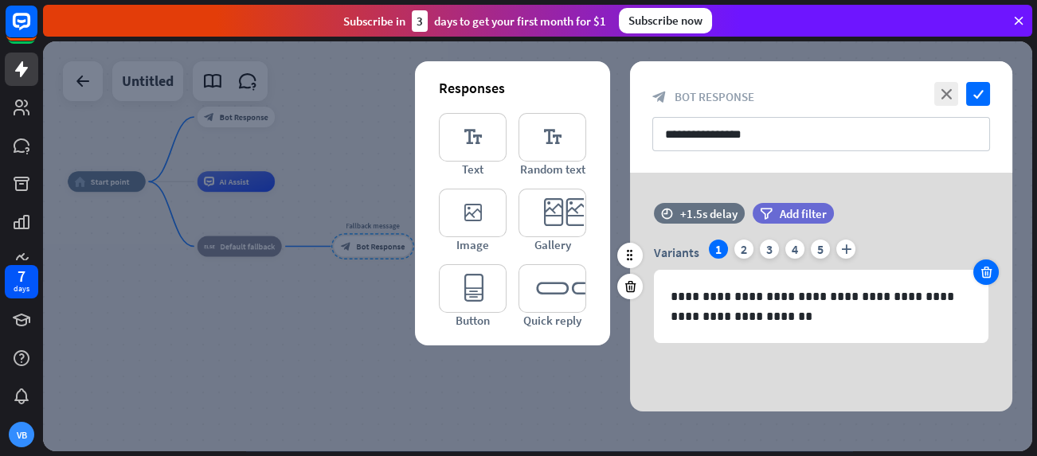
click at [990, 271] on icon at bounding box center [985, 272] width 15 height 14
click at [990, 240] on div "time +1.5s delay filter Add filter" at bounding box center [821, 221] width 382 height 37
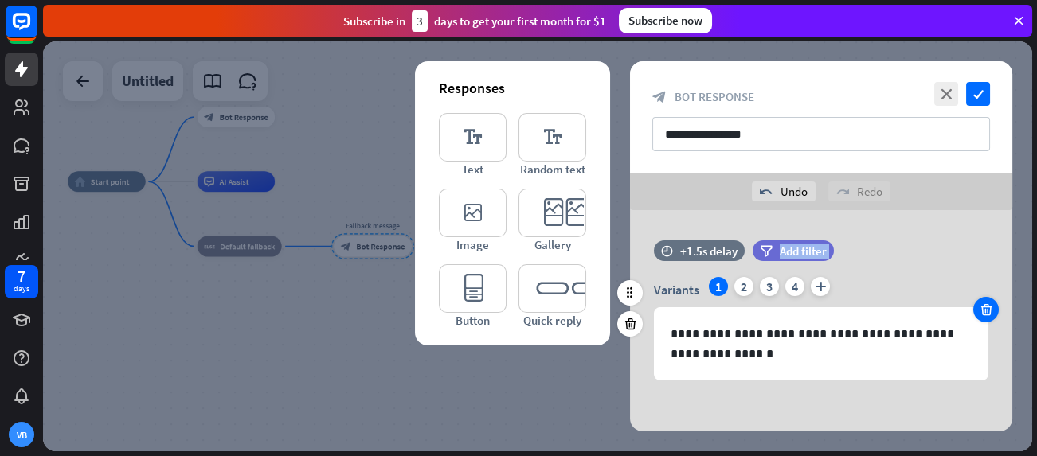
click at [990, 271] on div "time +1.5s delay filter Add filter" at bounding box center [821, 258] width 382 height 37
click at [979, 299] on div at bounding box center [985, 309] width 25 height 25
click at [979, 299] on div "Variants 1 plus" at bounding box center [821, 289] width 334 height 25
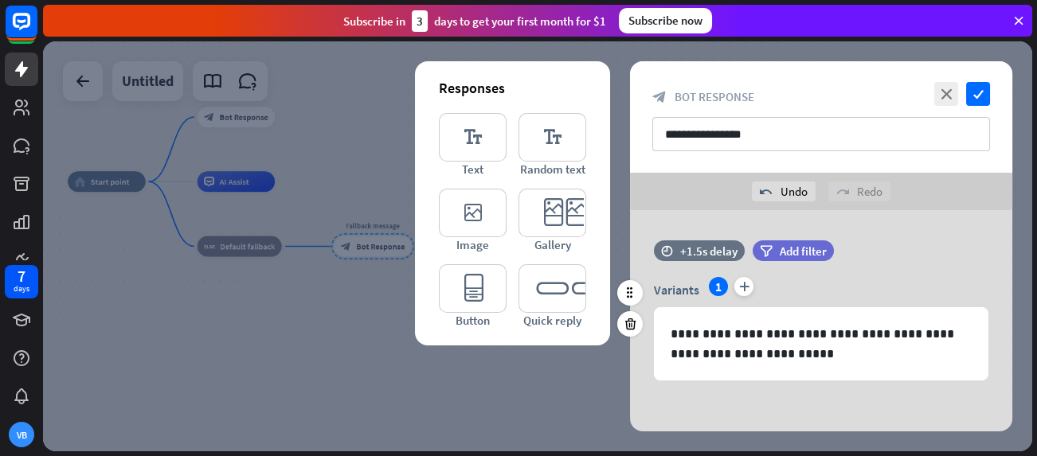
click at [979, 299] on div "Variants 1 plus" at bounding box center [821, 289] width 334 height 25
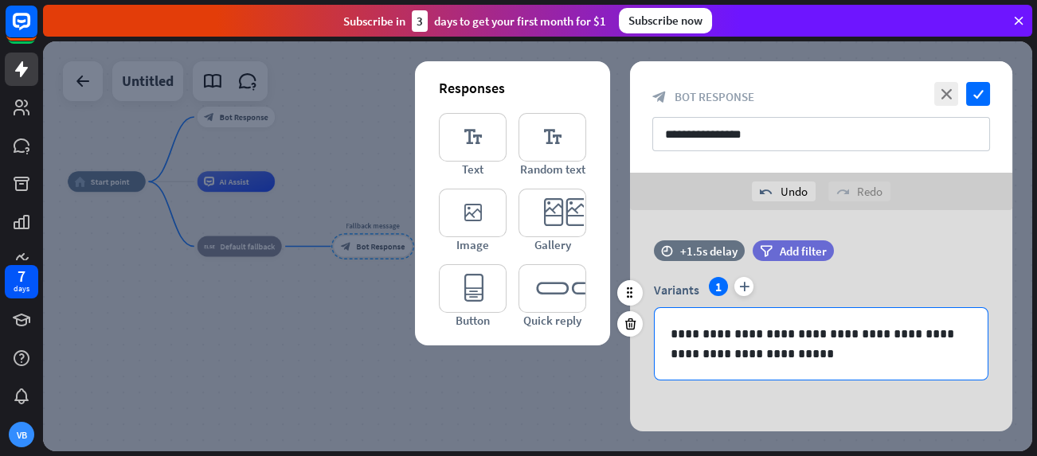
click at [896, 322] on div "**********" at bounding box center [820, 344] width 333 height 72
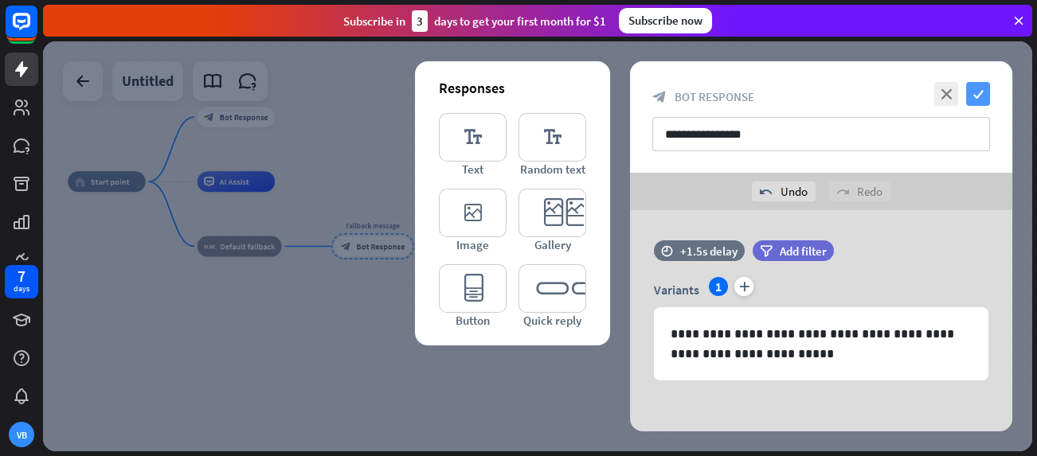
click at [972, 96] on icon "check" at bounding box center [978, 94] width 24 height 24
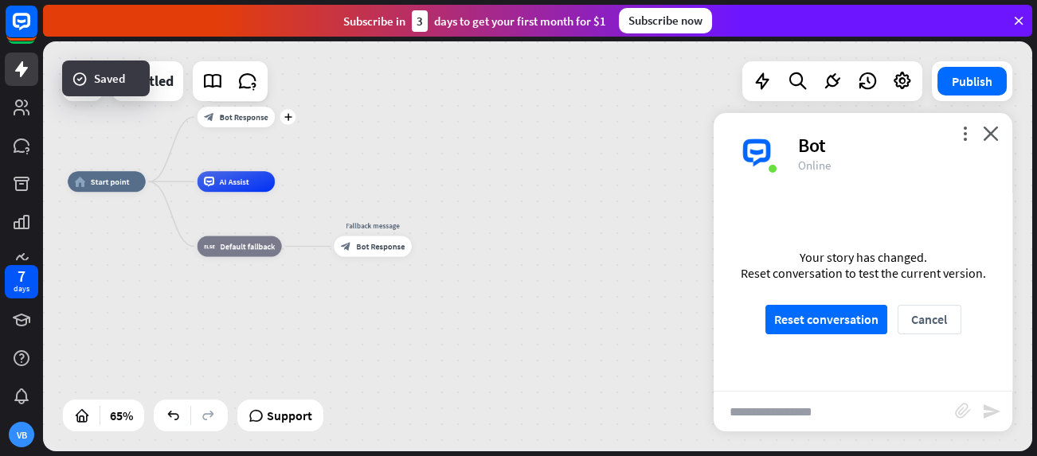
click at [225, 118] on span "Bot Response" at bounding box center [244, 117] width 49 height 10
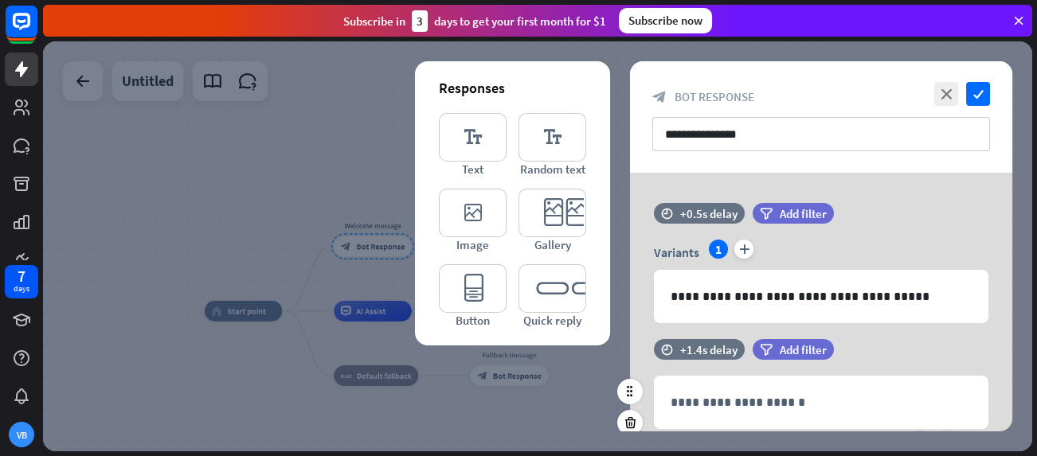
scroll to position [159, 0]
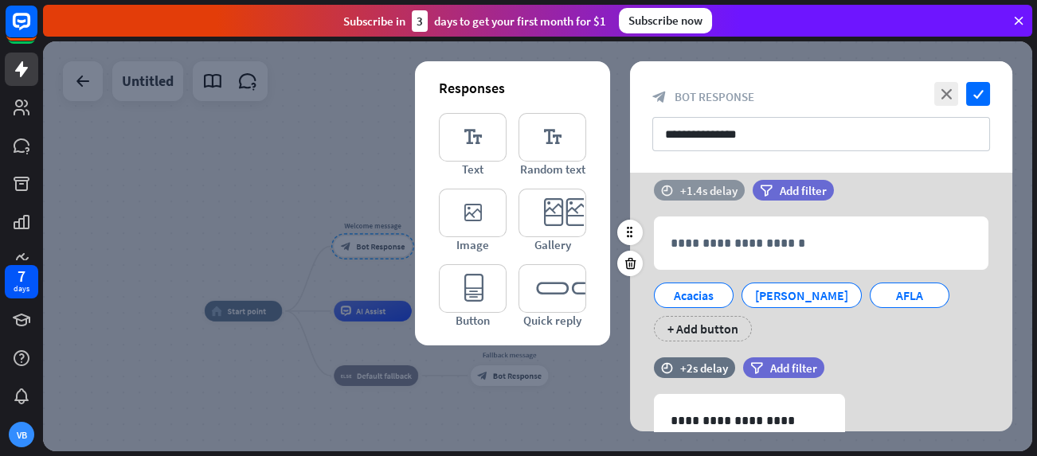
click at [692, 185] on div "+1.4s delay" at bounding box center [708, 190] width 57 height 15
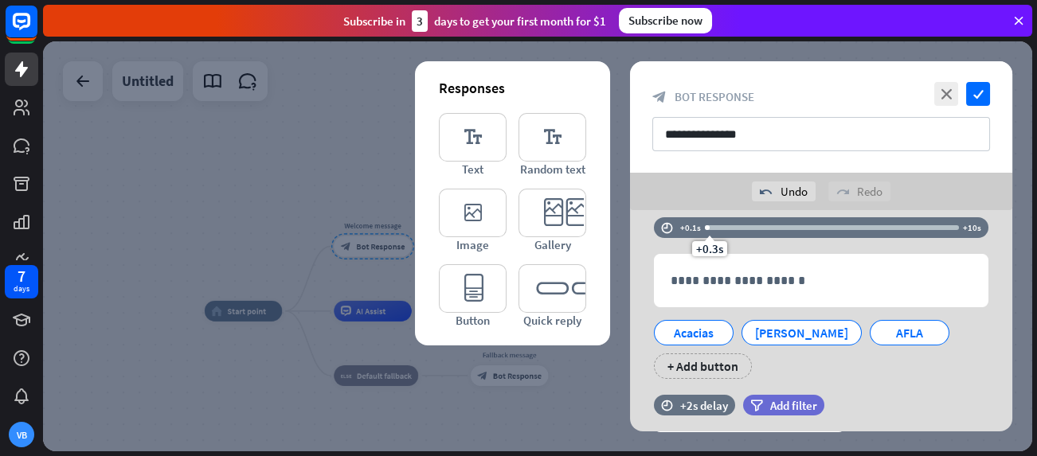
drag, startPoint x: 732, startPoint y: 192, endPoint x: 708, endPoint y: 190, distance: 24.7
click at [708, 190] on div "**********" at bounding box center [821, 246] width 382 height 370
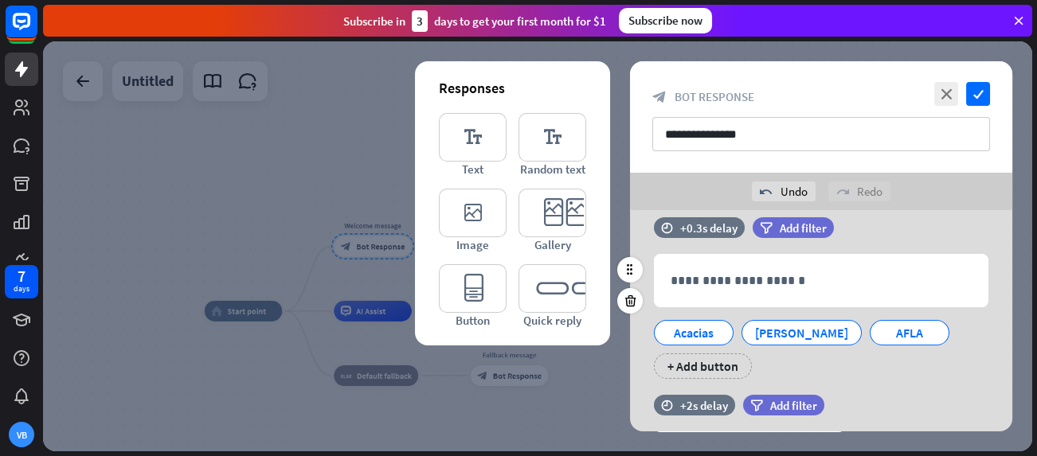
click at [956, 332] on div "Acacias [GEOGRAPHIC_DATA] AFLA + Add button" at bounding box center [817, 345] width 334 height 67
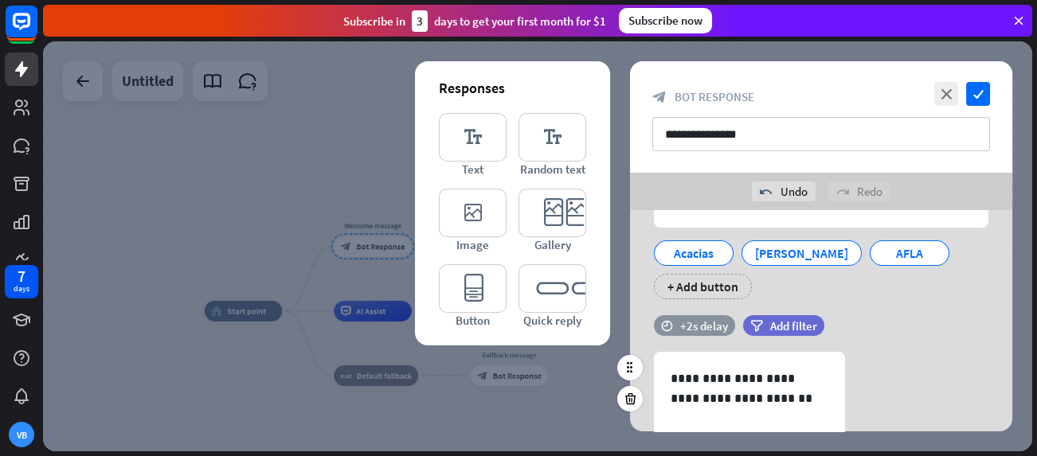
click at [709, 327] on div "+2s delay" at bounding box center [704, 325] width 48 height 15
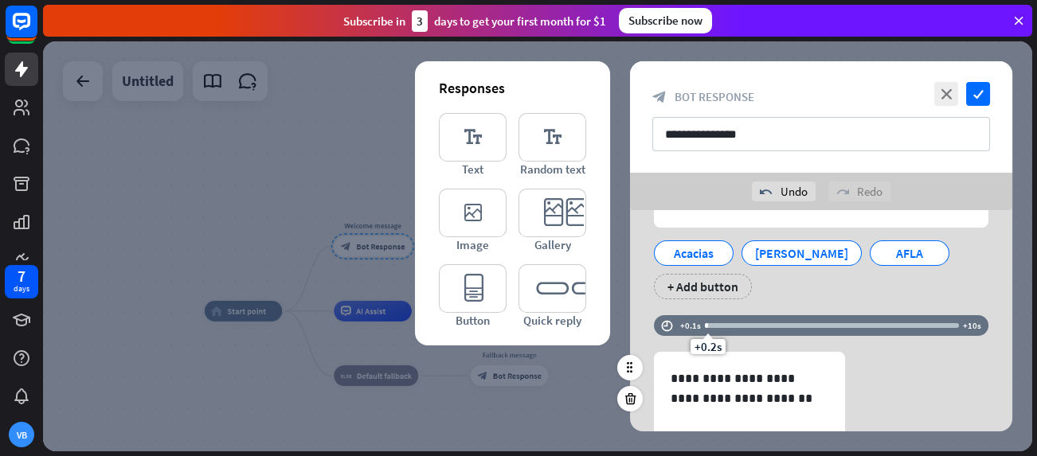
drag, startPoint x: 738, startPoint y: 328, endPoint x: 706, endPoint y: 326, distance: 31.9
click at [706, 326] on div "+0.2s" at bounding box center [707, 325] width 11 height 11
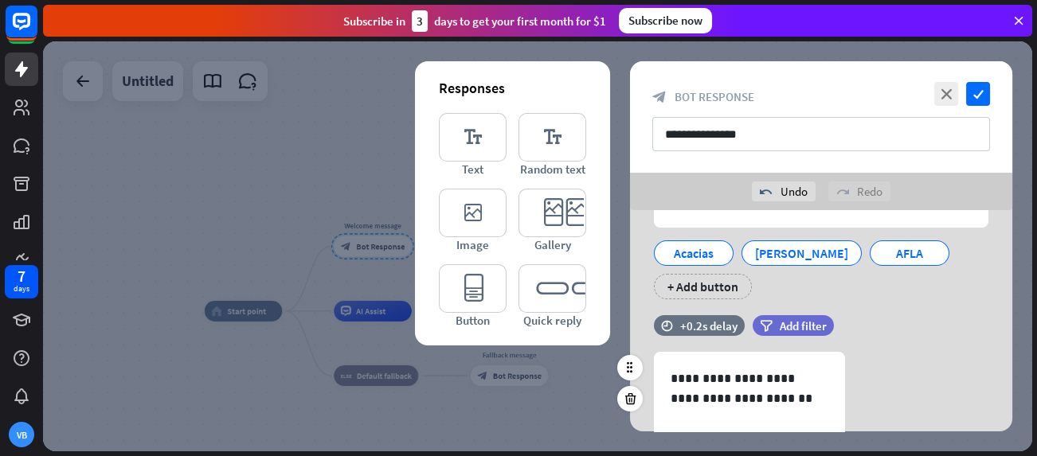
scroll to position [454, 0]
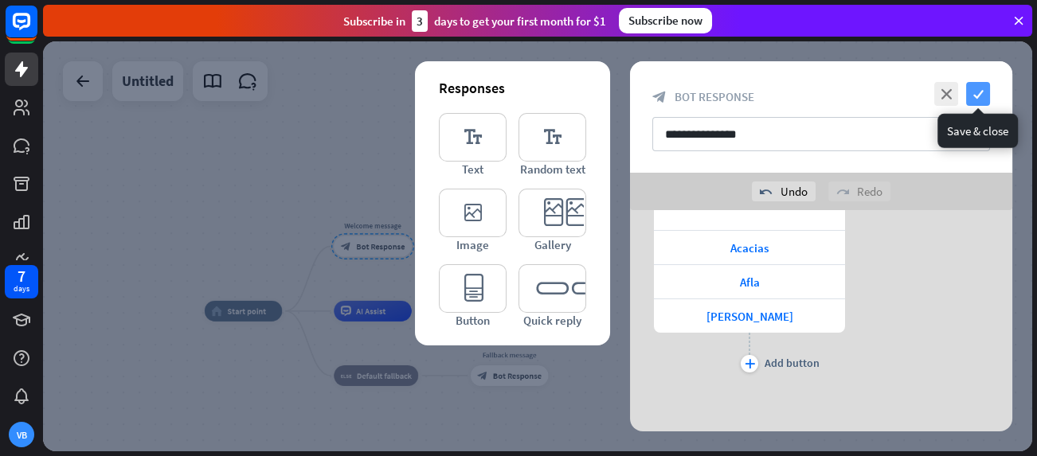
click at [980, 86] on icon "check" at bounding box center [978, 94] width 24 height 24
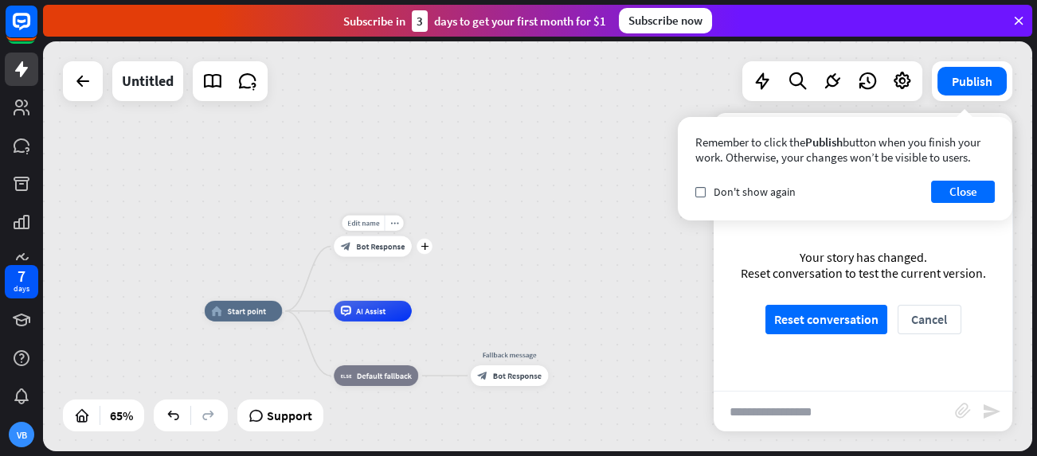
click at [397, 249] on span "Bot Response" at bounding box center [380, 246] width 49 height 10
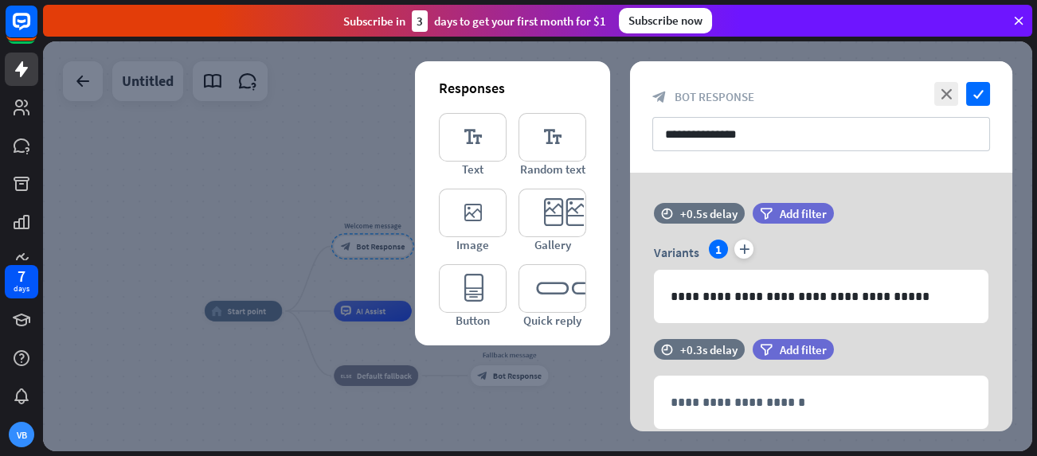
scroll to position [398, 0]
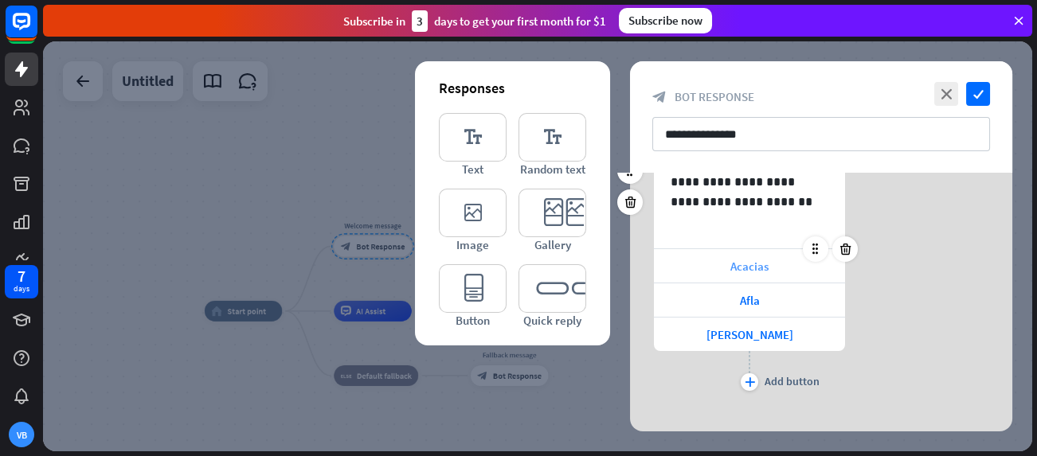
click at [796, 261] on div "Acacias" at bounding box center [749, 265] width 191 height 33
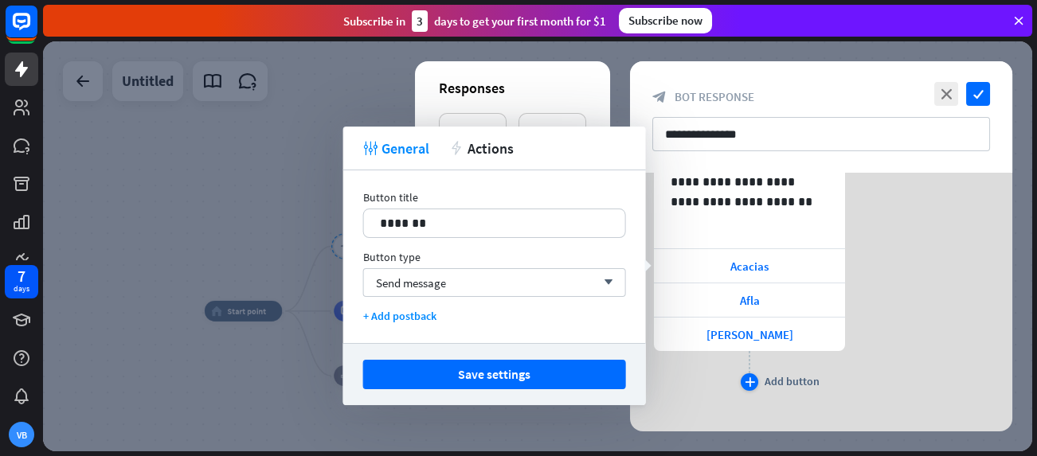
click at [752, 383] on icon "plus" at bounding box center [749, 382] width 10 height 10
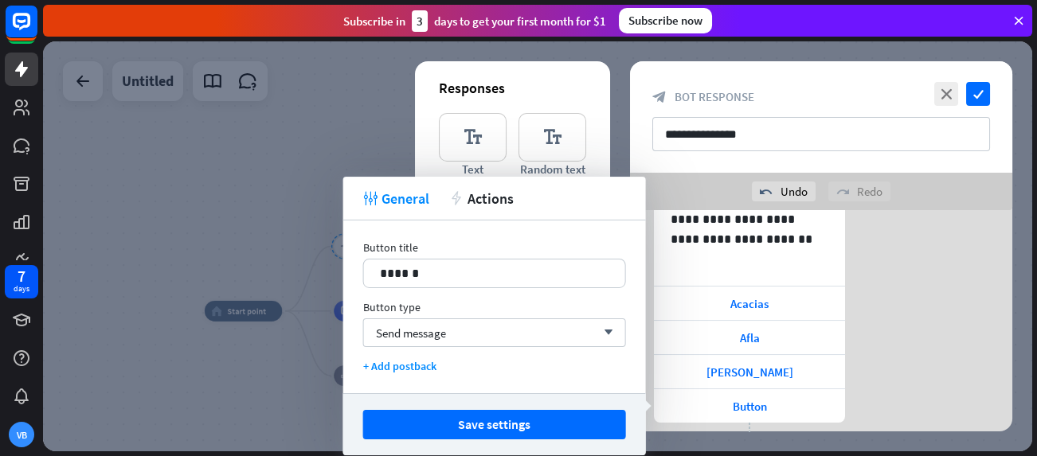
scroll to position [488, 0]
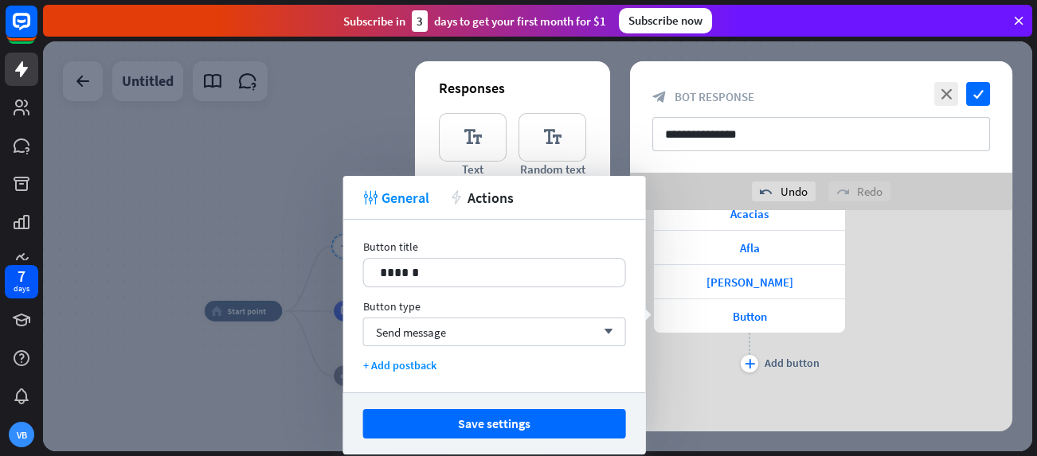
click at [780, 397] on div "**********" at bounding box center [821, 77] width 382 height 710
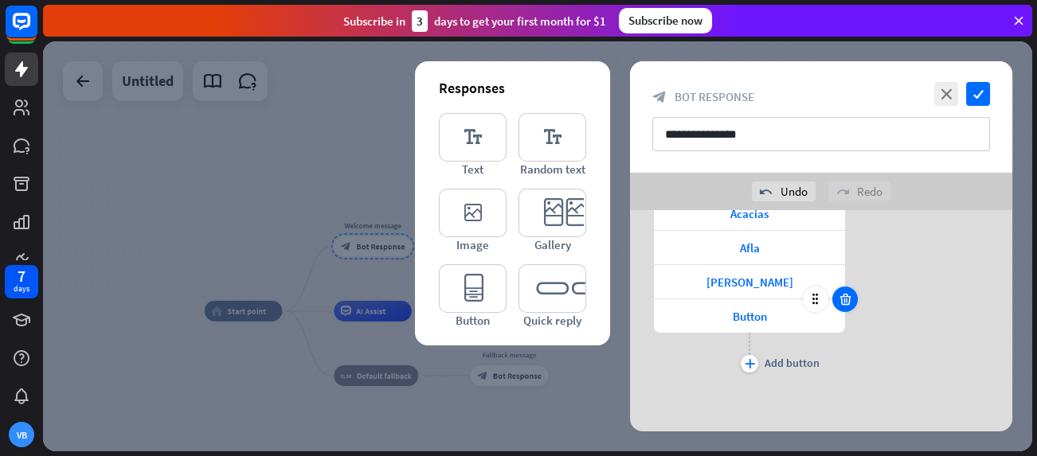
click at [846, 303] on icon at bounding box center [845, 299] width 15 height 14
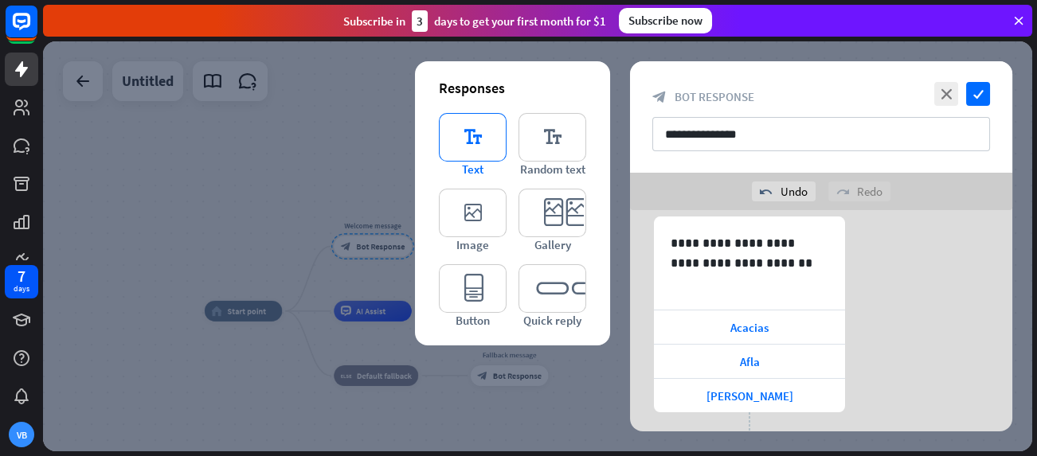
click at [470, 140] on icon "editor_text" at bounding box center [473, 137] width 68 height 49
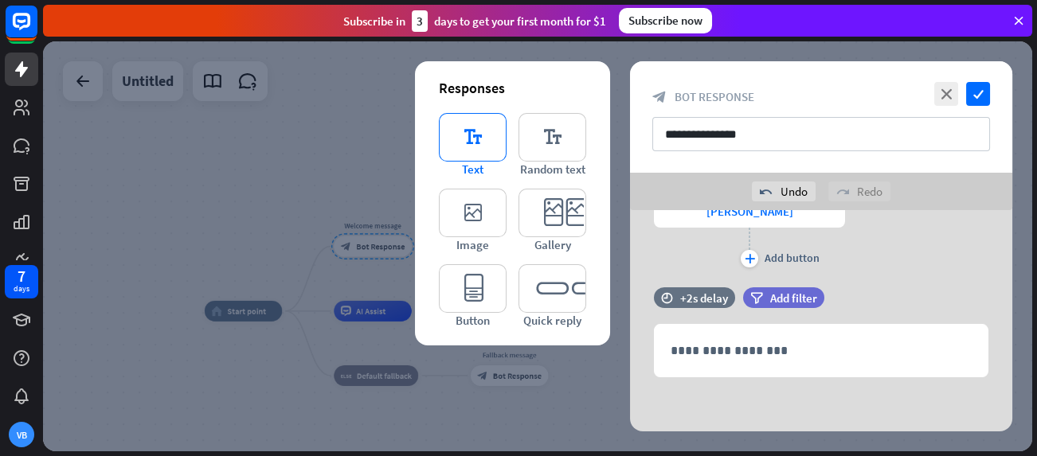
scroll to position [559, 0]
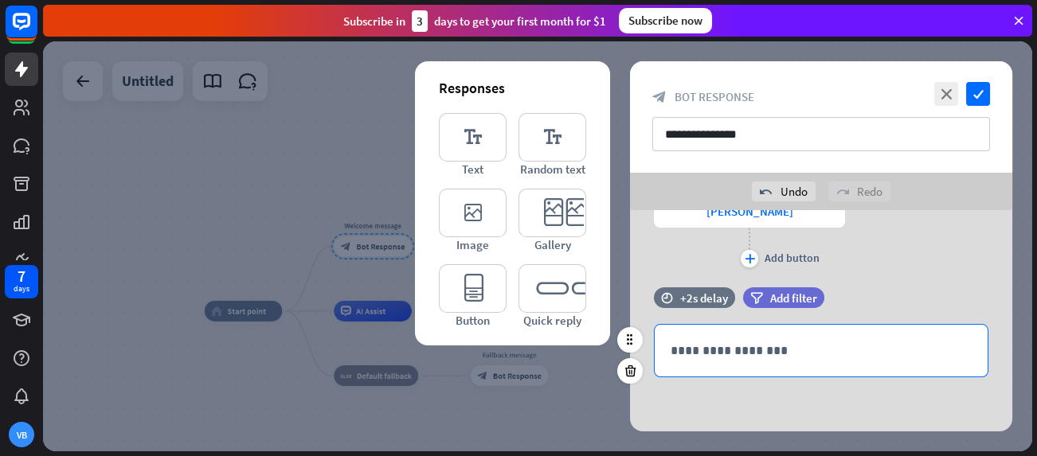
click at [720, 356] on p "**********" at bounding box center [820, 351] width 301 height 20
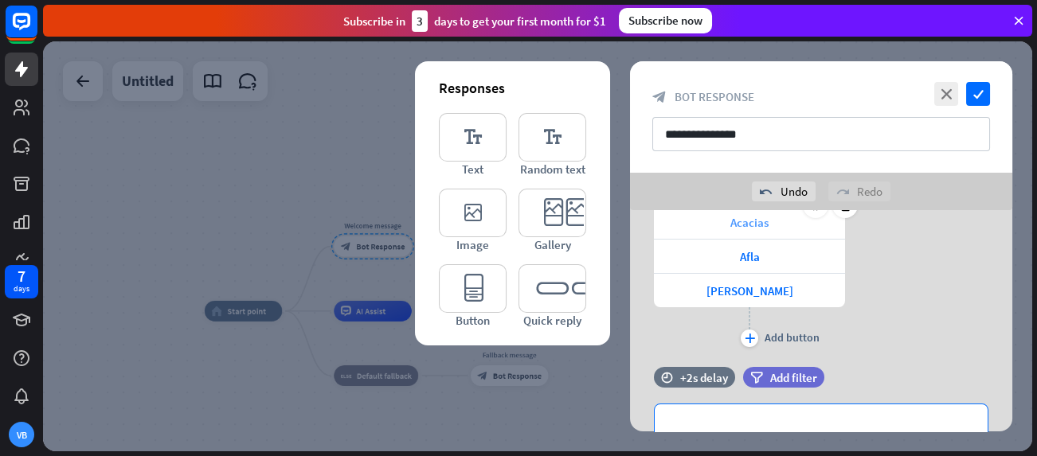
click at [760, 221] on span "Acacias" at bounding box center [749, 222] width 38 height 15
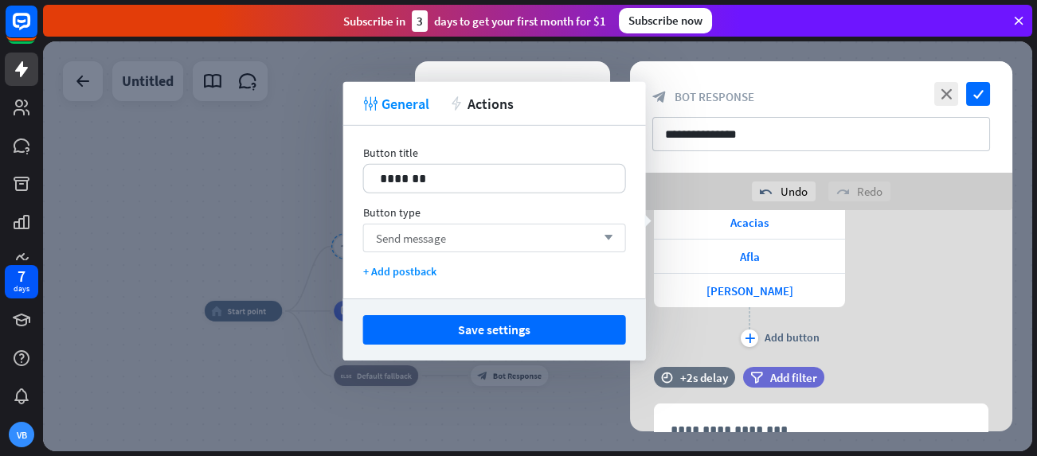
click at [472, 238] on div "Send message arrow_down" at bounding box center [494, 238] width 263 height 29
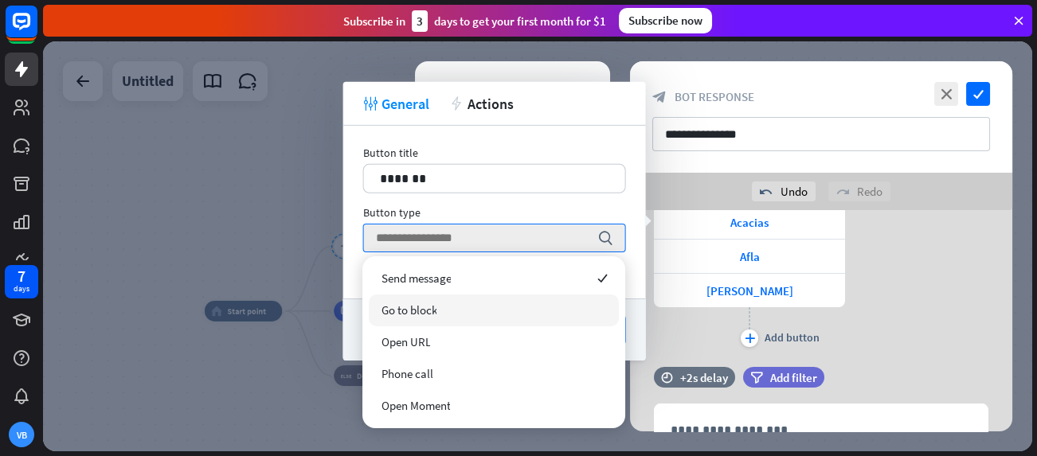
click at [478, 310] on div "Go to block" at bounding box center [494, 311] width 250 height 32
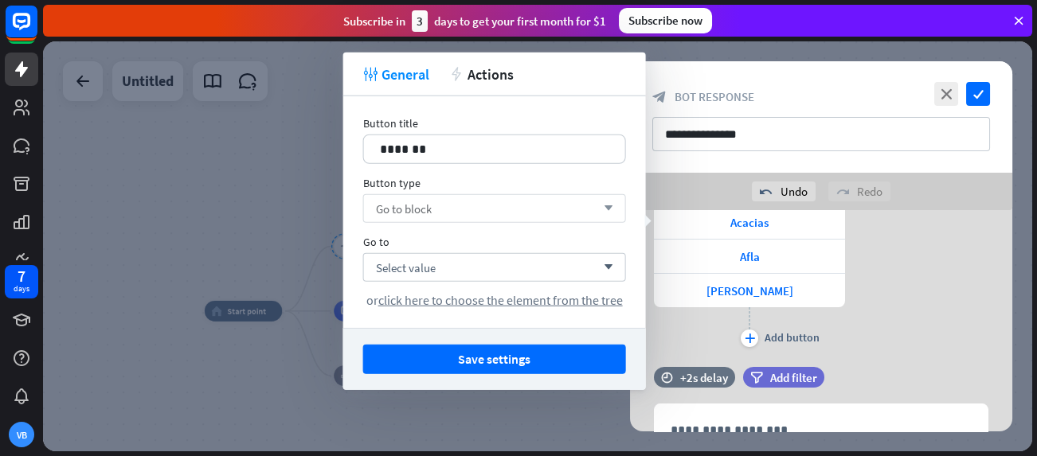
click at [478, 209] on div "Go to block arrow_down" at bounding box center [494, 208] width 263 height 29
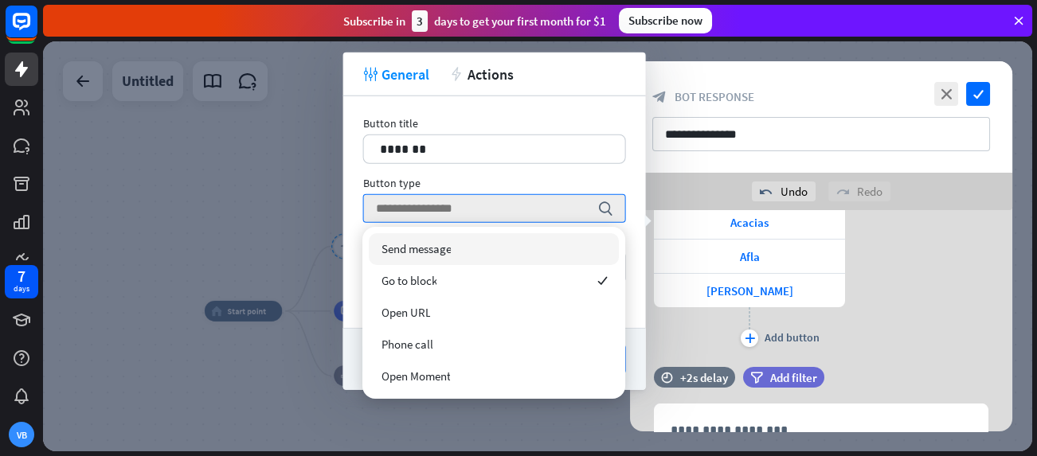
click at [424, 243] on span "Send message" at bounding box center [416, 248] width 70 height 15
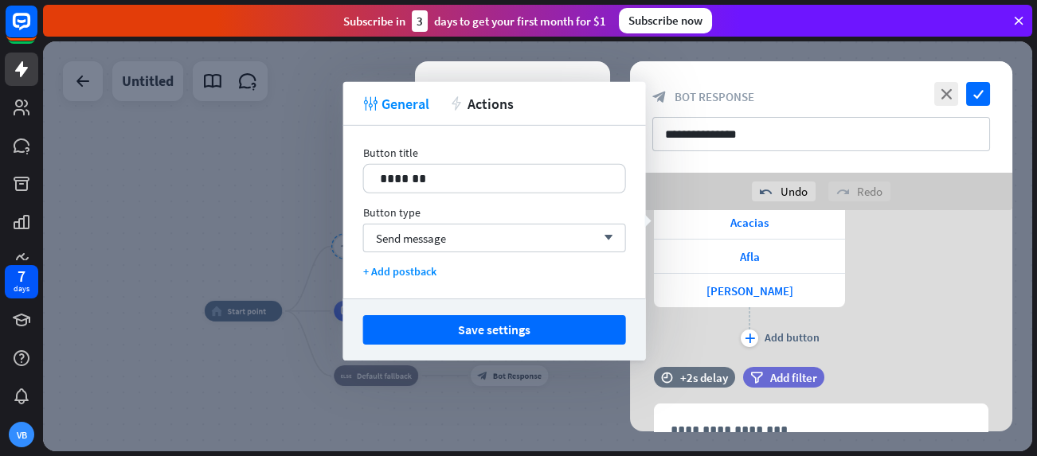
click at [908, 314] on div "**********" at bounding box center [821, 231] width 382 height 240
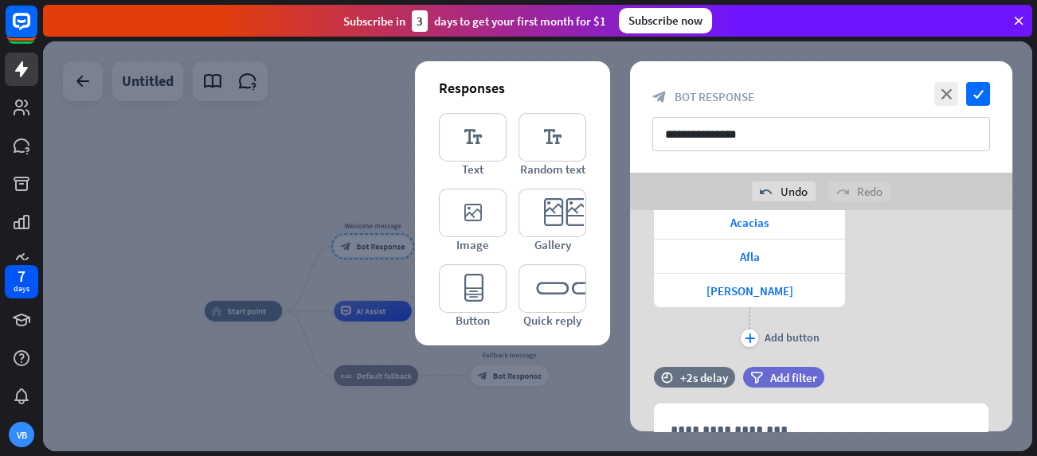
scroll to position [559, 0]
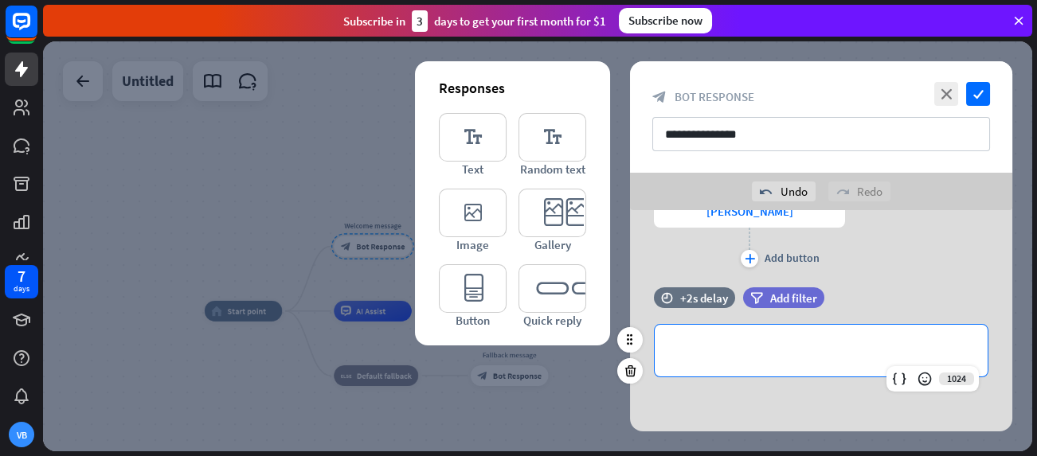
click at [802, 349] on p "**********" at bounding box center [820, 351] width 301 height 20
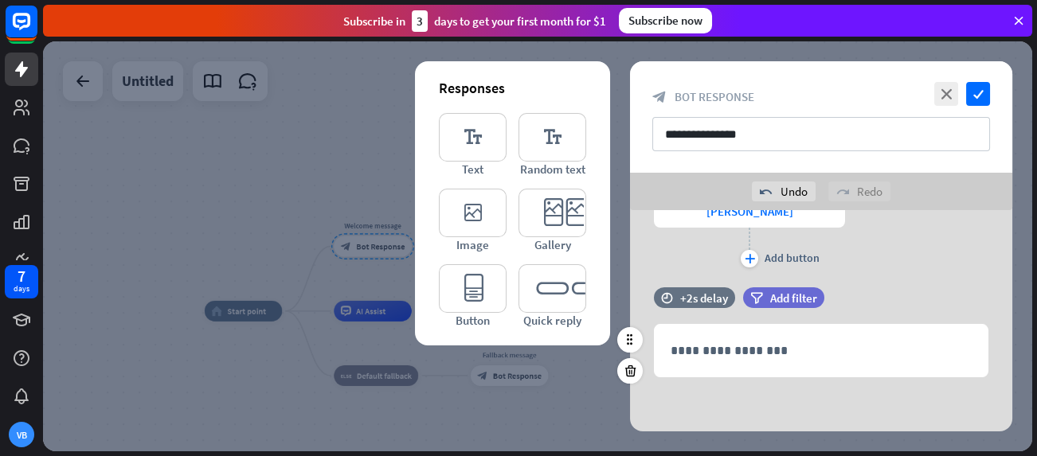
click at [642, 392] on div "**********" at bounding box center [821, 340] width 382 height 106
click at [558, 442] on div at bounding box center [537, 246] width 989 height 410
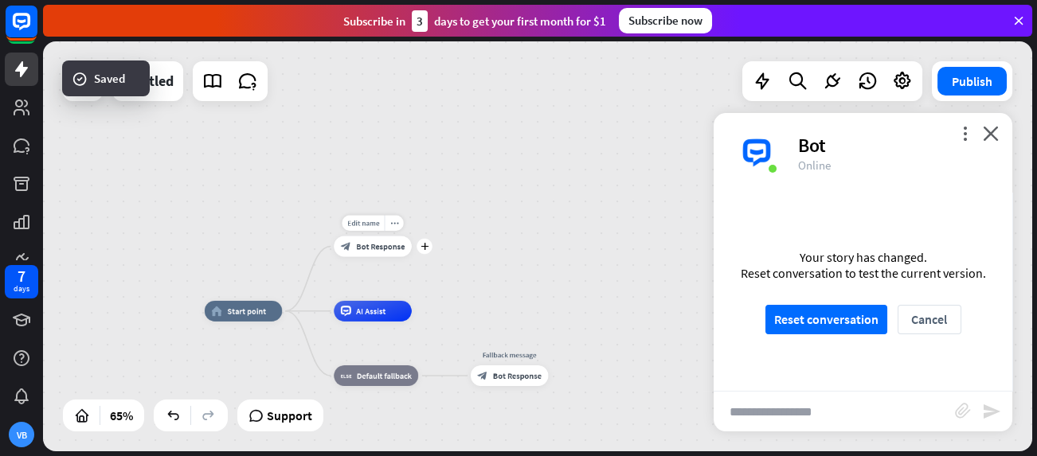
click at [344, 251] on icon "block_bot_response" at bounding box center [346, 246] width 10 height 10
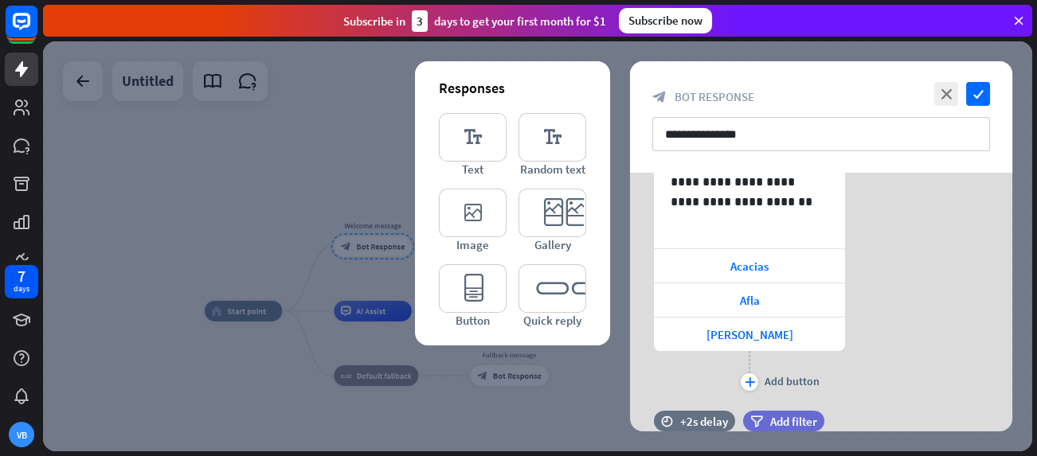
scroll to position [521, 0]
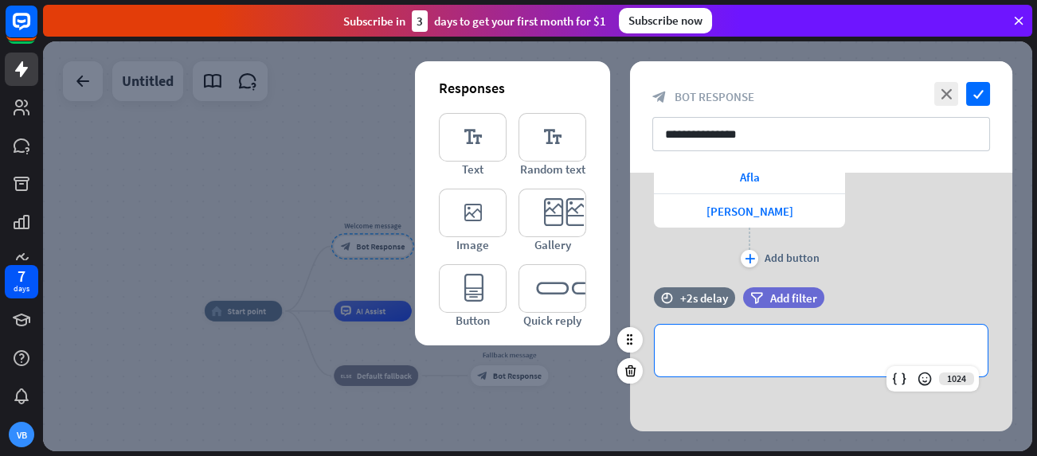
click at [958, 325] on div "**********" at bounding box center [820, 351] width 333 height 52
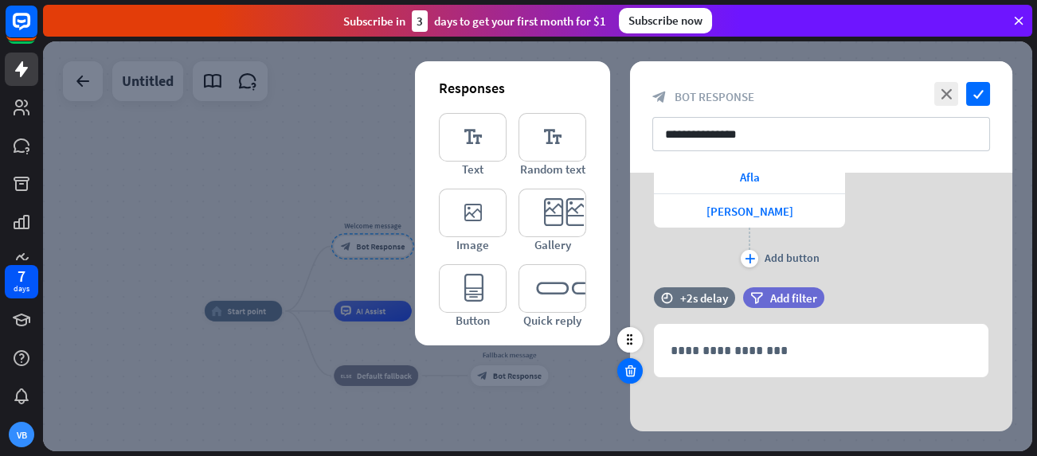
click at [633, 367] on icon at bounding box center [630, 371] width 15 height 14
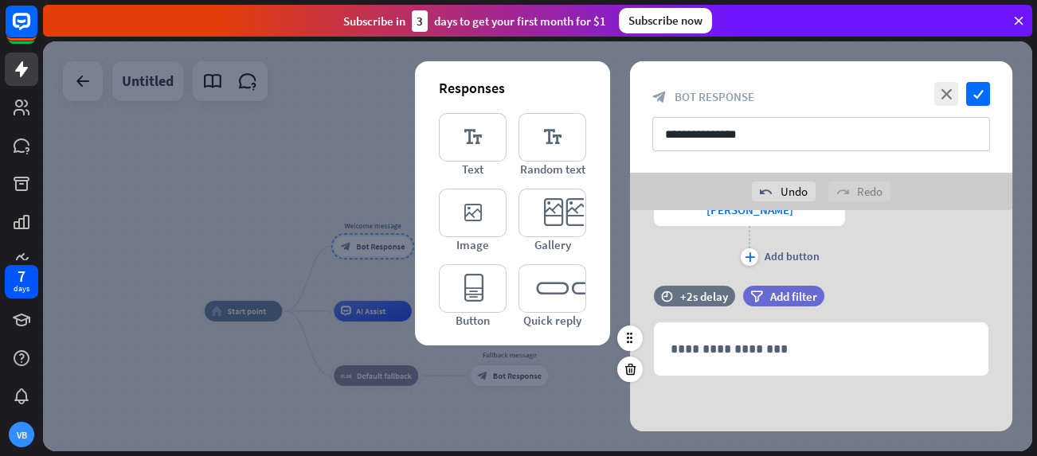
scroll to position [559, 0]
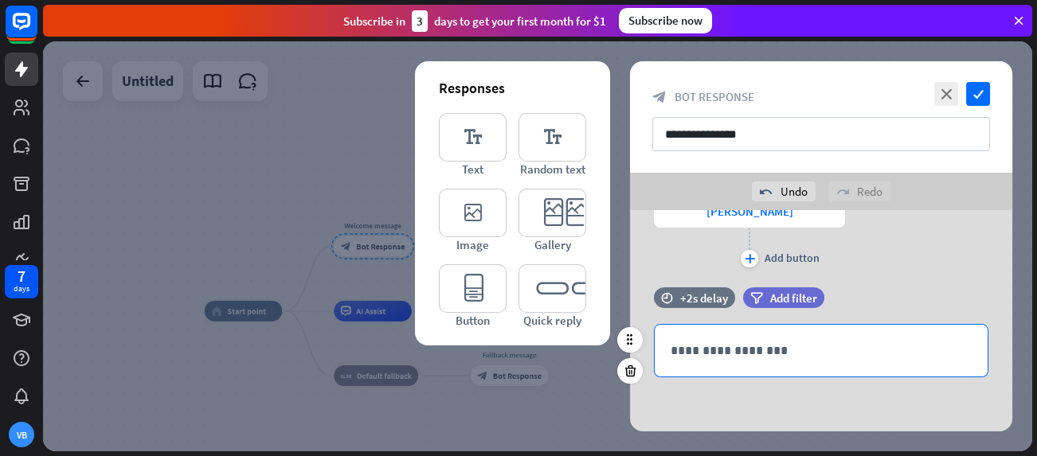
click at [746, 351] on p "**********" at bounding box center [820, 351] width 301 height 20
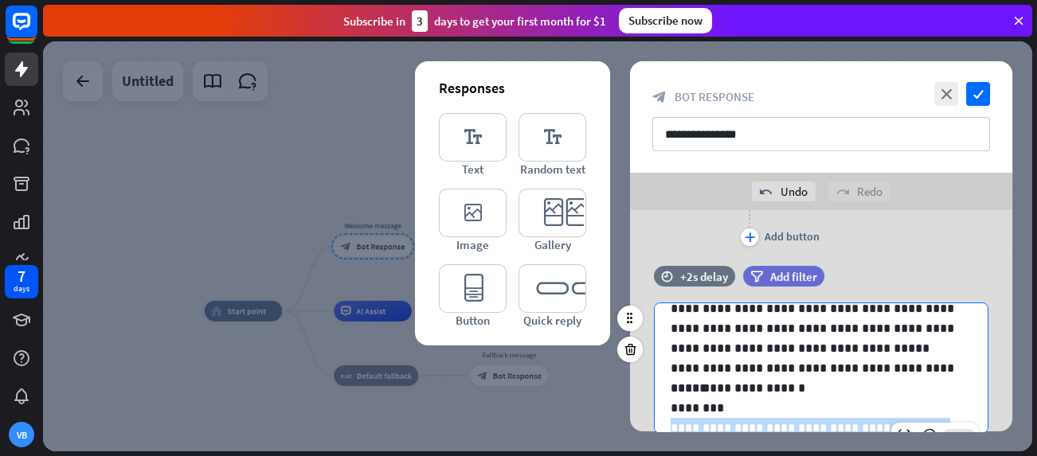
scroll to position [110, 0]
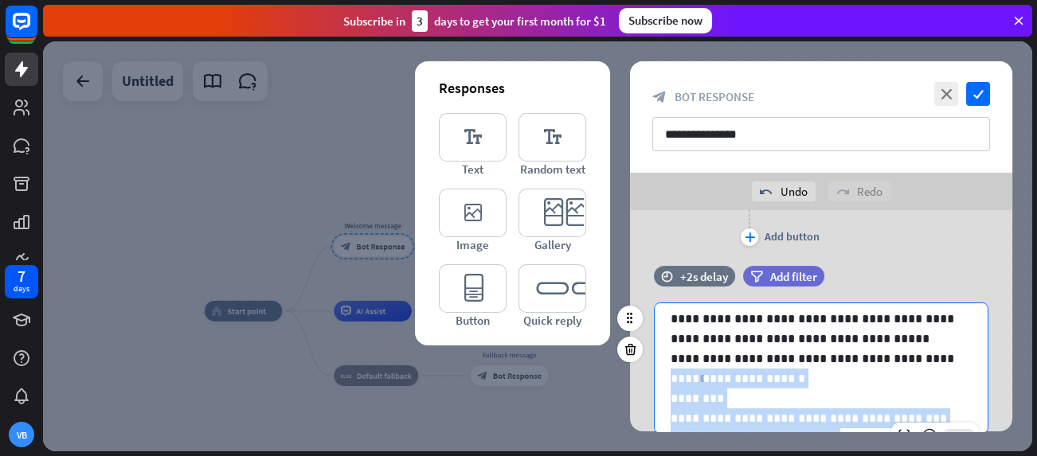
drag, startPoint x: 868, startPoint y: 409, endPoint x: 653, endPoint y: 369, distance: 218.6
click at [654, 369] on div "**********" at bounding box center [821, 368] width 334 height 131
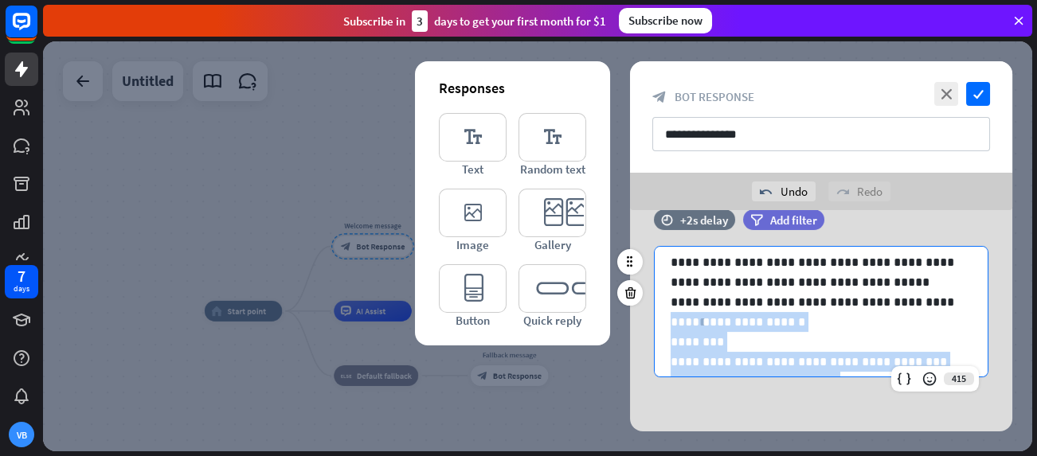
click at [703, 333] on p "********" at bounding box center [814, 342] width 289 height 20
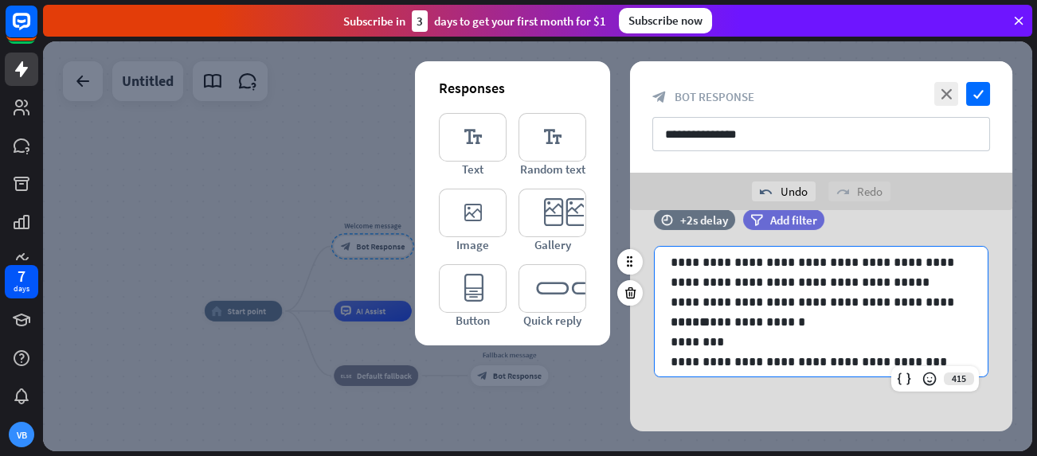
click at [681, 321] on p "**********" at bounding box center [814, 322] width 289 height 20
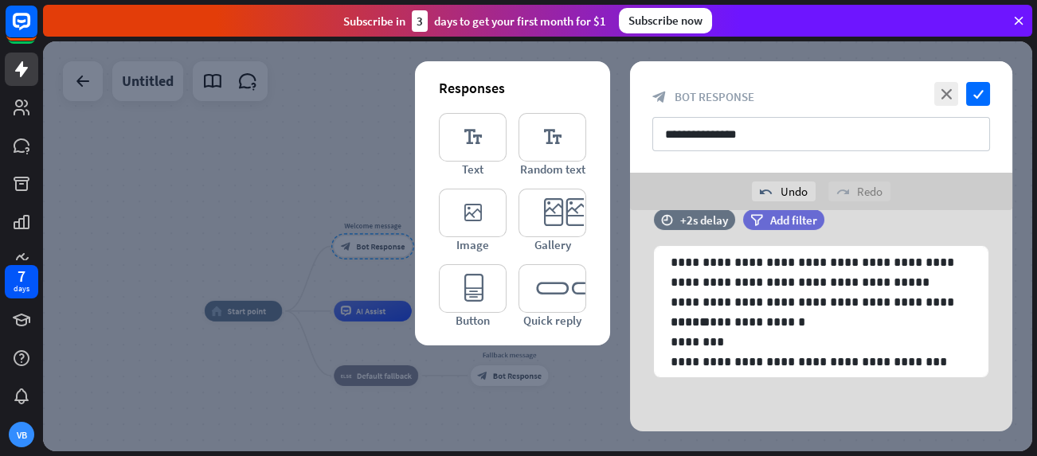
click at [756, 420] on div "**********" at bounding box center [821, 3] width 382 height 860
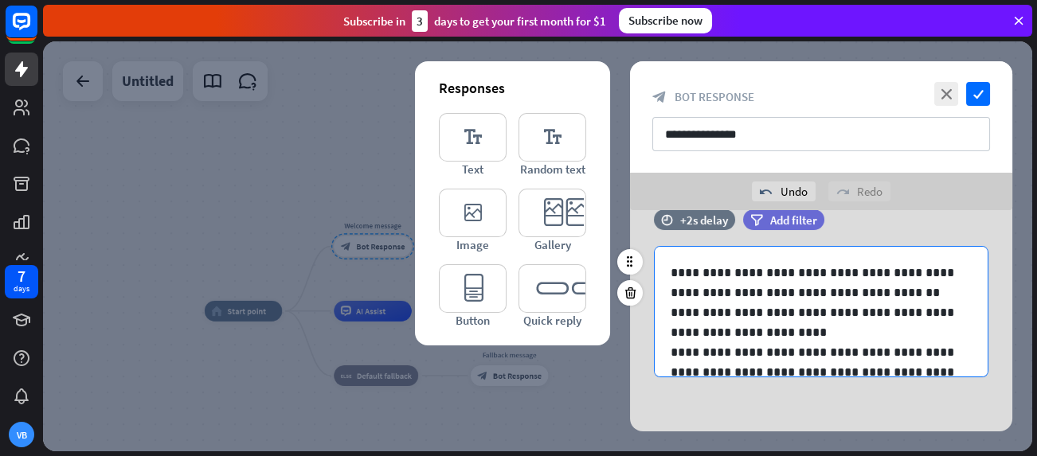
scroll to position [318, 0]
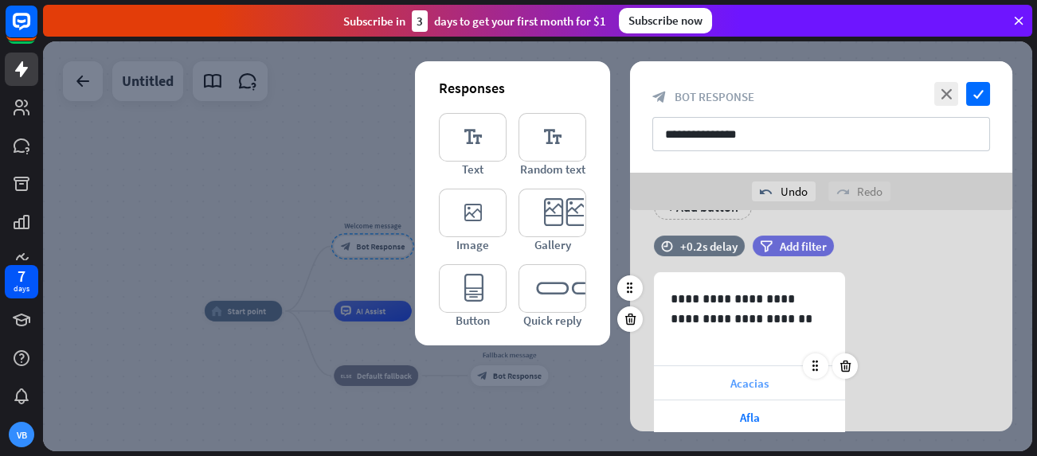
click at [729, 373] on div "Acacias" at bounding box center [749, 382] width 191 height 33
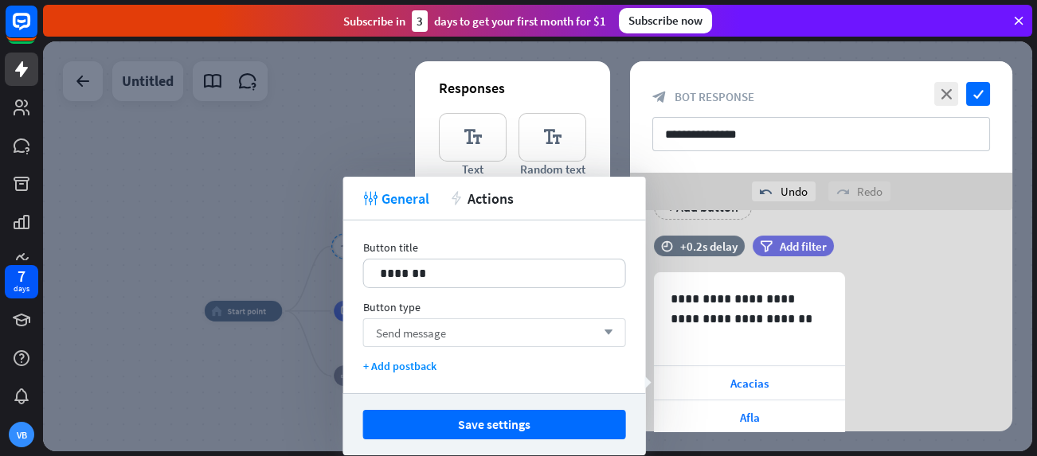
click at [496, 337] on div "Send message arrow_down" at bounding box center [494, 332] width 263 height 29
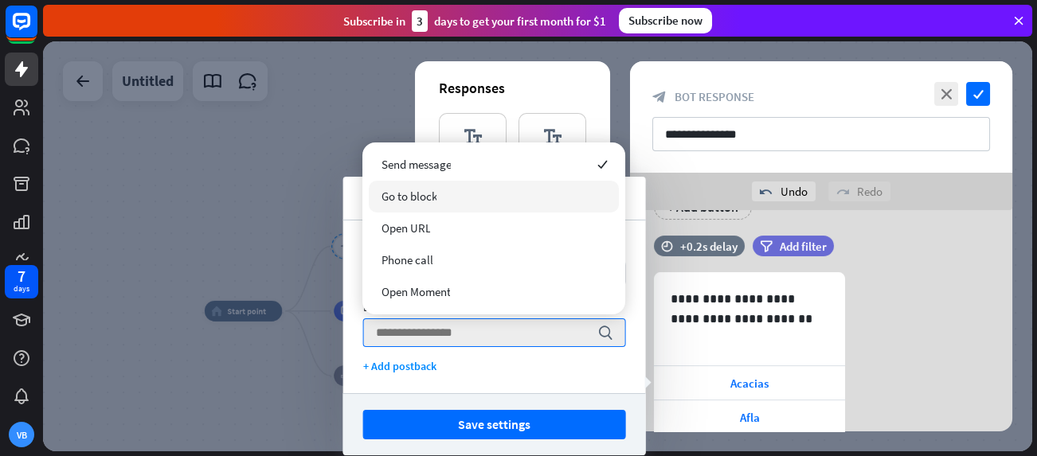
click at [453, 192] on div "Go to block" at bounding box center [494, 197] width 250 height 32
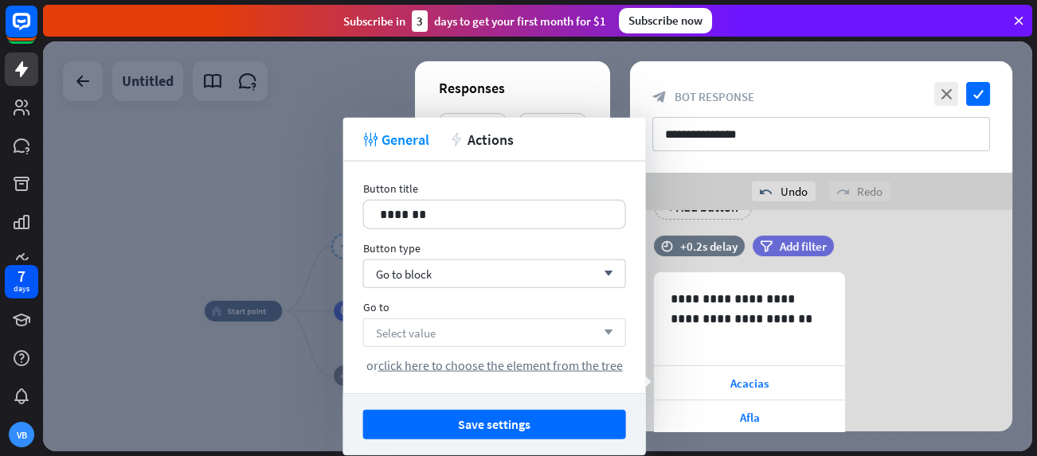
click at [472, 327] on div "Select value arrow_down" at bounding box center [494, 332] width 263 height 29
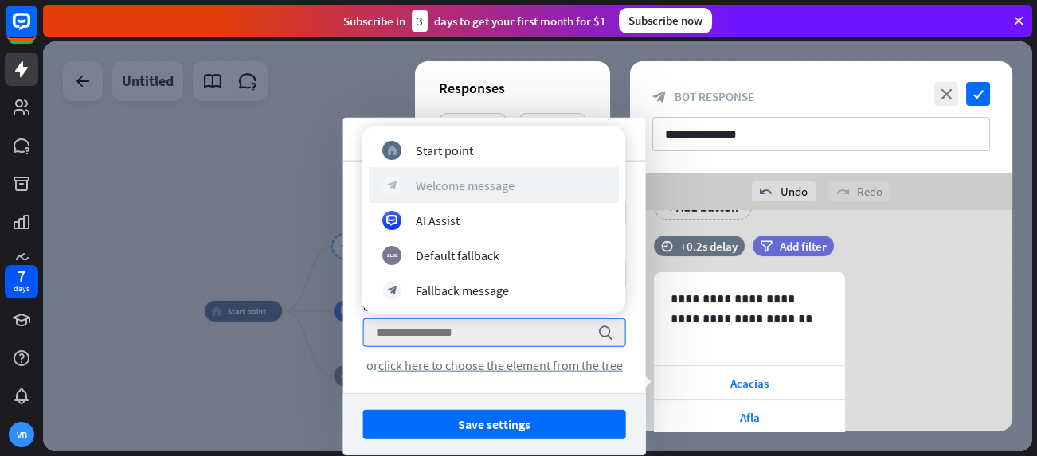
click at [458, 190] on div "Welcome message" at bounding box center [465, 186] width 99 height 16
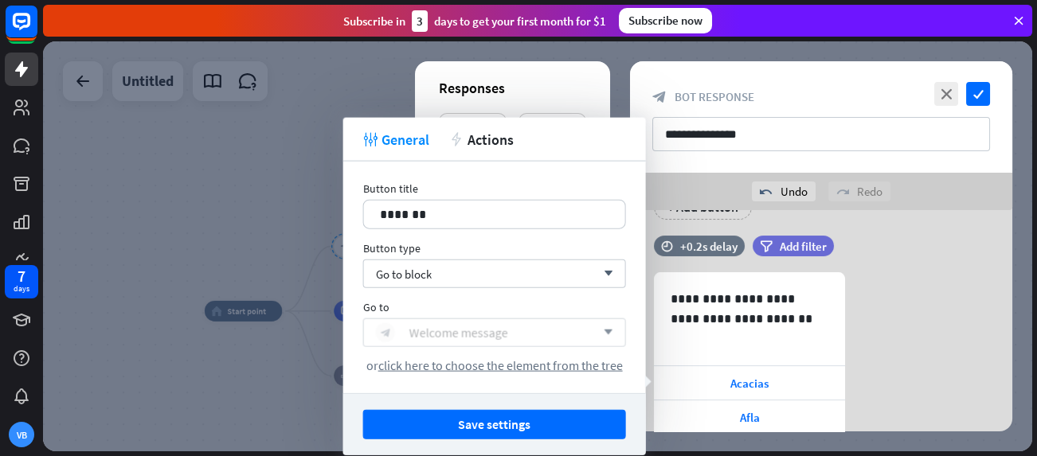
click at [467, 325] on div "Welcome message" at bounding box center [458, 333] width 99 height 16
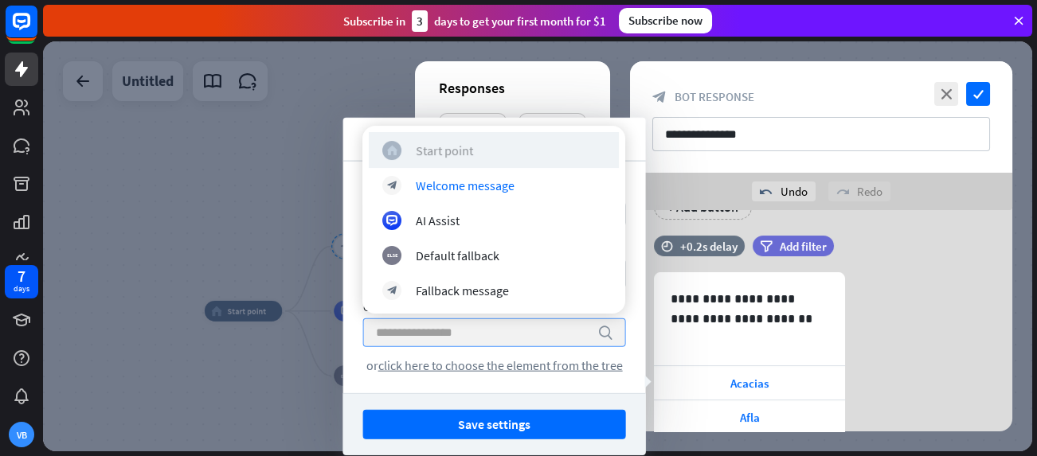
click at [430, 158] on div "home_2 Start point" at bounding box center [493, 150] width 223 height 19
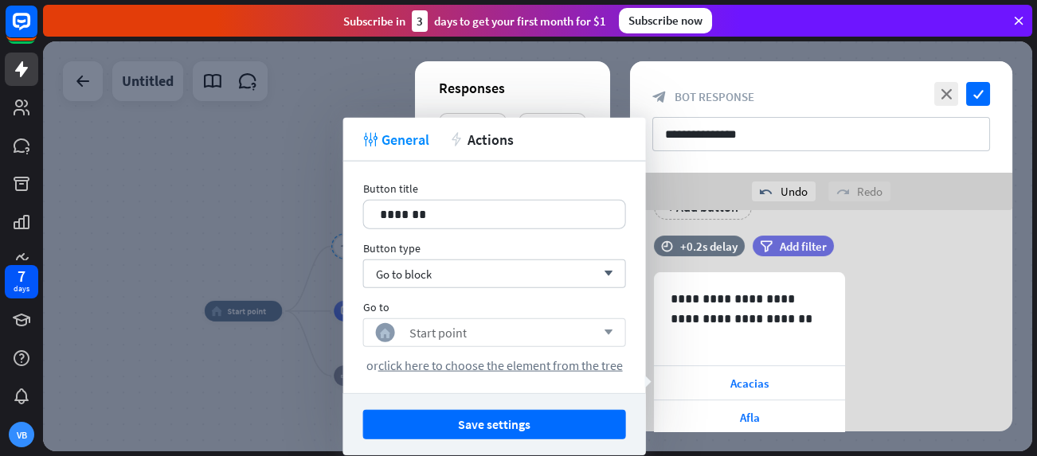
click at [552, 303] on div "Go to" at bounding box center [494, 307] width 263 height 14
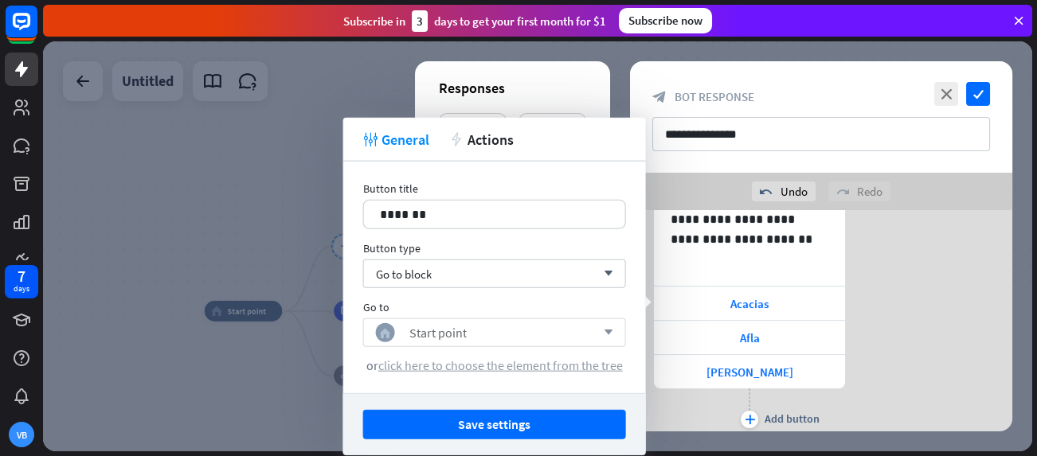
click at [565, 365] on span "click here to choose the element from the tree" at bounding box center [500, 365] width 244 height 16
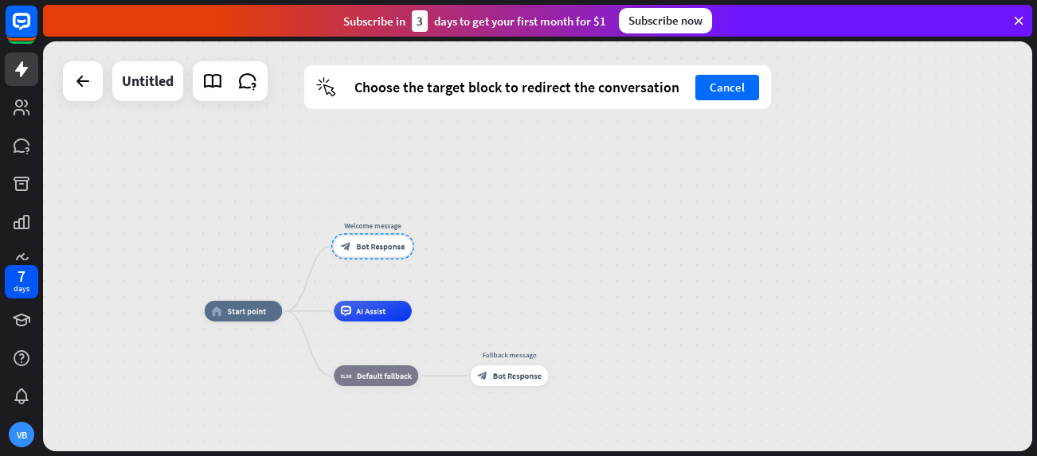
click at [378, 255] on div at bounding box center [372, 246] width 83 height 26
click at [373, 240] on div at bounding box center [372, 246] width 83 height 26
click at [758, 81] on div "cursor Choose the target block to redirect the conversation Cancel" at bounding box center [537, 87] width 467 height 44
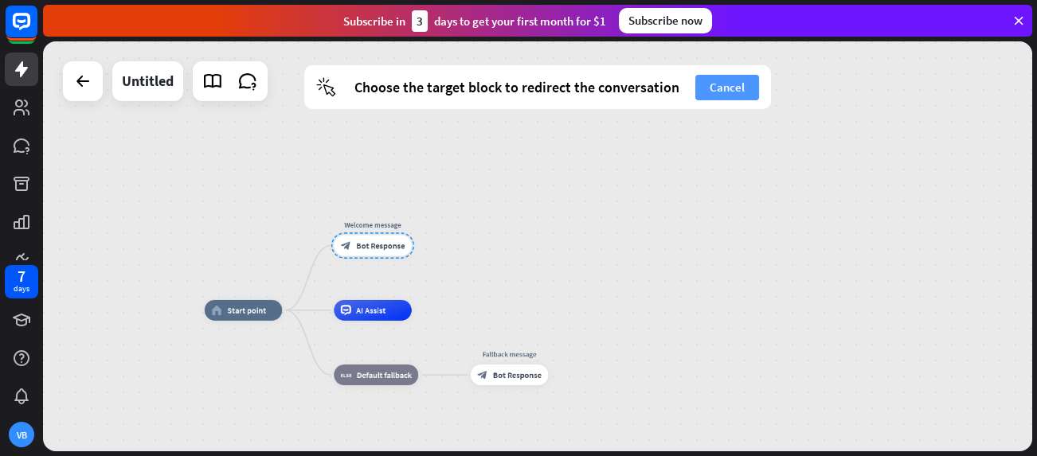
click at [720, 80] on button "Cancel" at bounding box center [727, 87] width 64 height 25
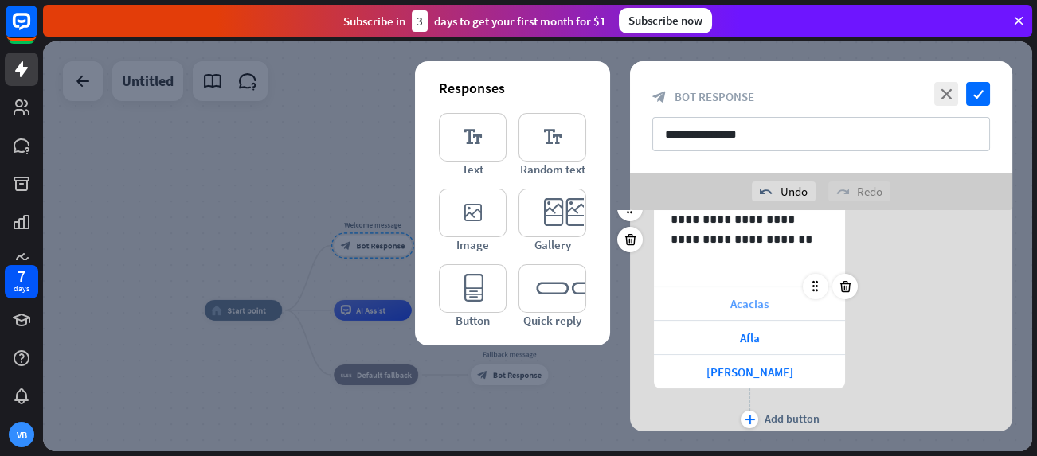
scroll to position [557, 0]
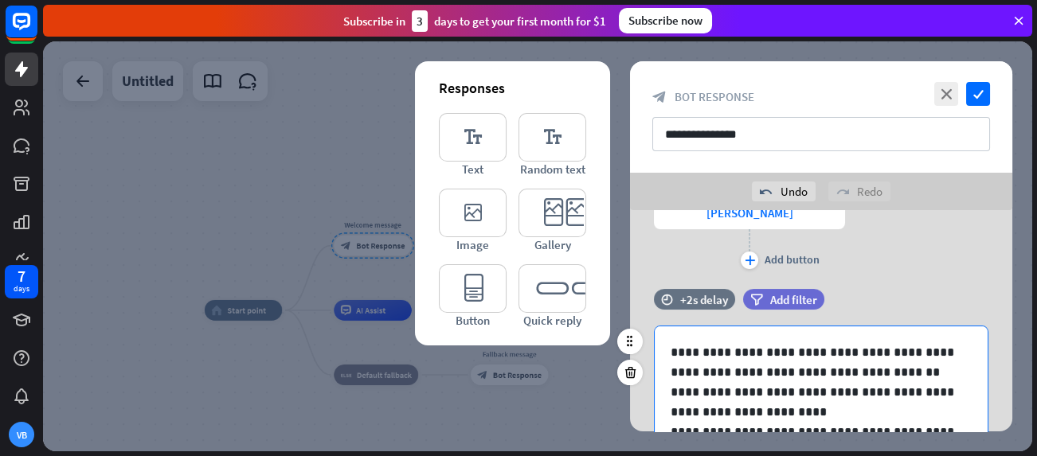
click at [795, 368] on p "**********" at bounding box center [814, 362] width 289 height 40
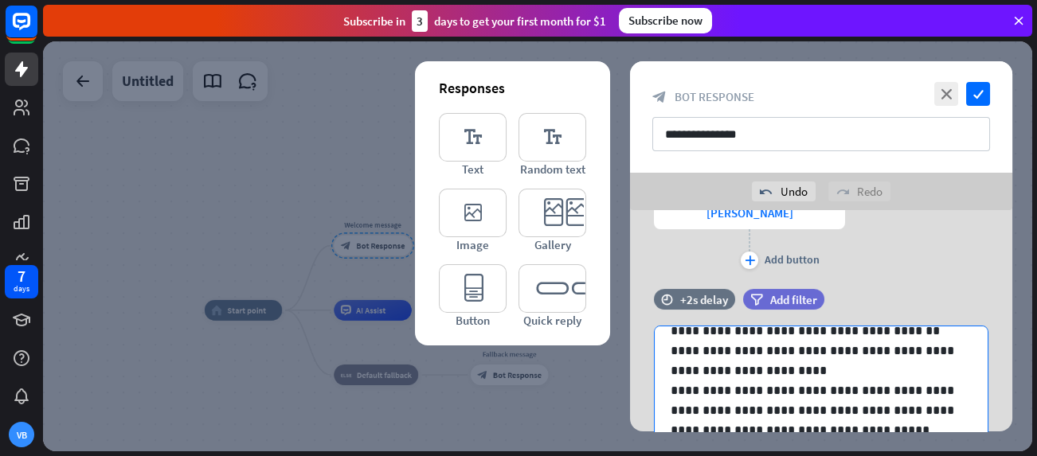
scroll to position [398, 0]
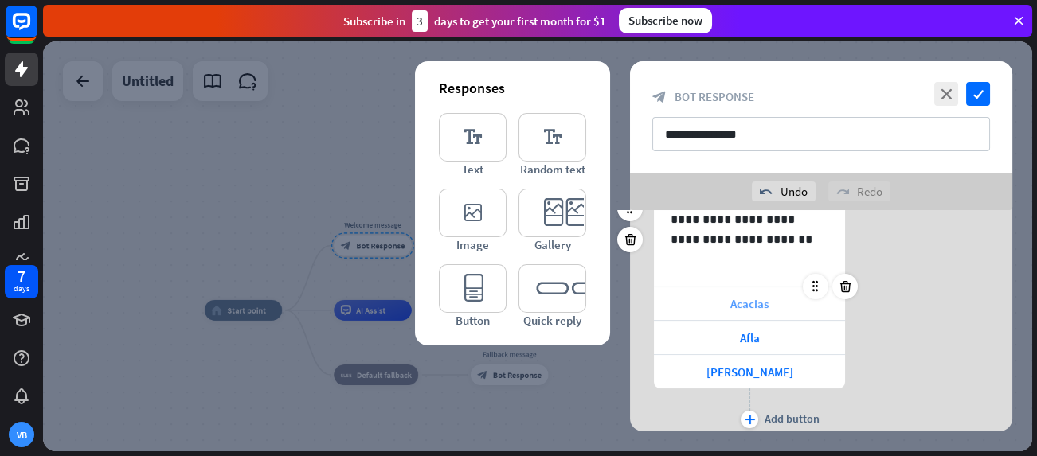
click at [746, 300] on span "Acacias" at bounding box center [749, 303] width 38 height 15
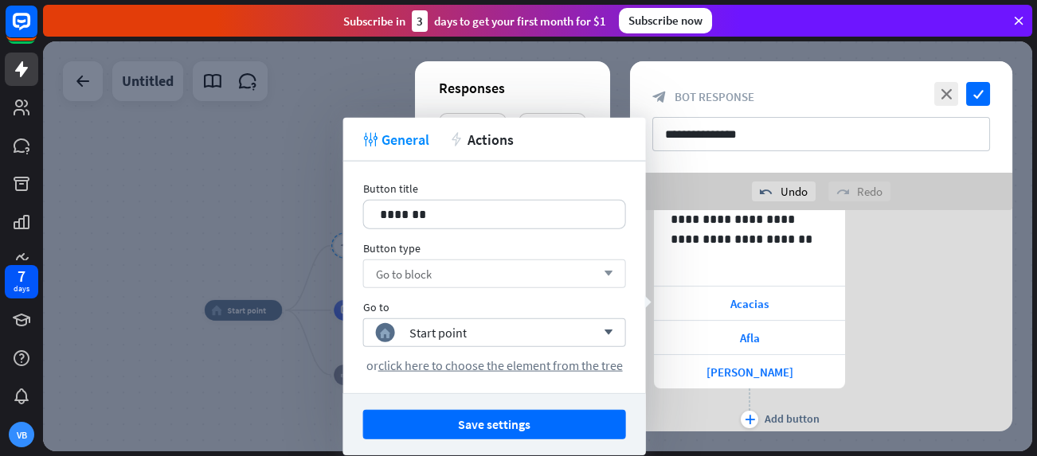
click at [490, 280] on div "Go to block arrow_down" at bounding box center [494, 274] width 263 height 29
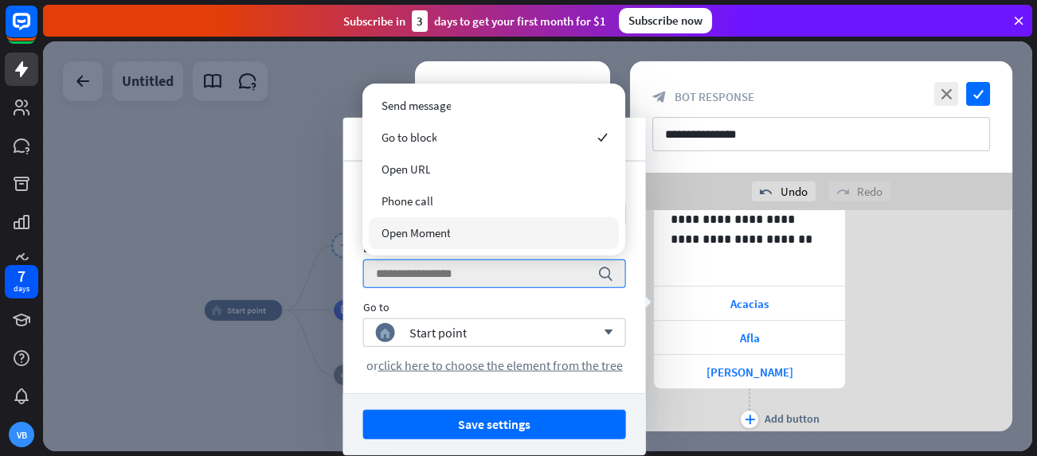
click at [462, 232] on div "Open Moment" at bounding box center [494, 233] width 250 height 32
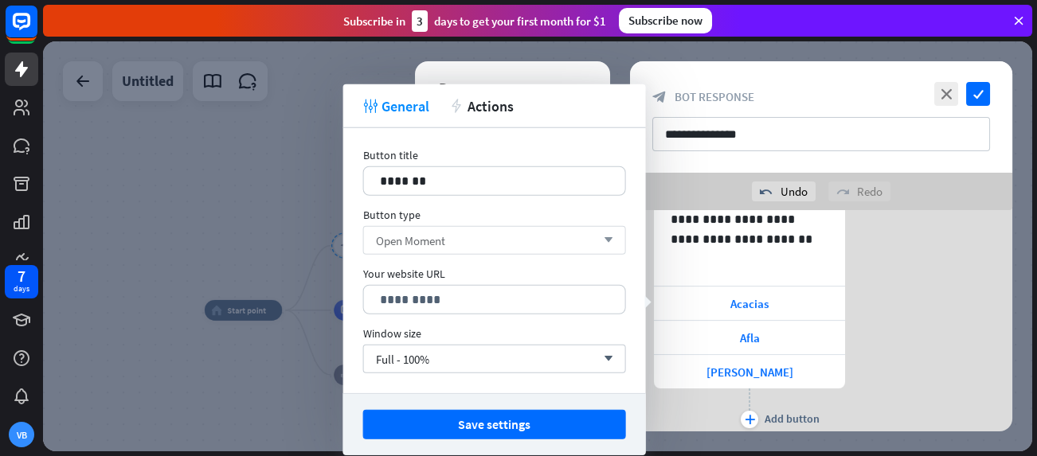
click at [467, 239] on div "Open Moment arrow_down" at bounding box center [494, 240] width 263 height 29
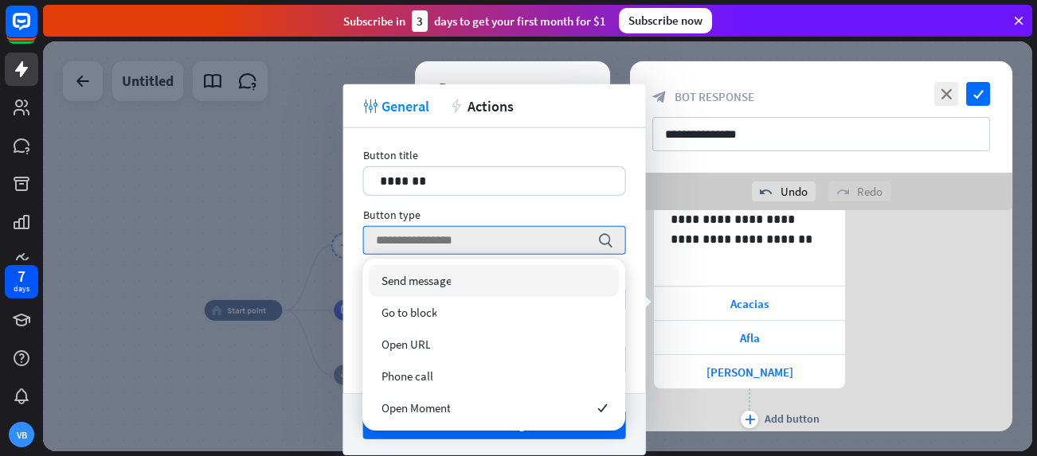
click at [430, 280] on span "Send message" at bounding box center [416, 280] width 70 height 15
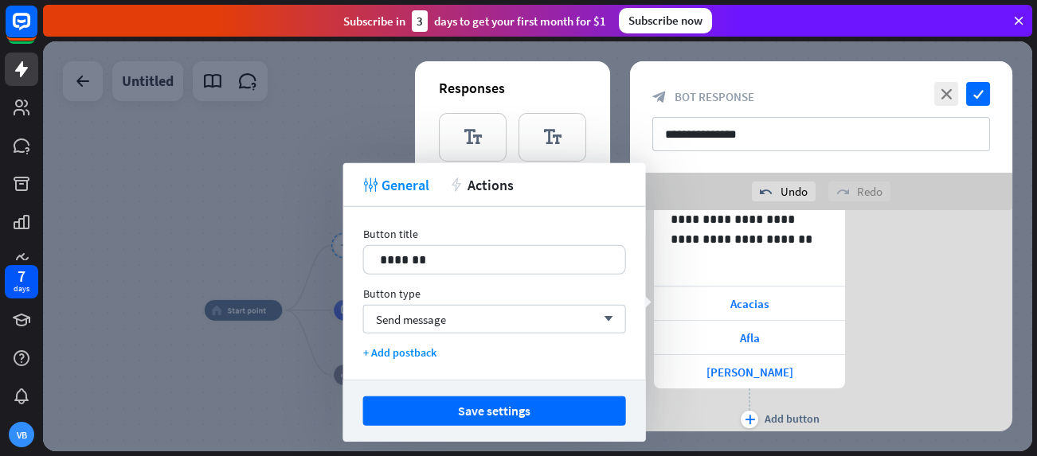
click at [963, 265] on div "**********" at bounding box center [821, 313] width 382 height 240
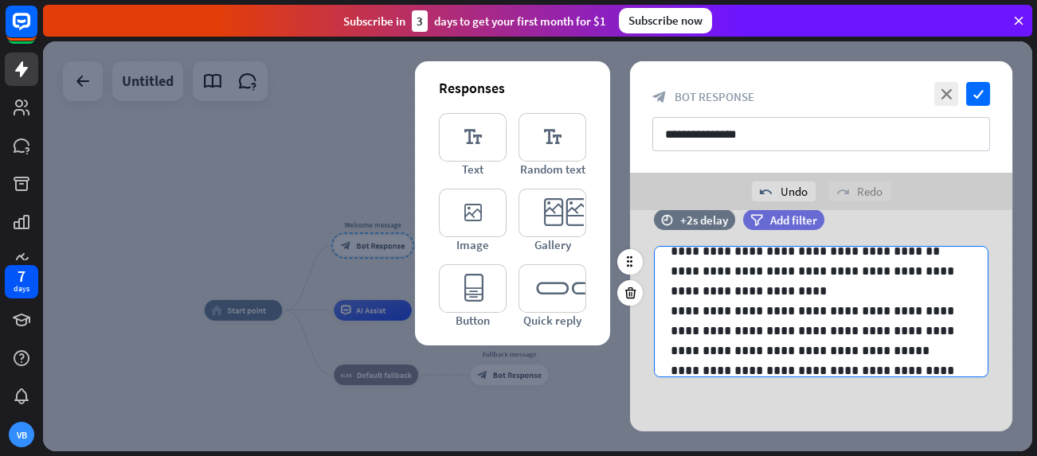
scroll to position [280, 0]
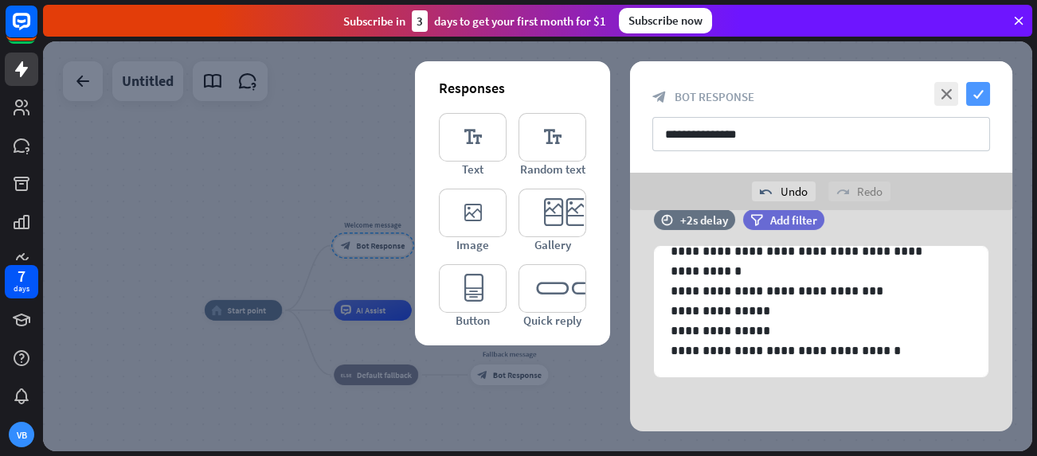
click at [980, 100] on icon "check" at bounding box center [978, 94] width 24 height 24
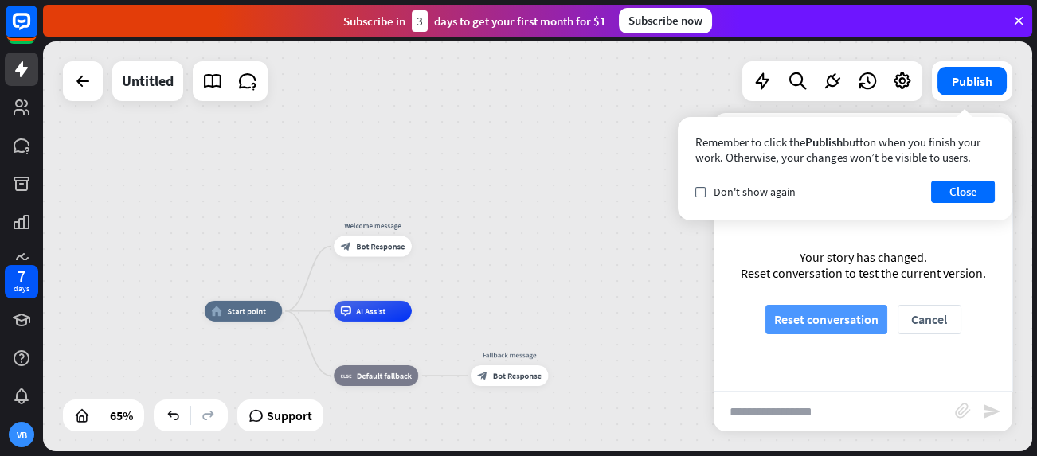
click at [838, 326] on button "Reset conversation" at bounding box center [826, 319] width 122 height 29
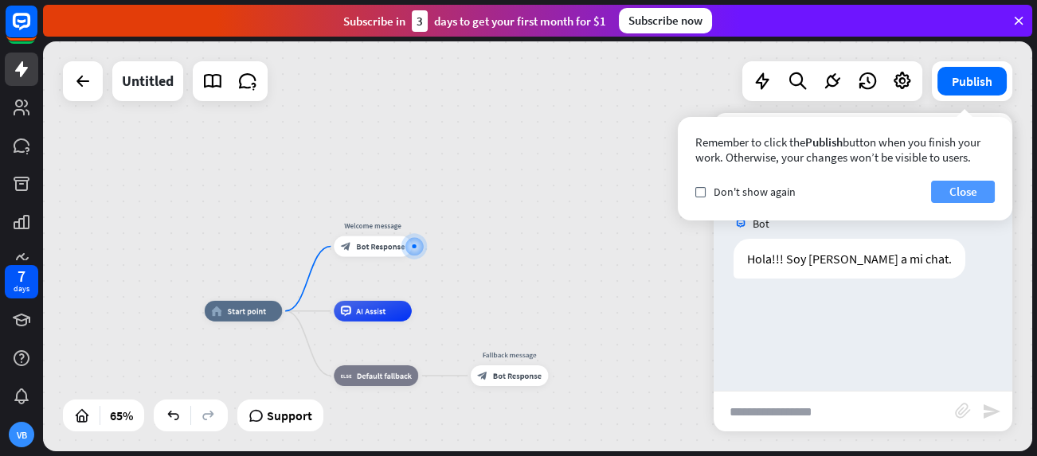
click at [963, 190] on button "Close" at bounding box center [963, 192] width 64 height 22
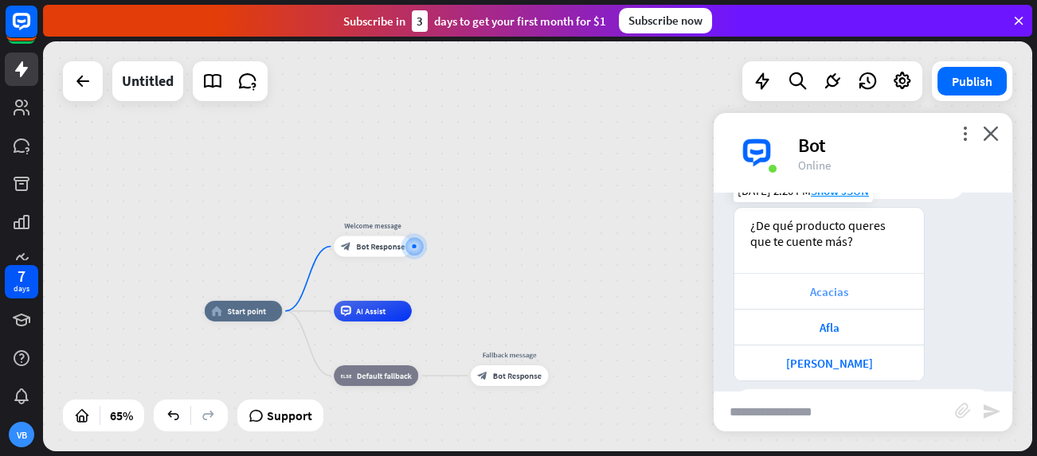
click at [819, 293] on div "Acacias" at bounding box center [829, 291] width 174 height 15
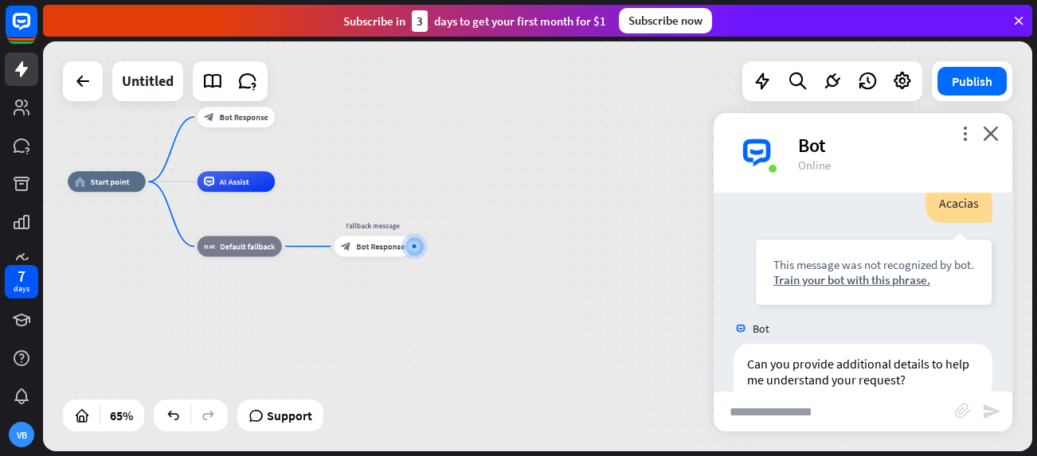
scroll to position [746, 0]
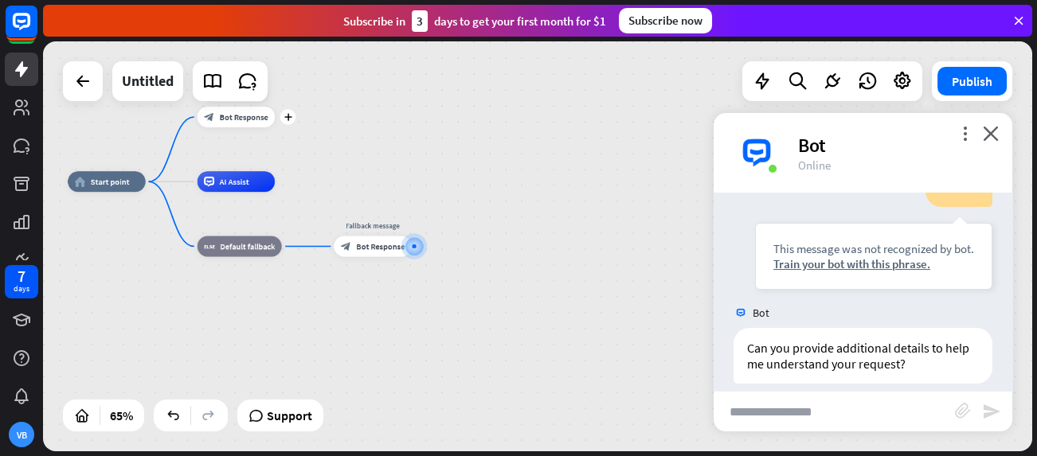
click at [239, 122] on div "block_bot_response Bot Response" at bounding box center [236, 117] width 78 height 21
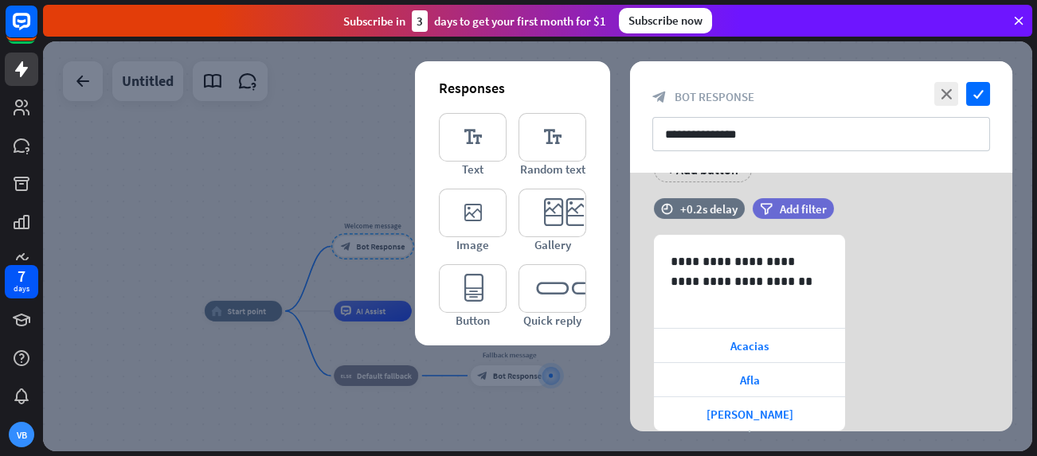
scroll to position [478, 0]
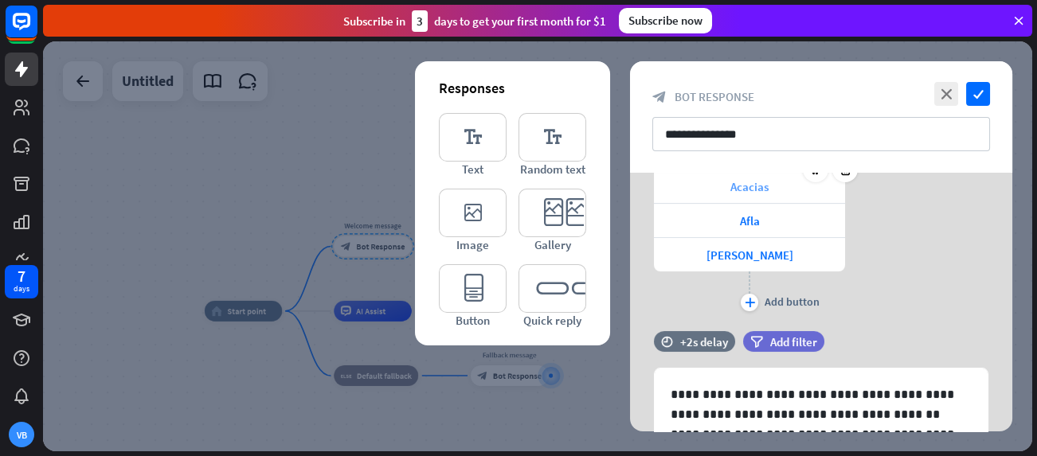
click at [757, 189] on span "Acacias" at bounding box center [749, 186] width 38 height 15
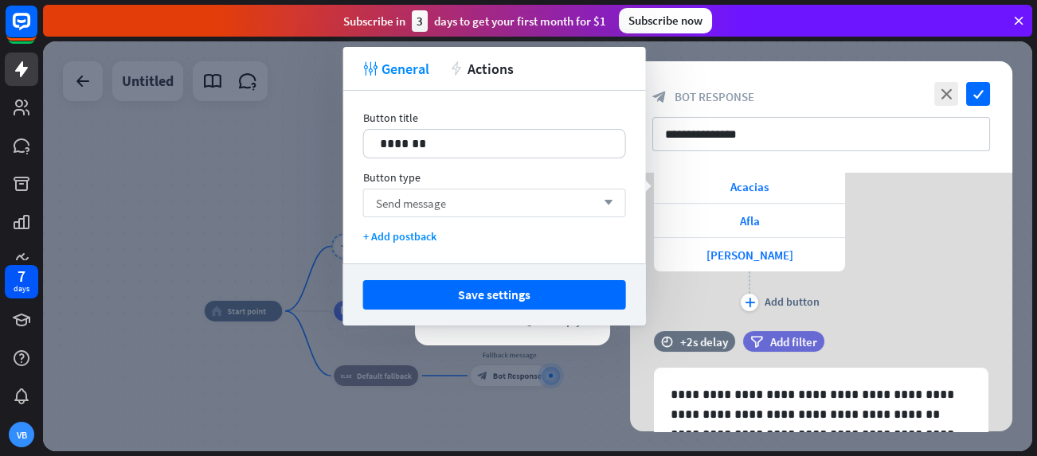
click at [456, 198] on div "Send message arrow_down" at bounding box center [494, 203] width 263 height 29
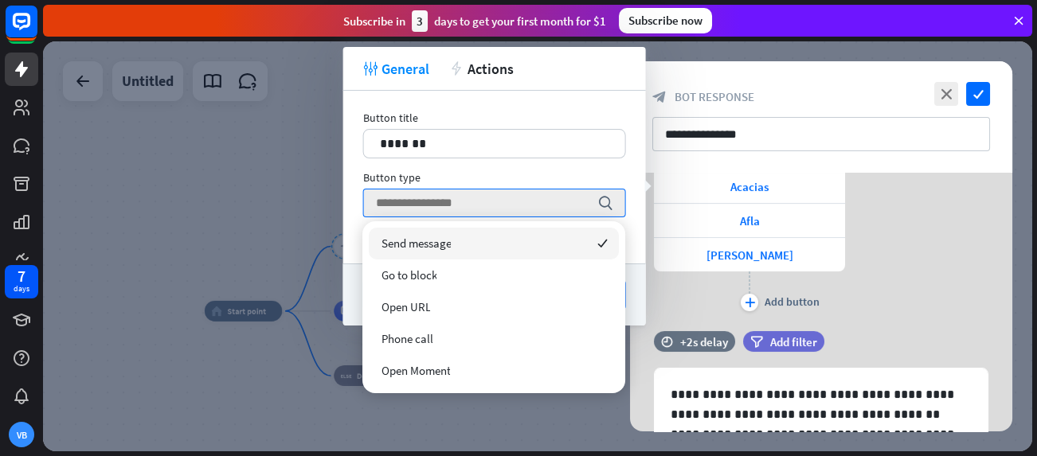
click at [472, 240] on div "Send message checked" at bounding box center [494, 244] width 250 height 32
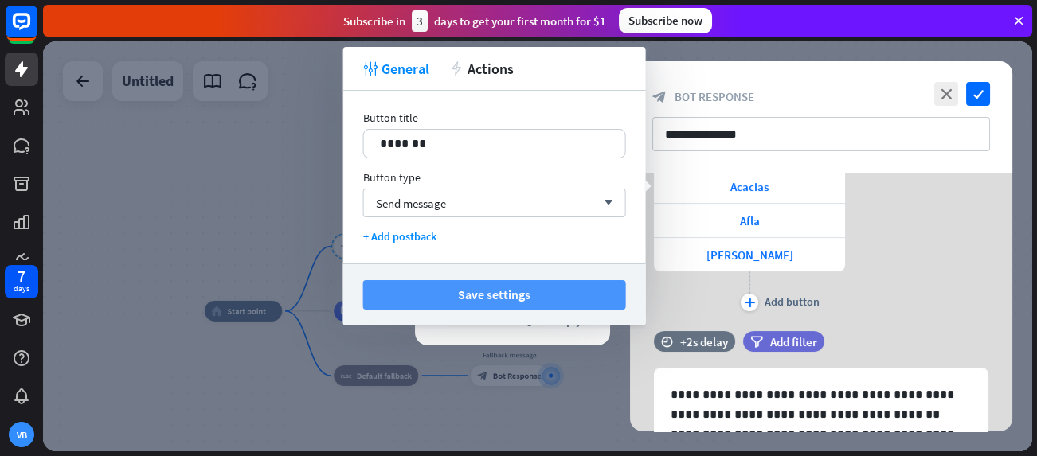
click at [494, 287] on button "Save settings" at bounding box center [494, 294] width 263 height 29
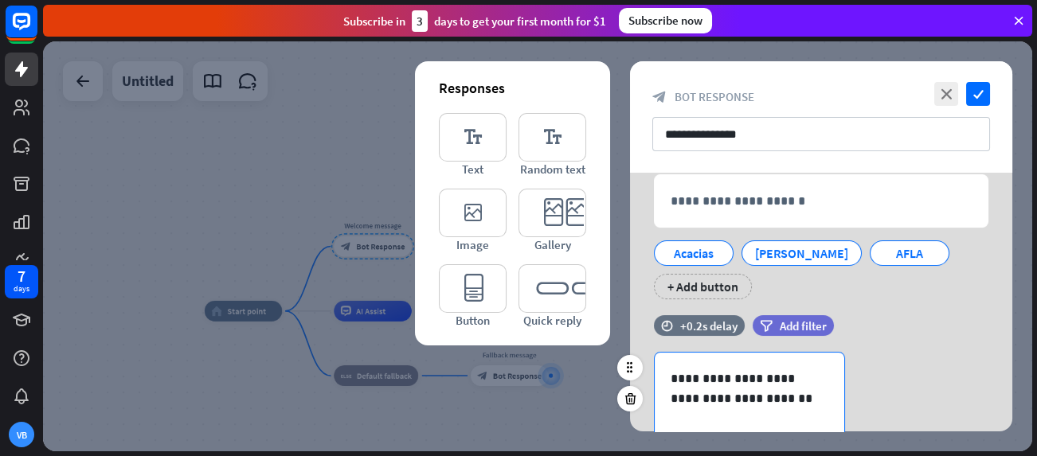
scroll to position [361, 0]
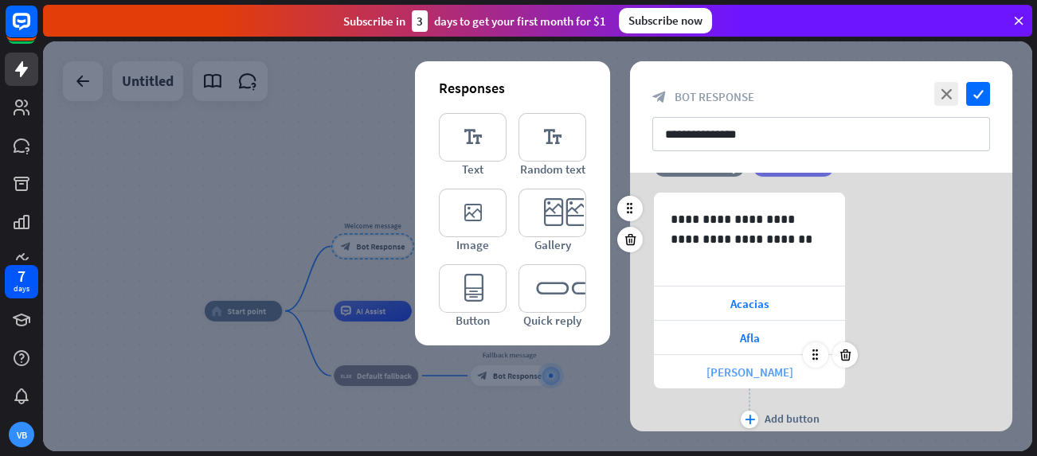
click at [754, 371] on span "[PERSON_NAME]" at bounding box center [749, 372] width 87 height 15
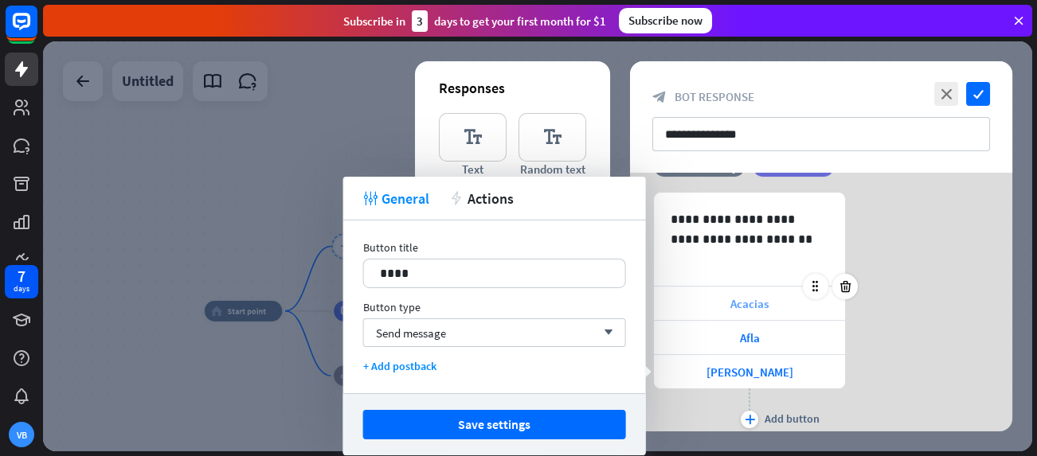
click at [750, 297] on span "Acacias" at bounding box center [749, 303] width 38 height 15
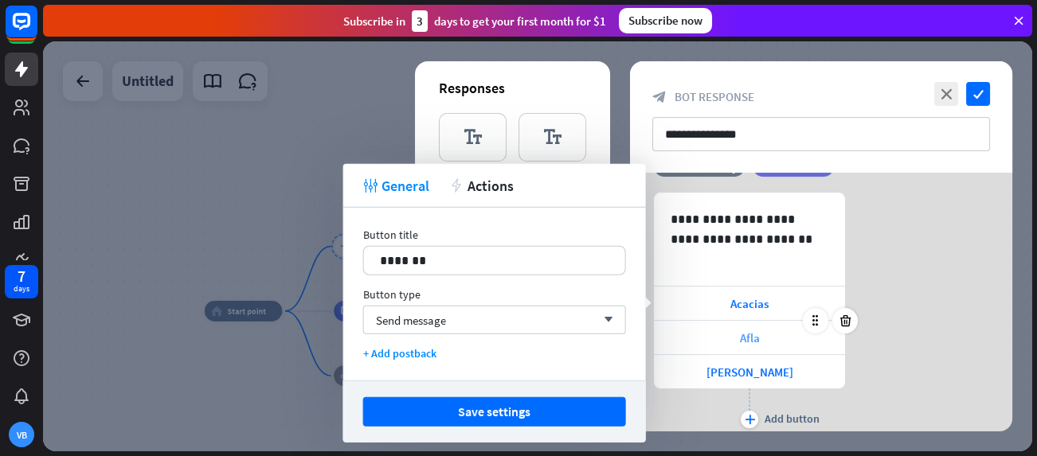
click at [766, 333] on div "Afla" at bounding box center [749, 337] width 191 height 33
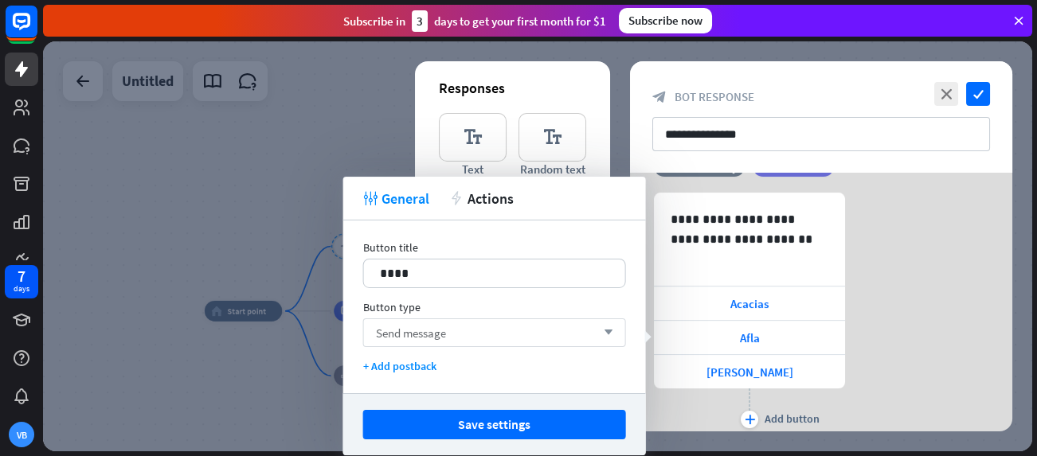
click at [476, 340] on div "Send message arrow_down" at bounding box center [494, 332] width 263 height 29
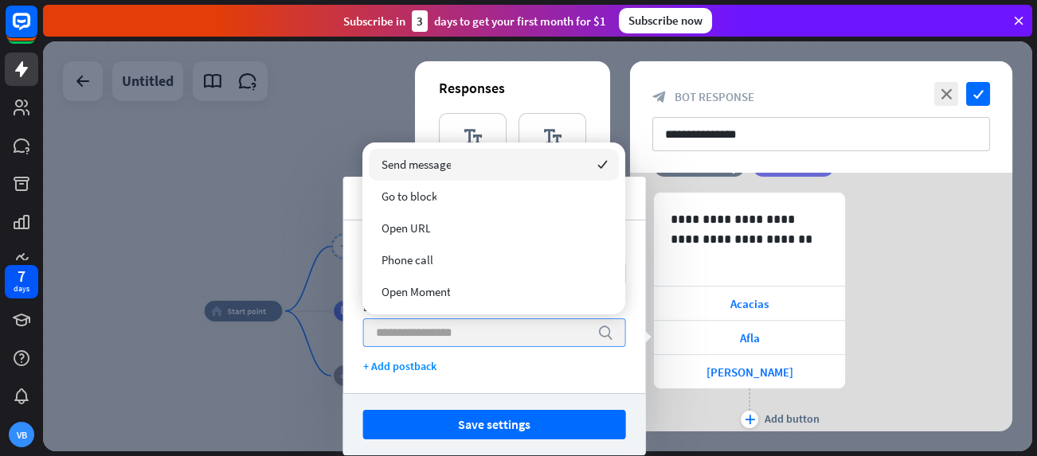
click at [476, 340] on input "search" at bounding box center [482, 332] width 213 height 27
click at [525, 362] on div "+ Add postback" at bounding box center [494, 366] width 263 height 14
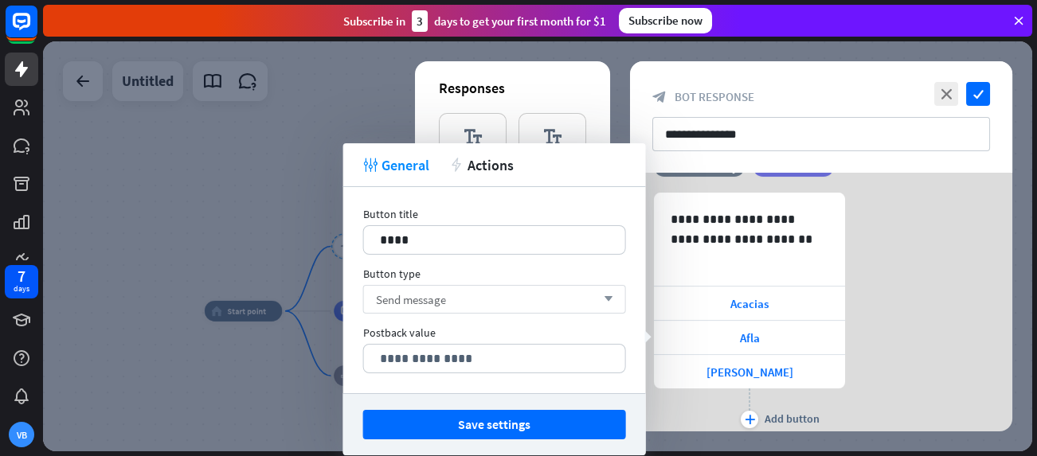
click at [521, 298] on div "Send message arrow_down" at bounding box center [494, 299] width 263 height 29
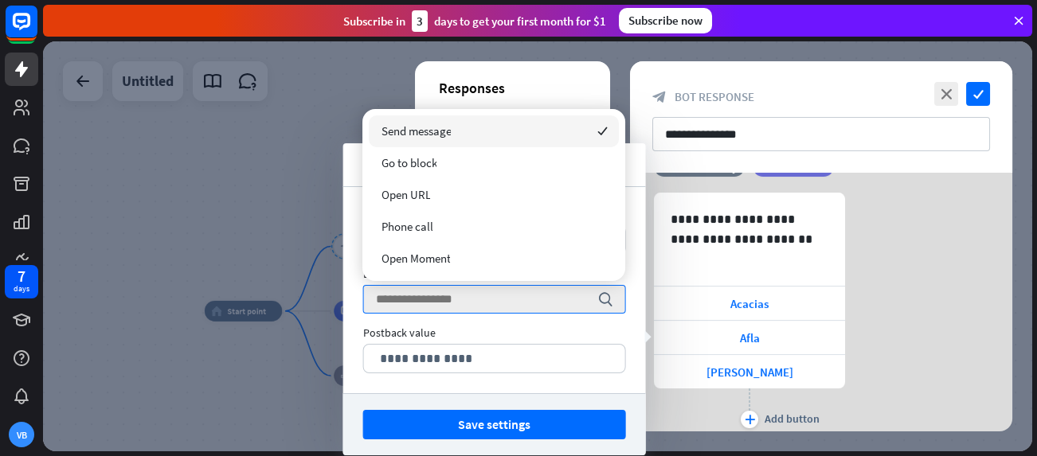
click at [908, 287] on div "**********" at bounding box center [821, 313] width 382 height 240
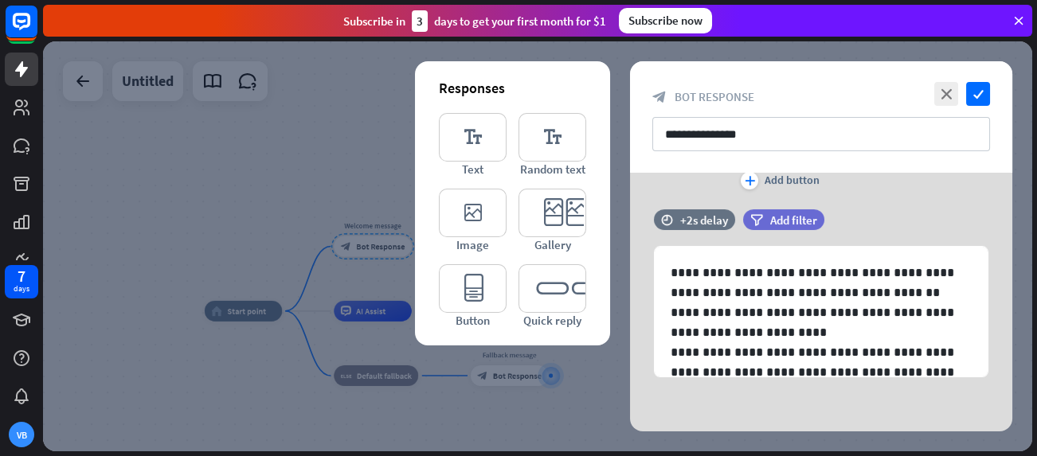
scroll to position [279, 0]
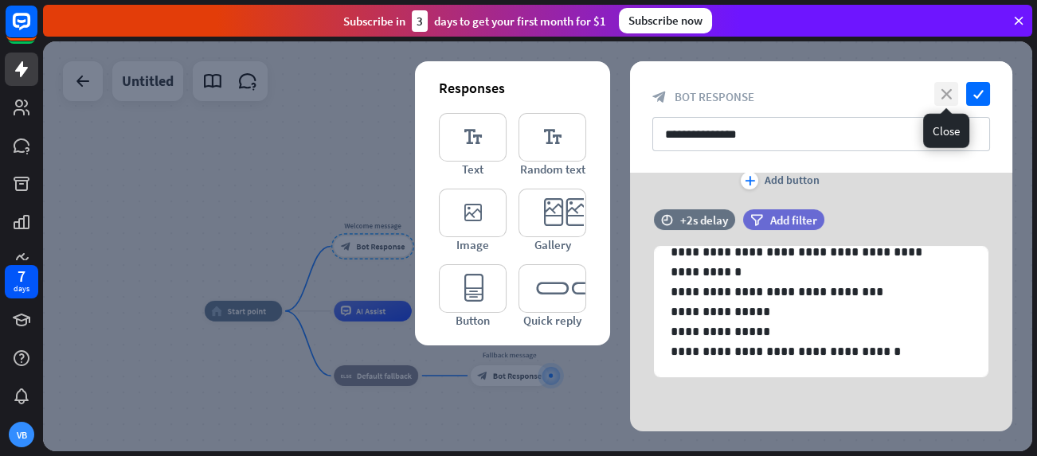
click at [946, 95] on icon "close" at bounding box center [946, 94] width 24 height 24
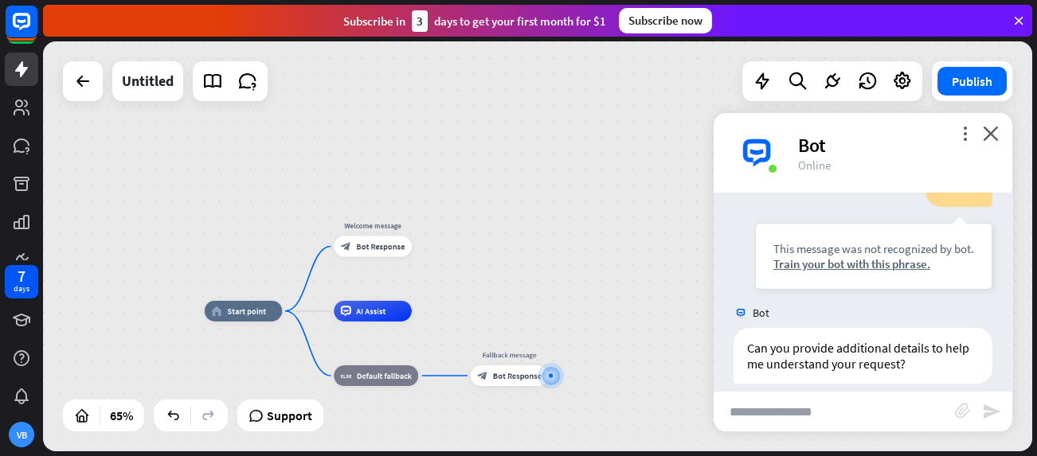
click at [633, 205] on div "home_2 Start point Welcome message block_bot_response Bot Response AI Assist bl…" at bounding box center [537, 246] width 989 height 410
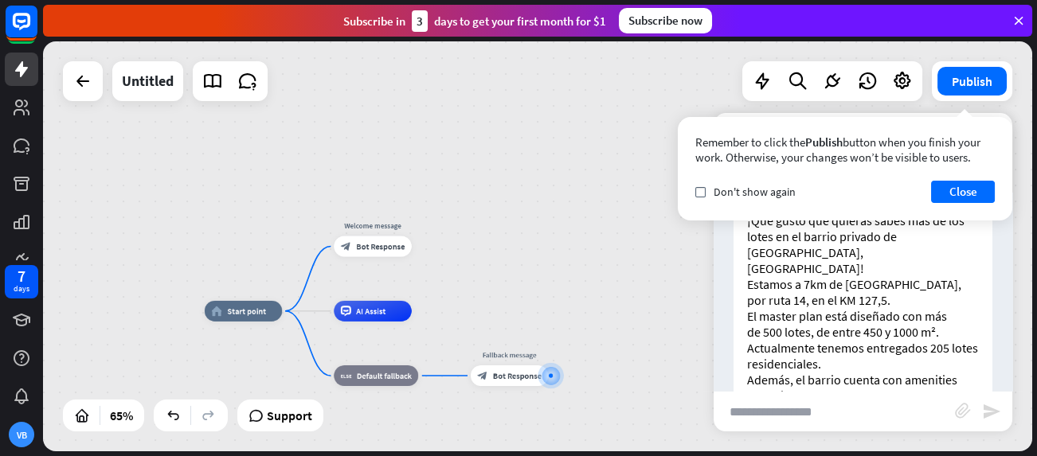
scroll to position [746, 0]
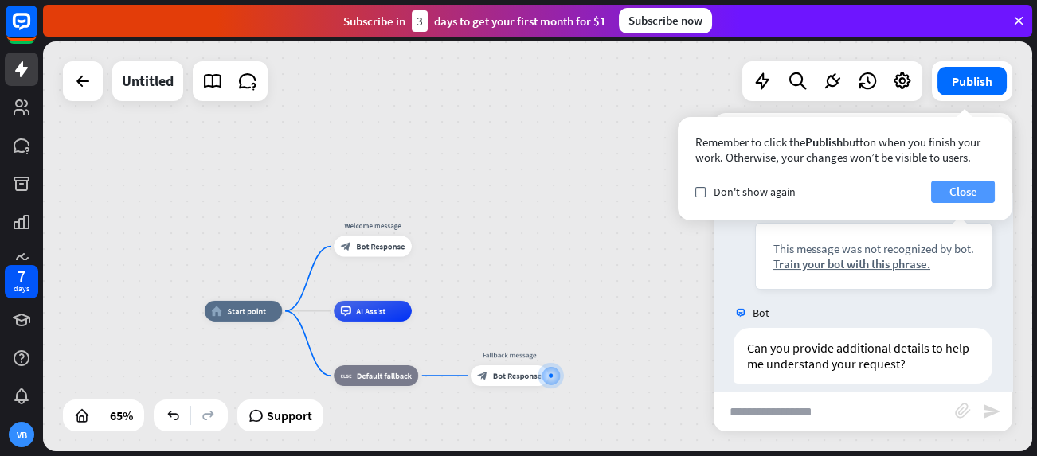
click at [950, 196] on button "Close" at bounding box center [963, 192] width 64 height 22
